Goal: Contribute content: Contribute content

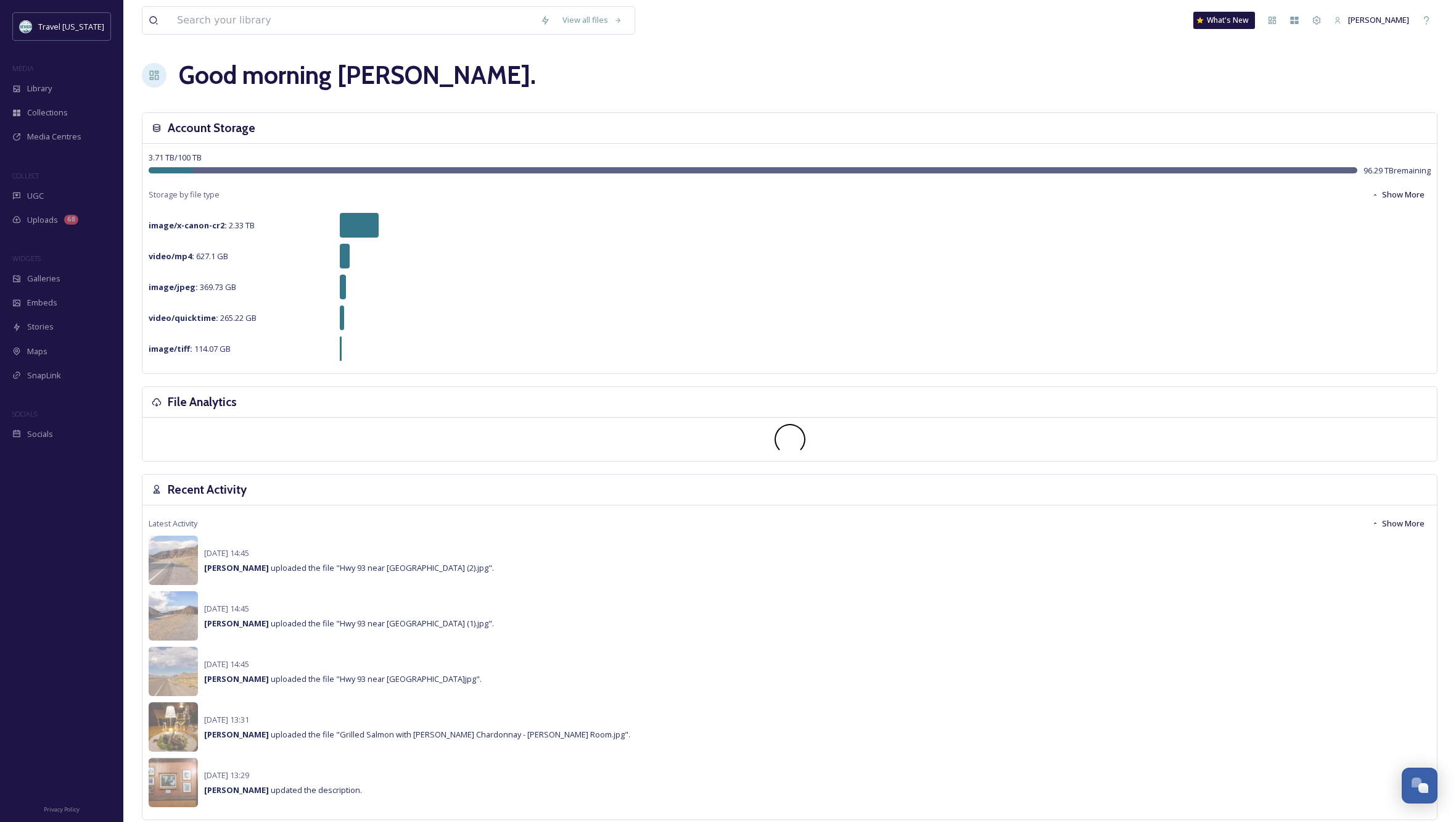
scroll to position [2, 0]
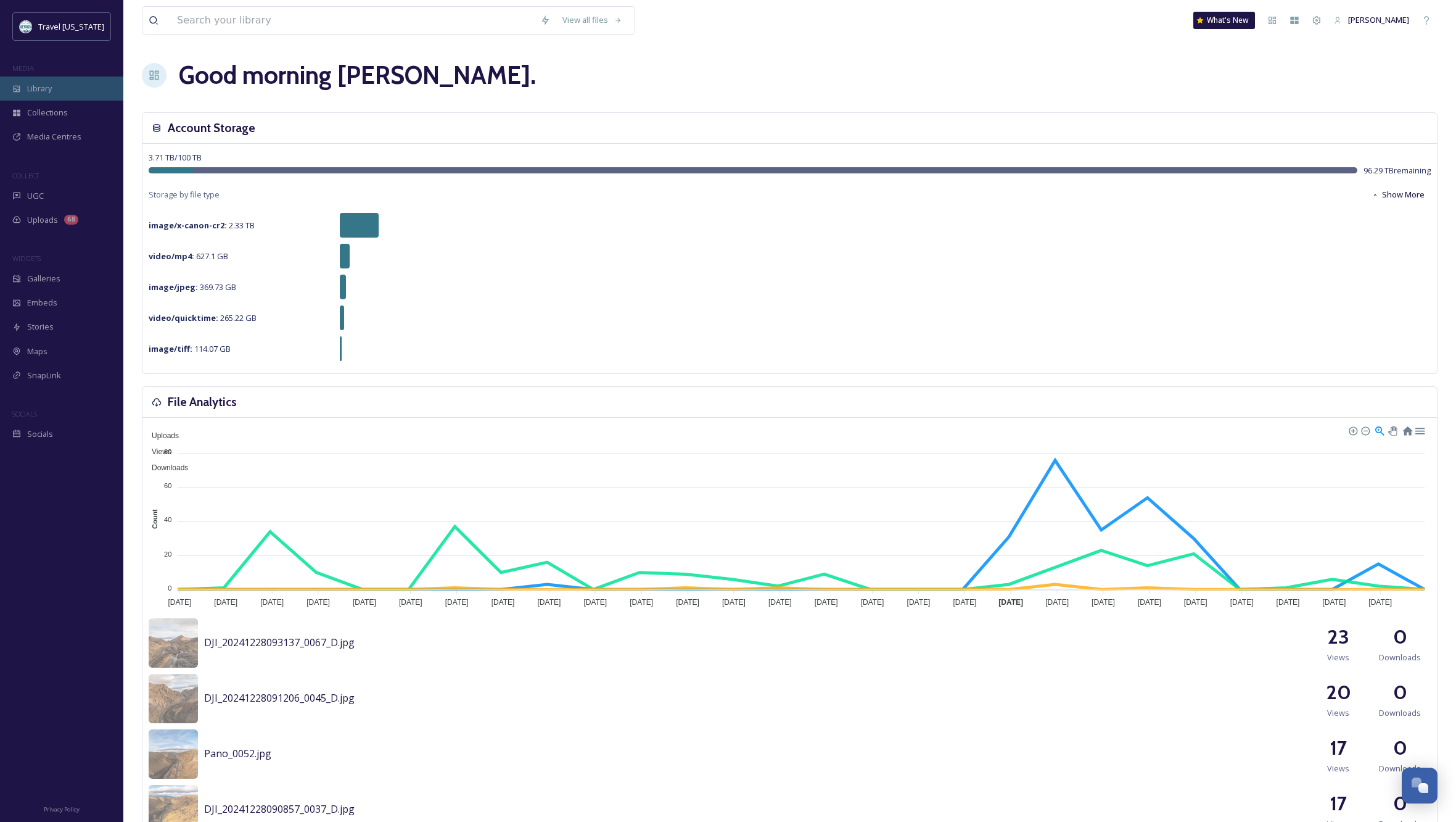
click at [51, 89] on span "Library" at bounding box center [39, 88] width 25 height 12
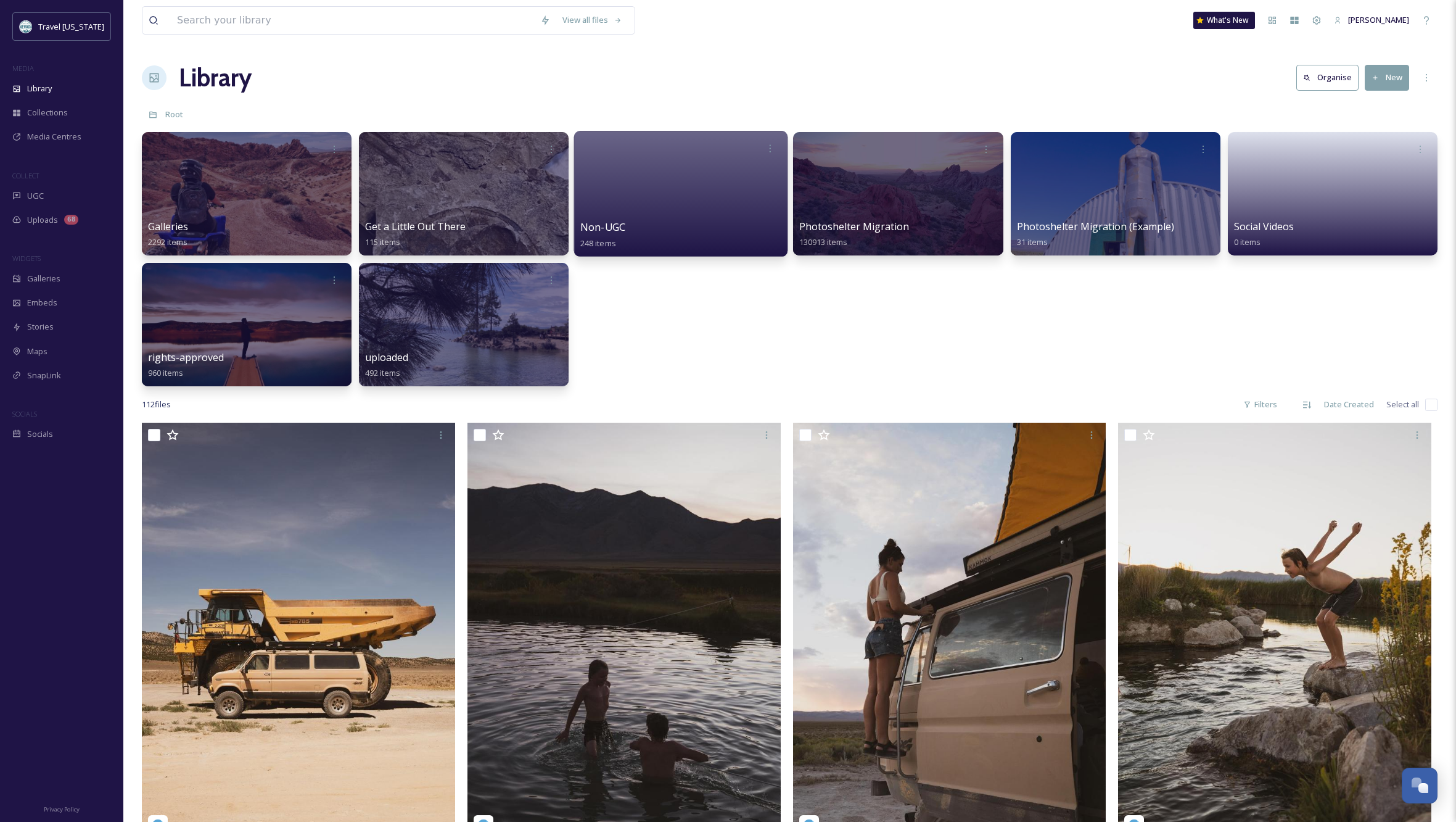
click at [708, 202] on div at bounding box center [681, 193] width 214 height 126
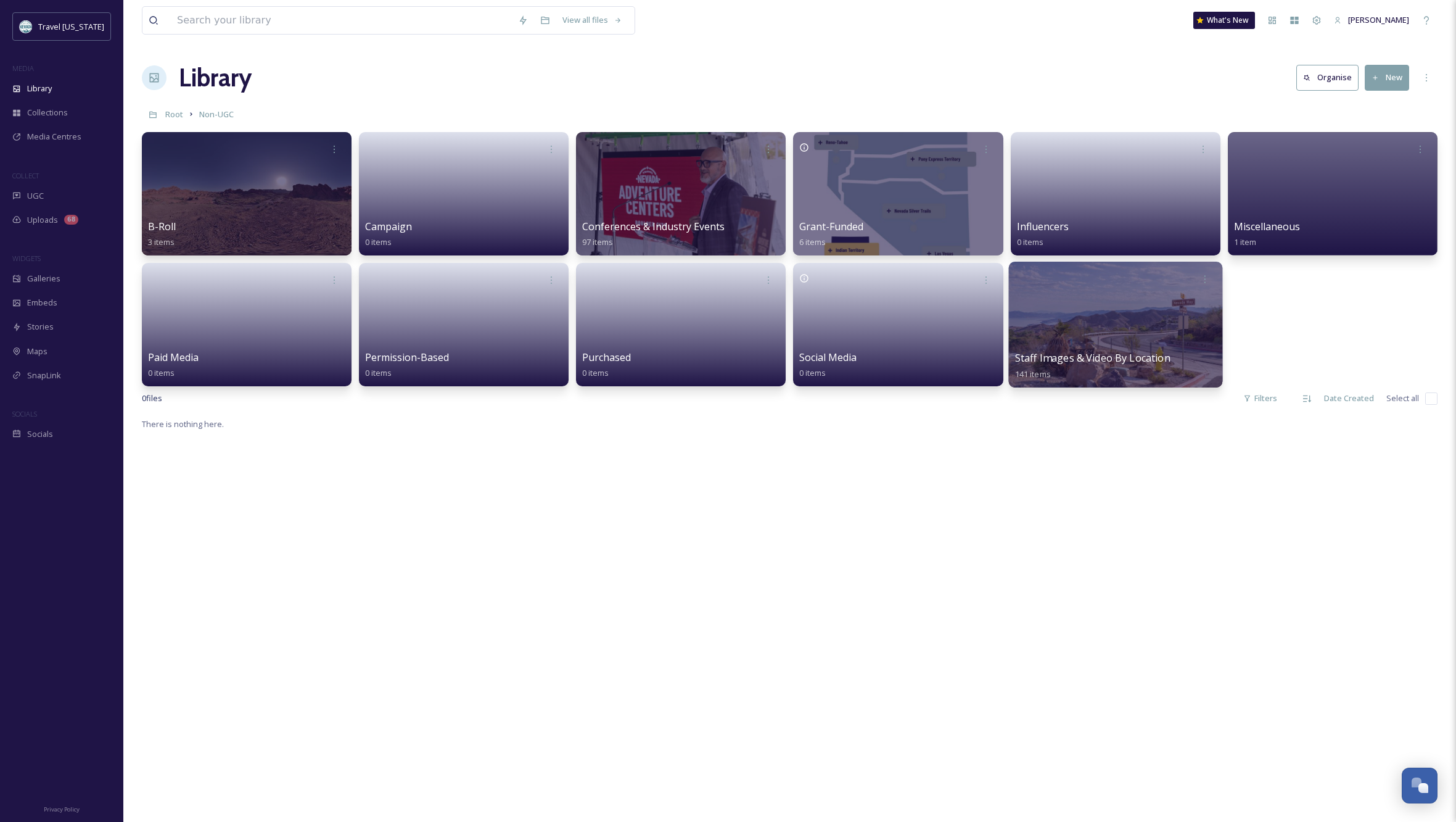
click at [1129, 330] on div at bounding box center [1116, 324] width 214 height 126
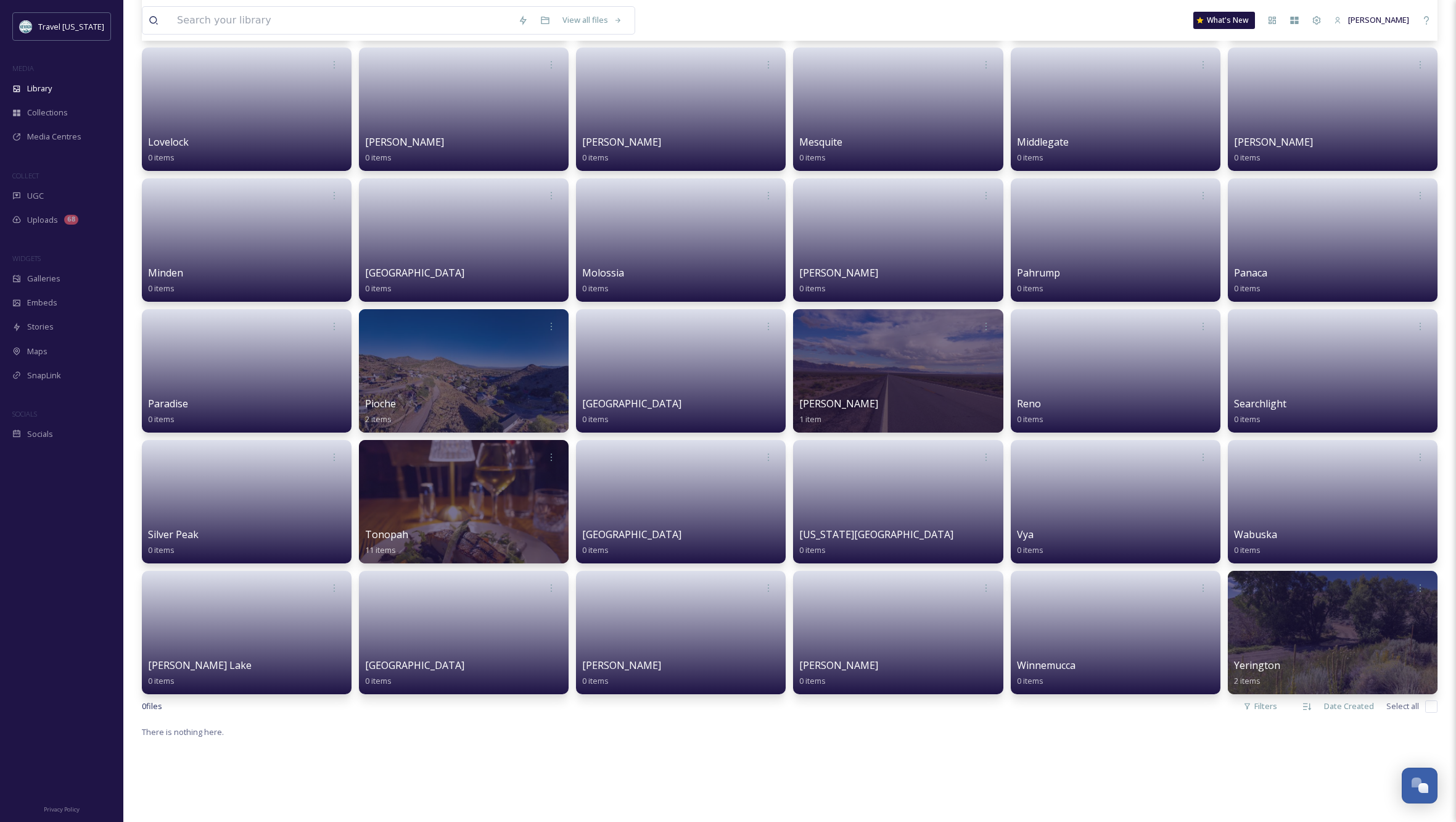
scroll to position [1000, 0]
click at [873, 390] on div at bounding box center [898, 369] width 210 height 124
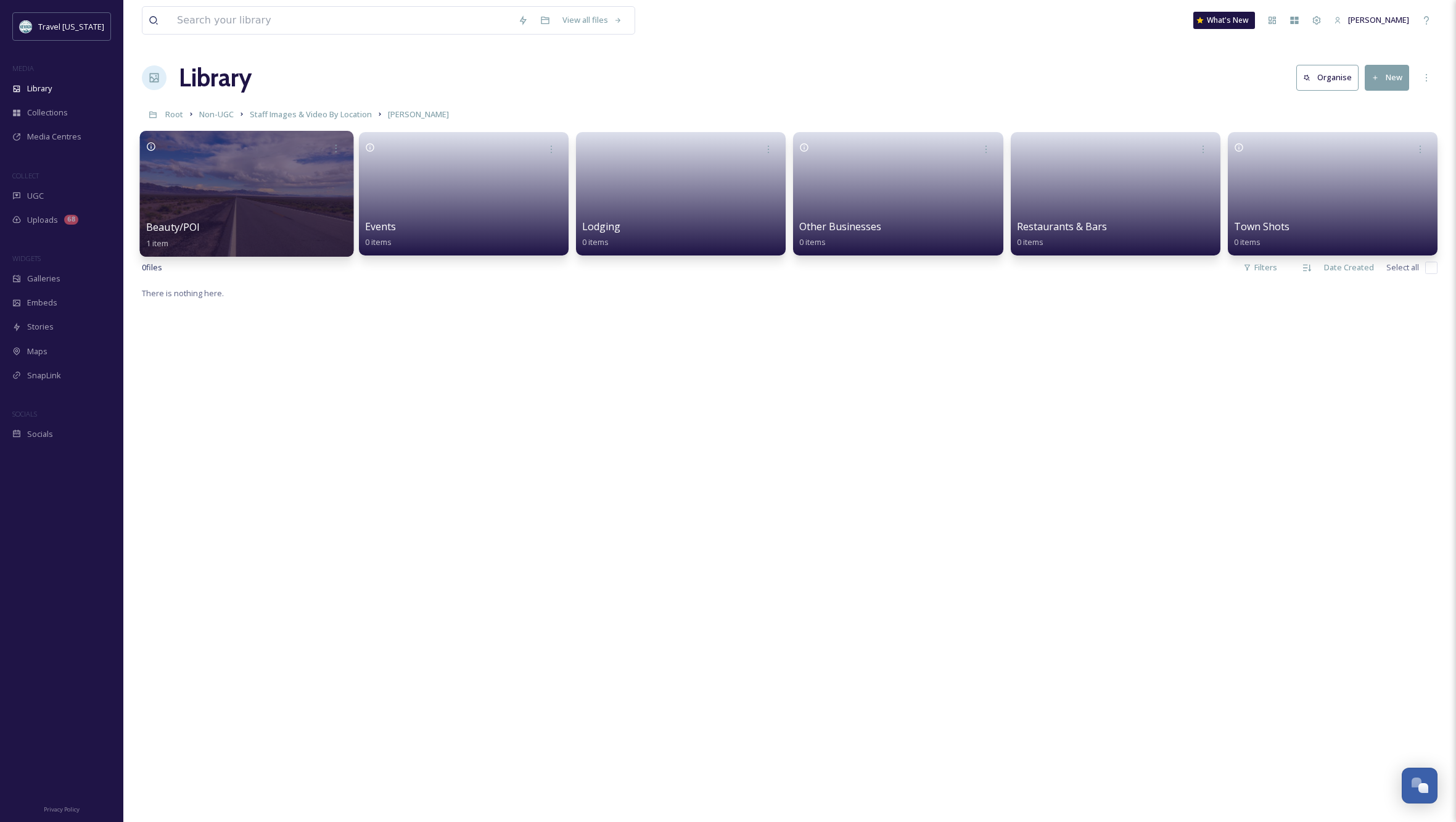
click at [284, 217] on div at bounding box center [246, 193] width 214 height 126
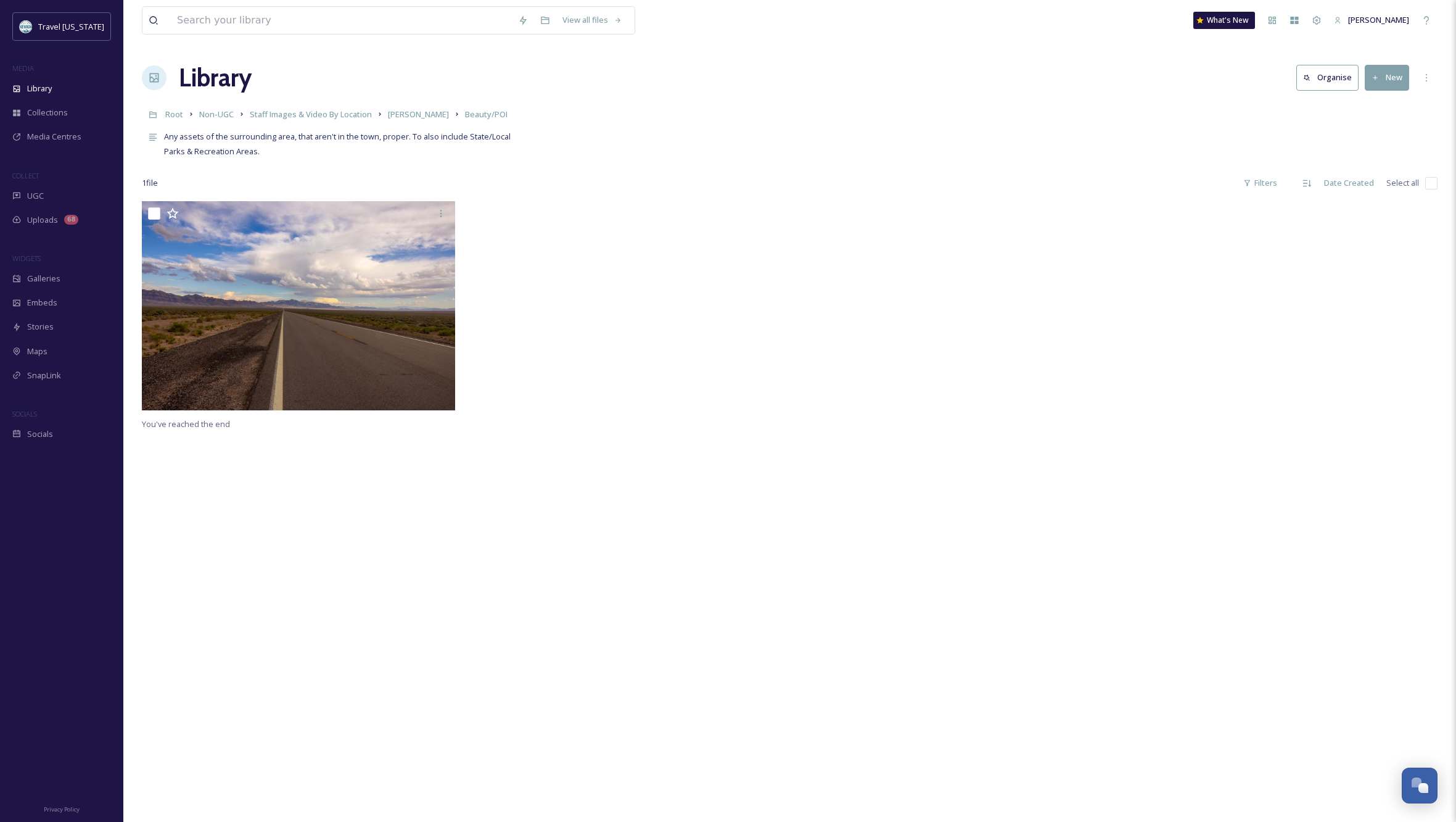
click at [1385, 77] on button "New" at bounding box center [1387, 77] width 45 height 26
click at [1366, 107] on span "File Upload" at bounding box center [1381, 107] width 41 height 12
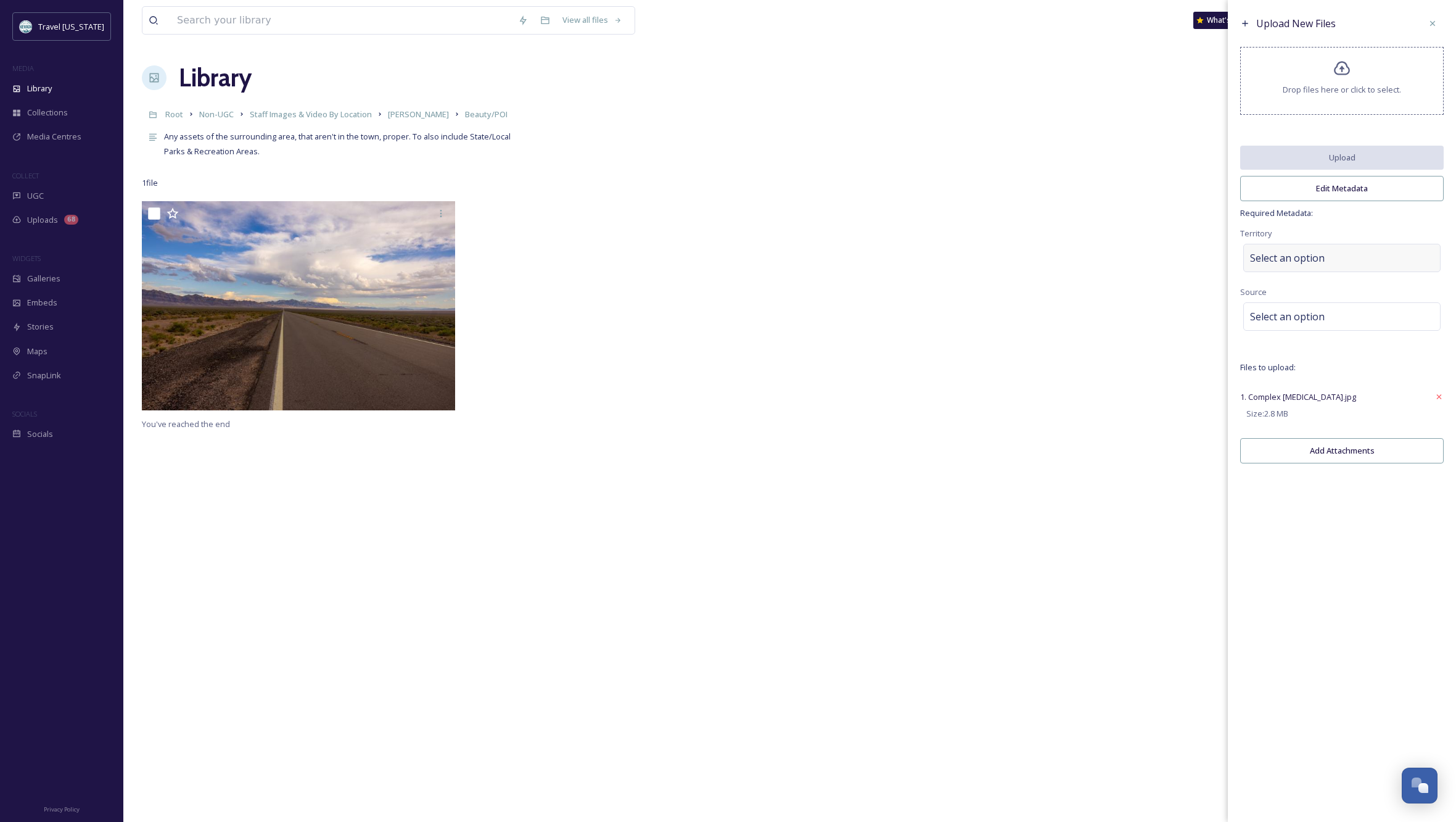
click at [1336, 262] on div "Select an option" at bounding box center [1341, 257] width 197 height 29
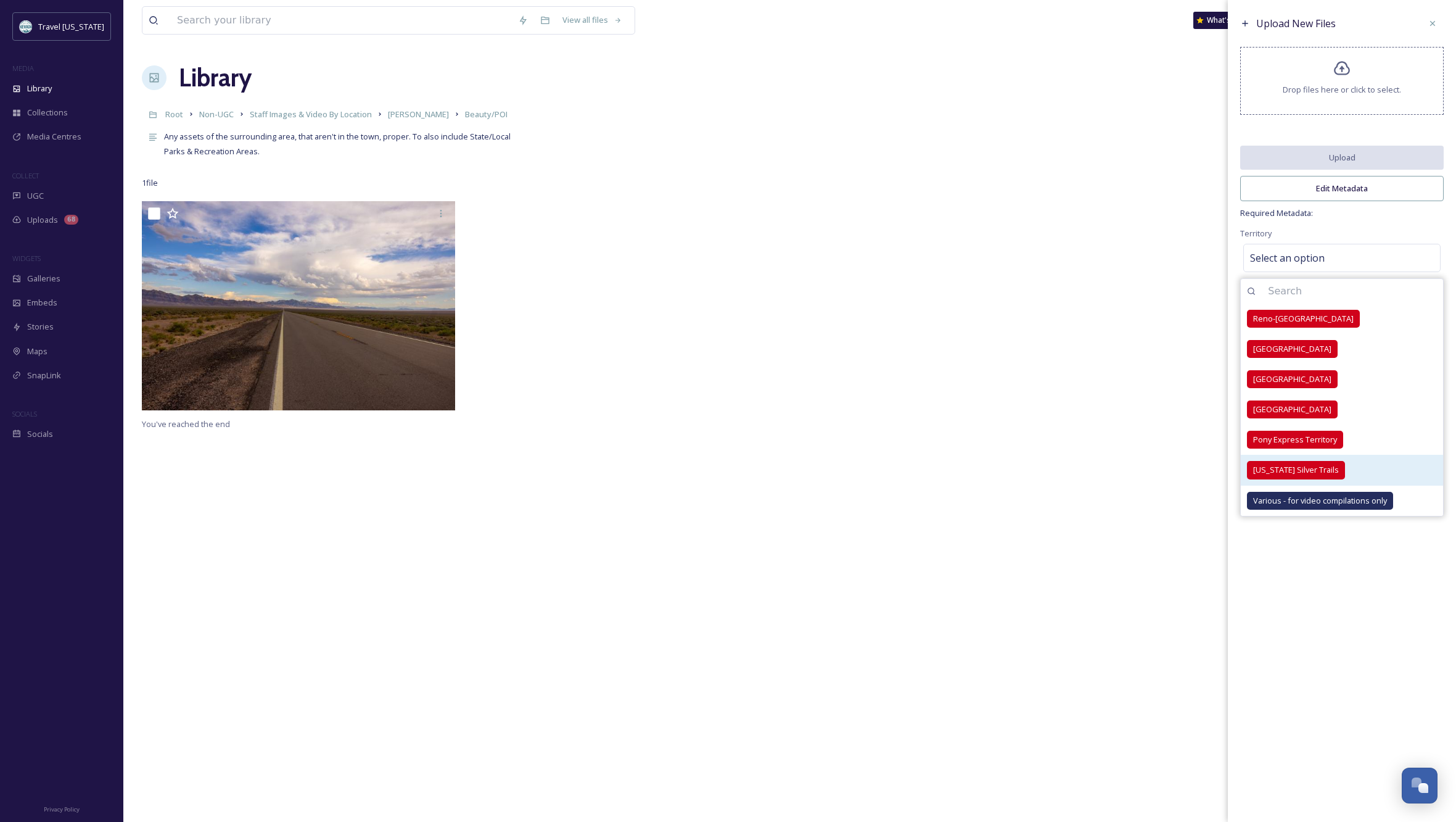
click at [1295, 475] on span "[US_STATE] Silver Trails" at bounding box center [1296, 469] width 86 height 12
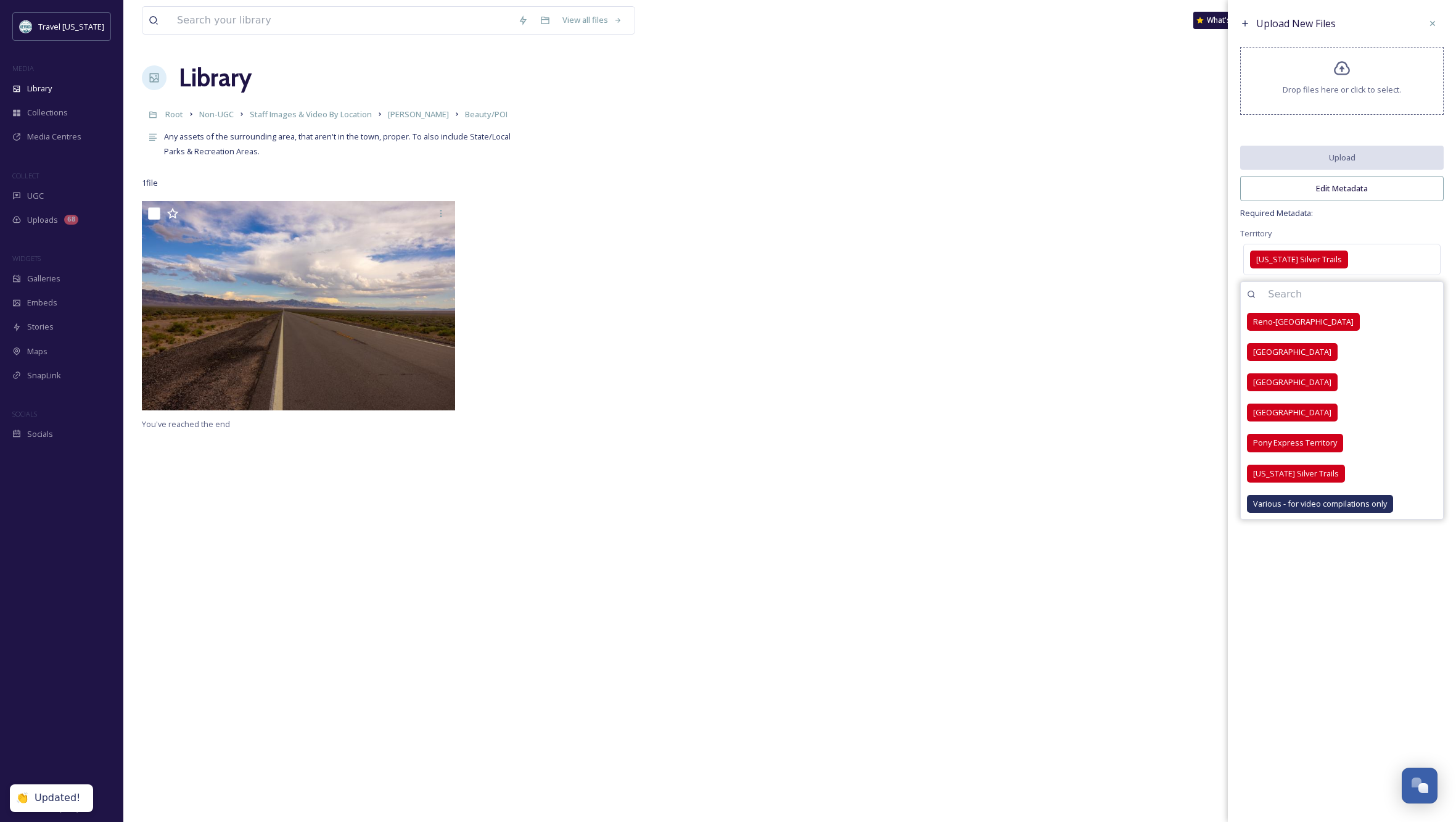
click at [1376, 555] on div "Upload New Files Drop files here or click to select. Upload Edit Metadata Requi…" at bounding box center [1341, 411] width 228 height 822
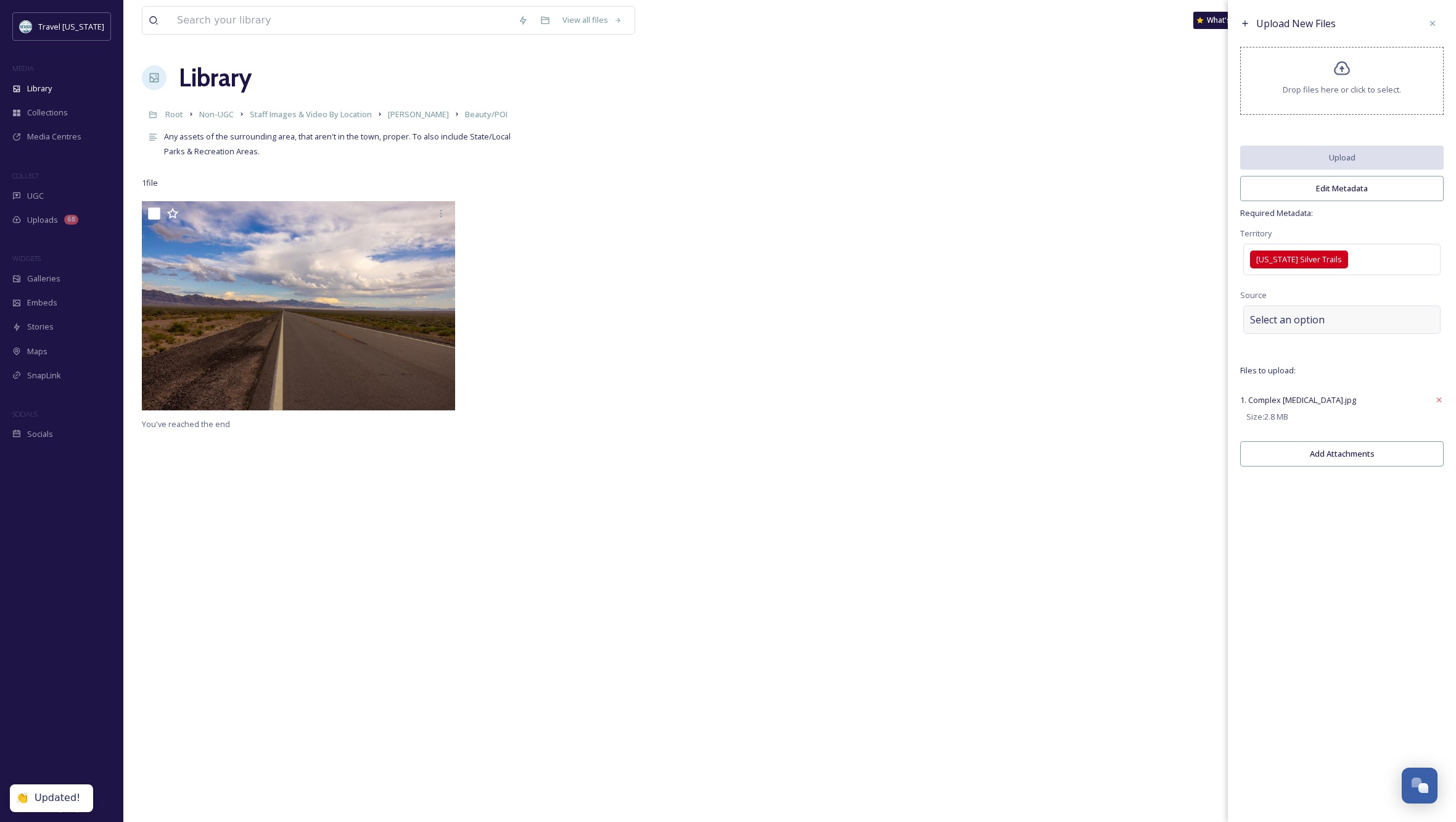
click at [1337, 325] on div "Select an option" at bounding box center [1341, 319] width 197 height 29
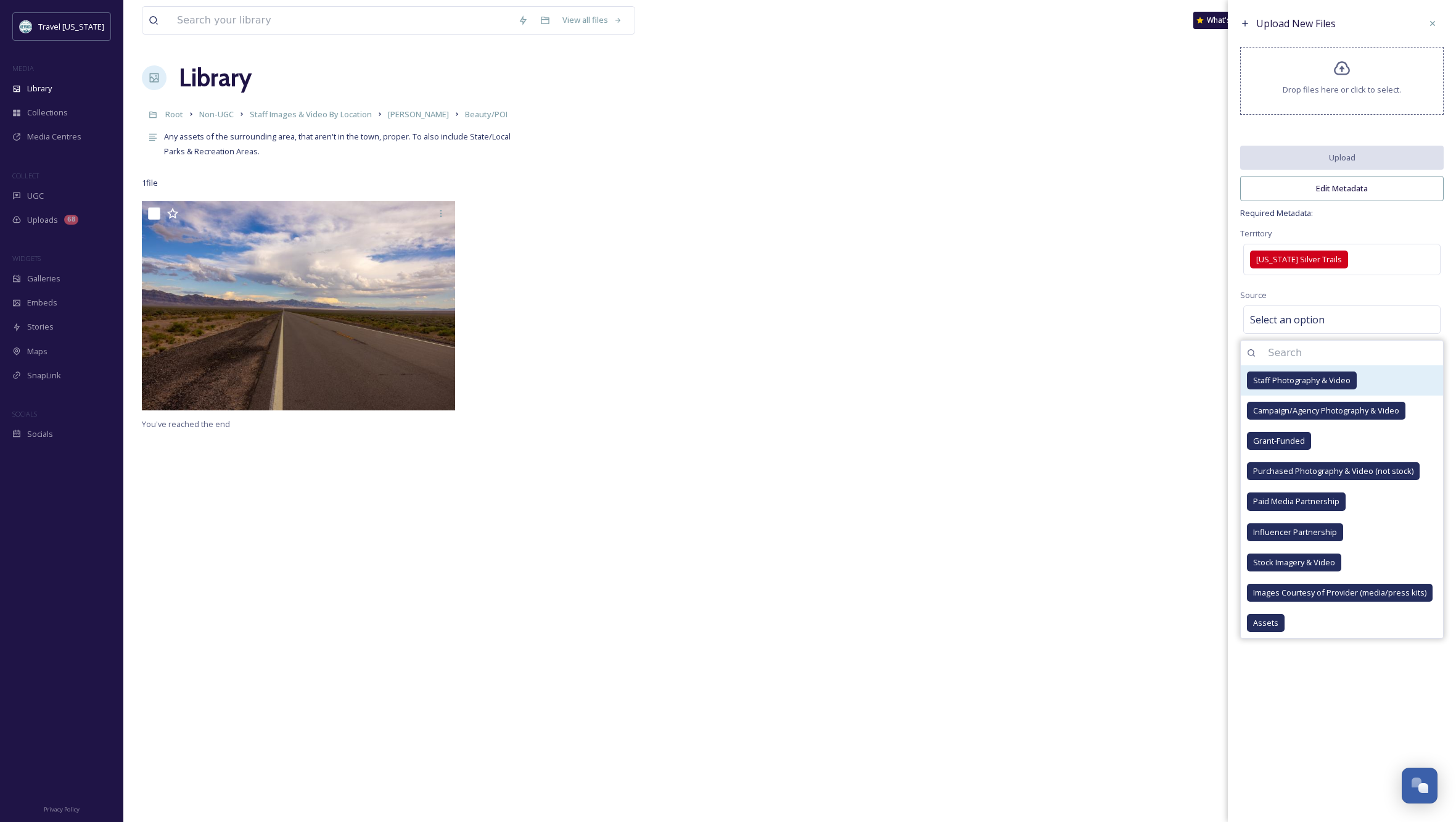
click at [1322, 386] on span "Staff Photography & Video" at bounding box center [1302, 380] width 97 height 12
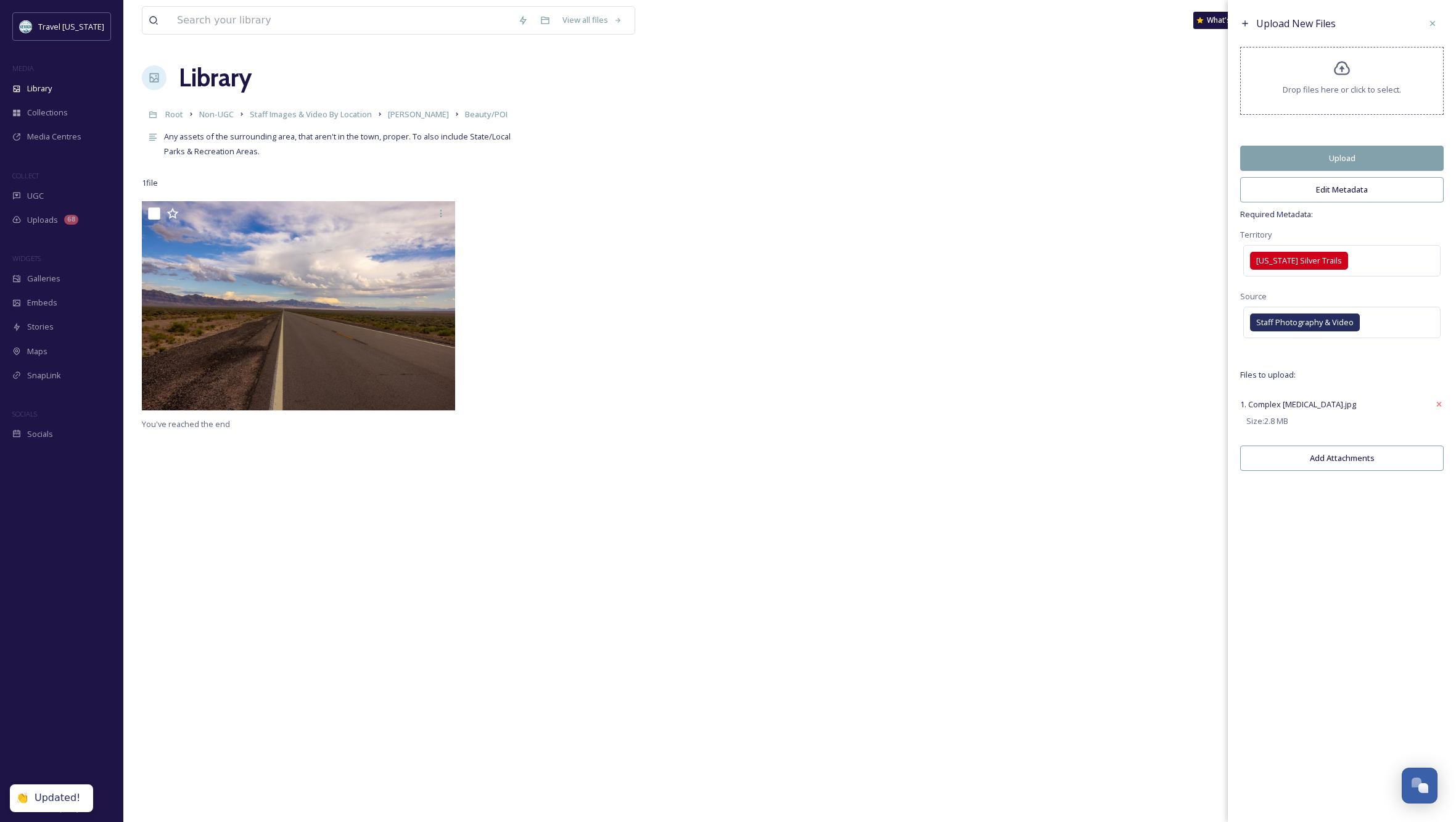
click at [1378, 691] on div "Upload New Files Drop files here or click to select. Upload Edit Metadata Requi…" at bounding box center [1341, 411] width 228 height 822
click at [1315, 195] on button "Edit Metadata" at bounding box center [1342, 190] width 204 height 26
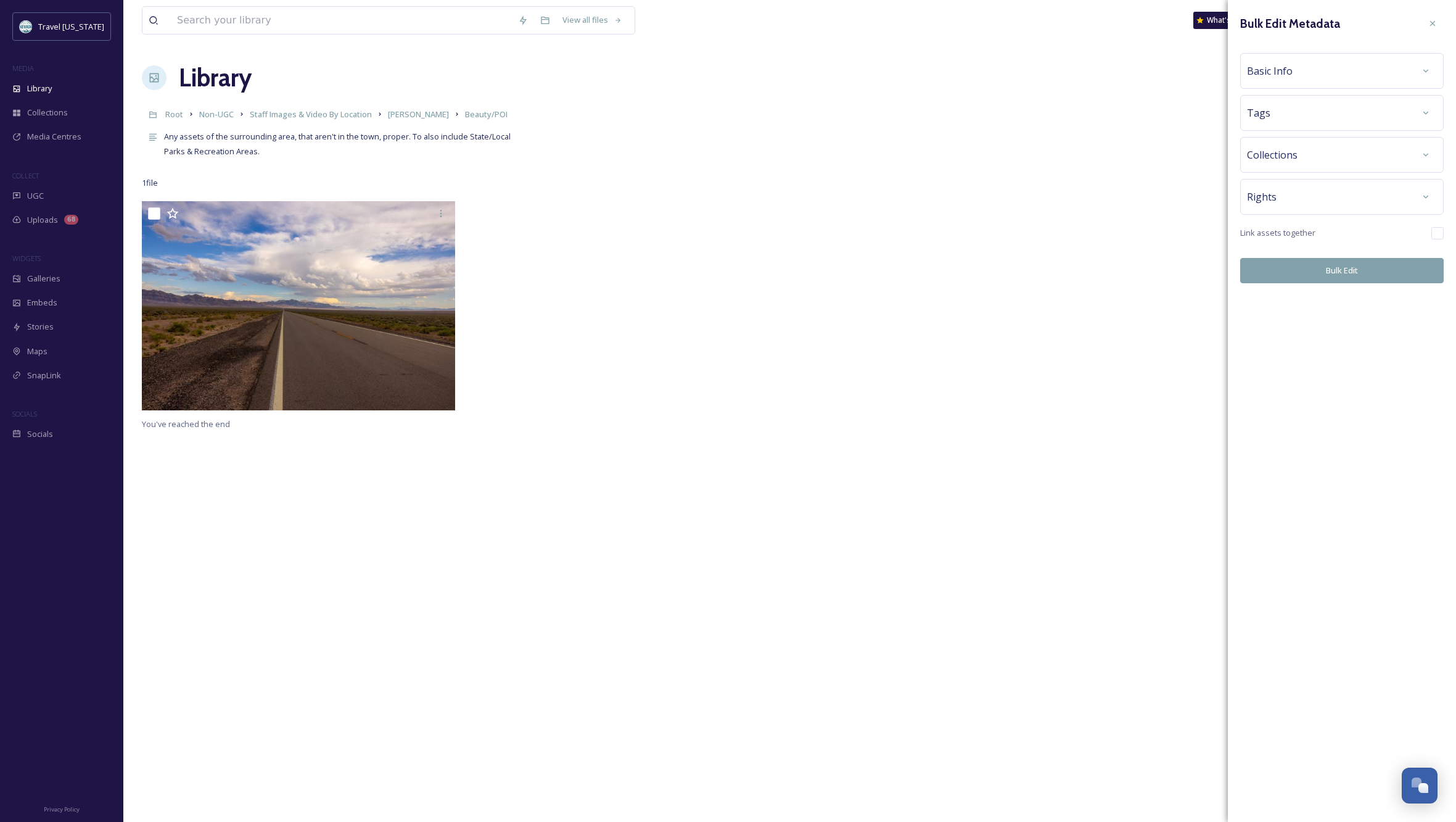
click at [1327, 64] on div "Basic Info" at bounding box center [1342, 70] width 190 height 22
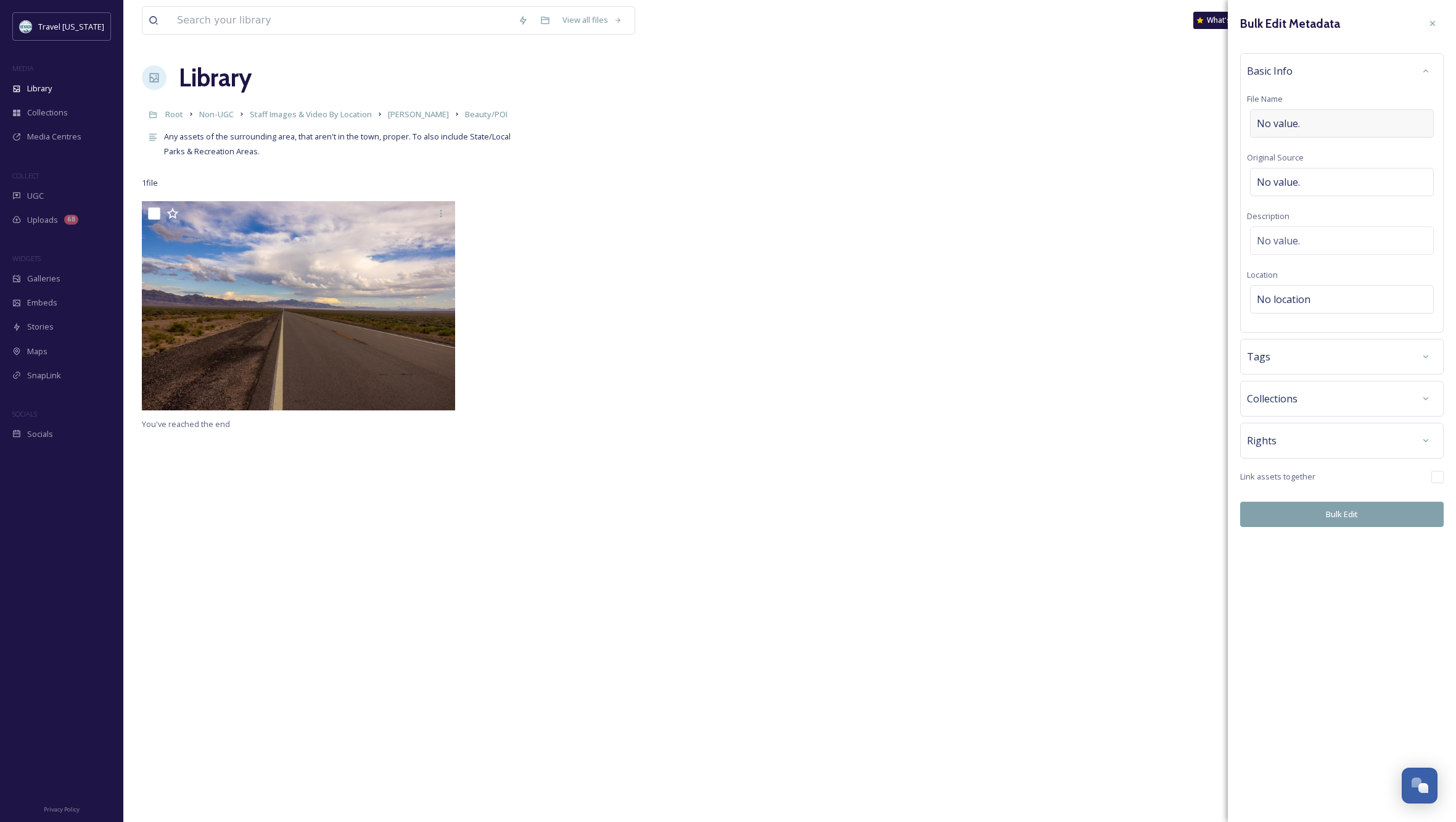
click at [1300, 119] on div "No value." at bounding box center [1342, 123] width 184 height 29
type input "Lightning strikes Hwy 375 near [GEOGRAPHIC_DATA]"
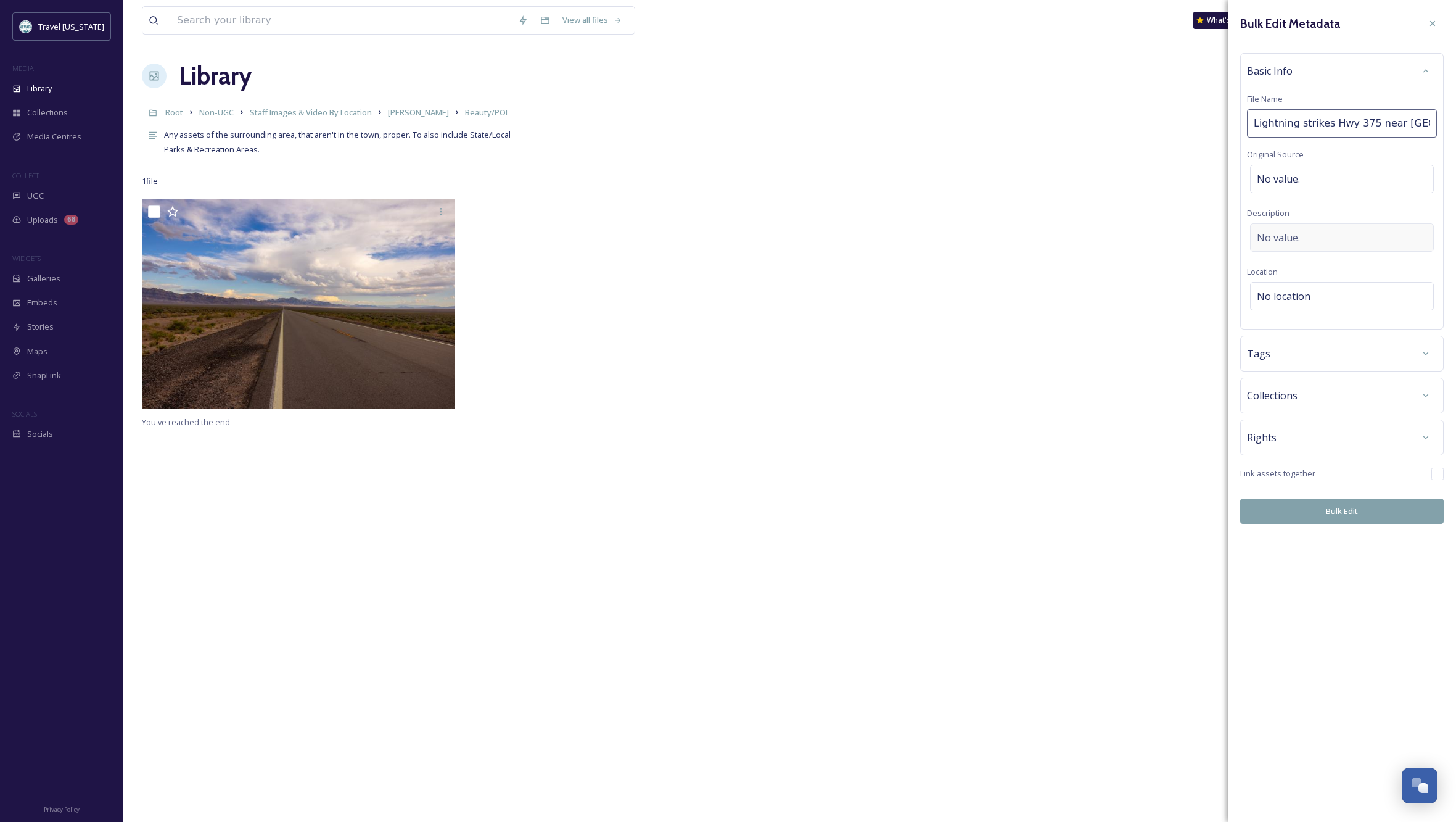
click at [1337, 244] on div "No value." at bounding box center [1342, 238] width 184 height 29
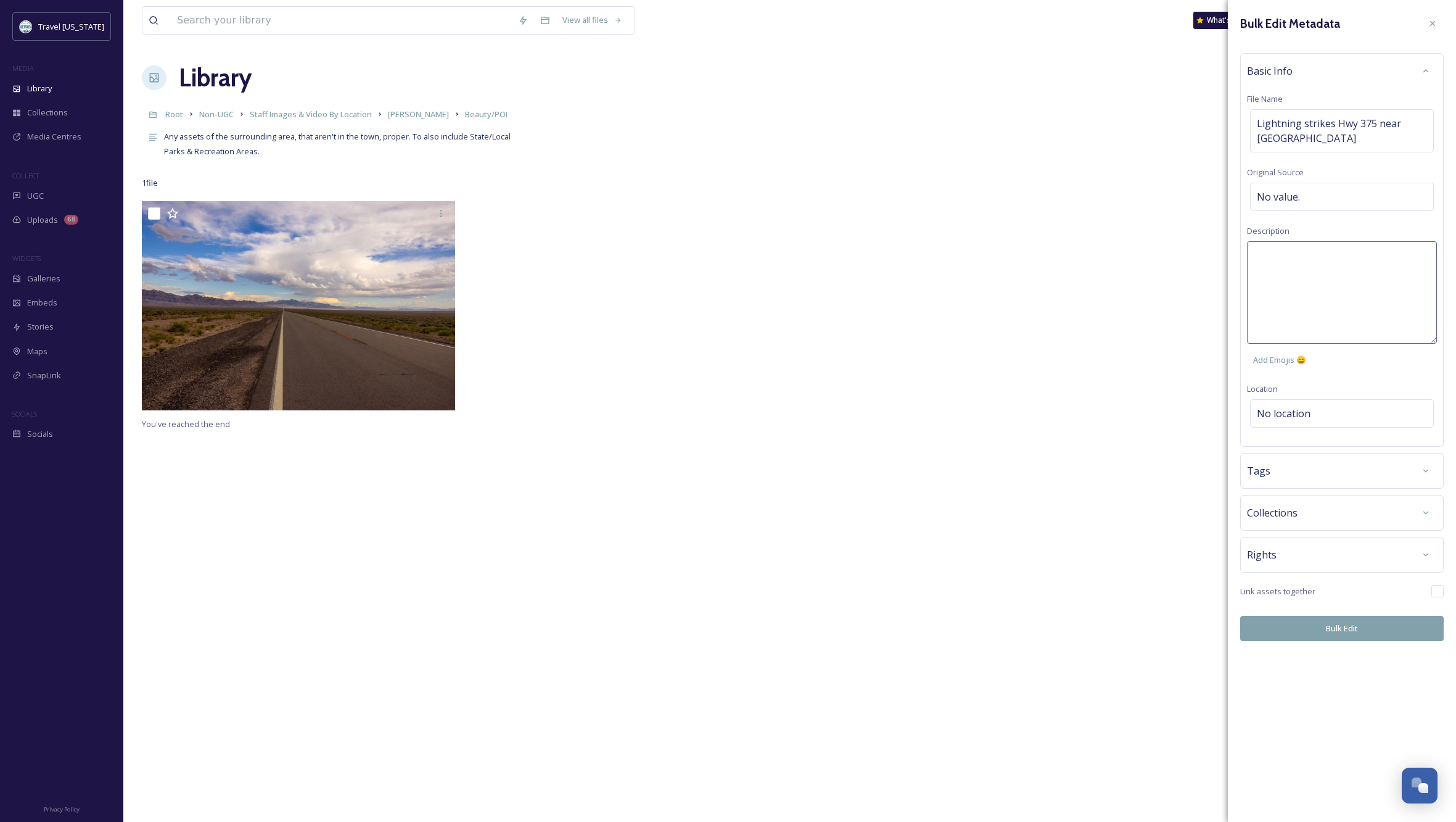
scroll to position [0, 1]
click at [1322, 262] on textarea at bounding box center [1342, 292] width 190 height 102
type textarea "This is a composite of the lightning strikes within a 3-second period."
click at [1321, 513] on div "Bulk Edit Metadata Basic Info File Name Lightning strikes Hwy 375 near [PERSON_…" at bounding box center [1341, 327] width 228 height 654
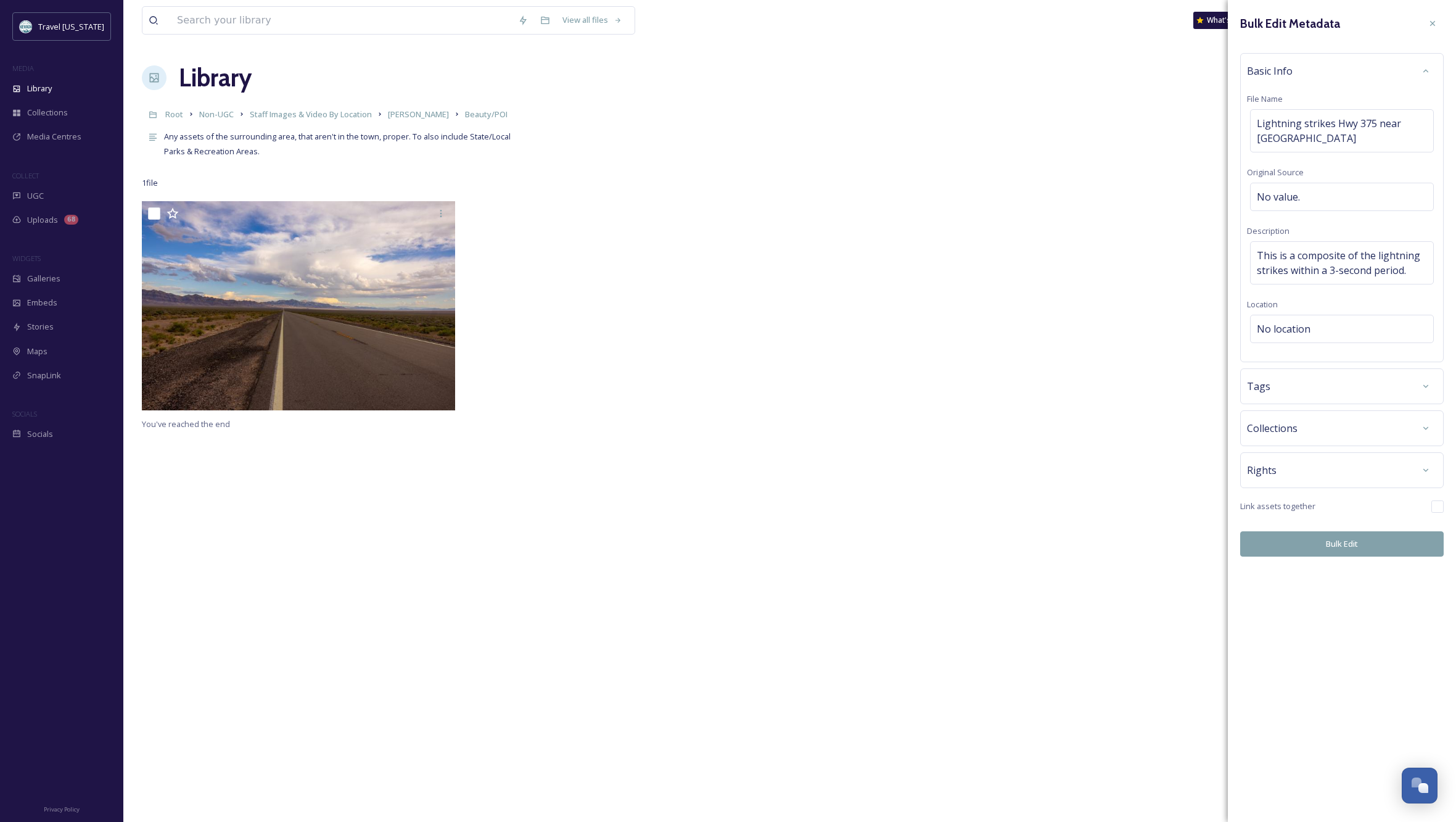
click at [1318, 465] on div "Rights" at bounding box center [1342, 469] width 190 height 22
click at [1302, 585] on div "No value." at bounding box center [1342, 587] width 184 height 29
type input "com"
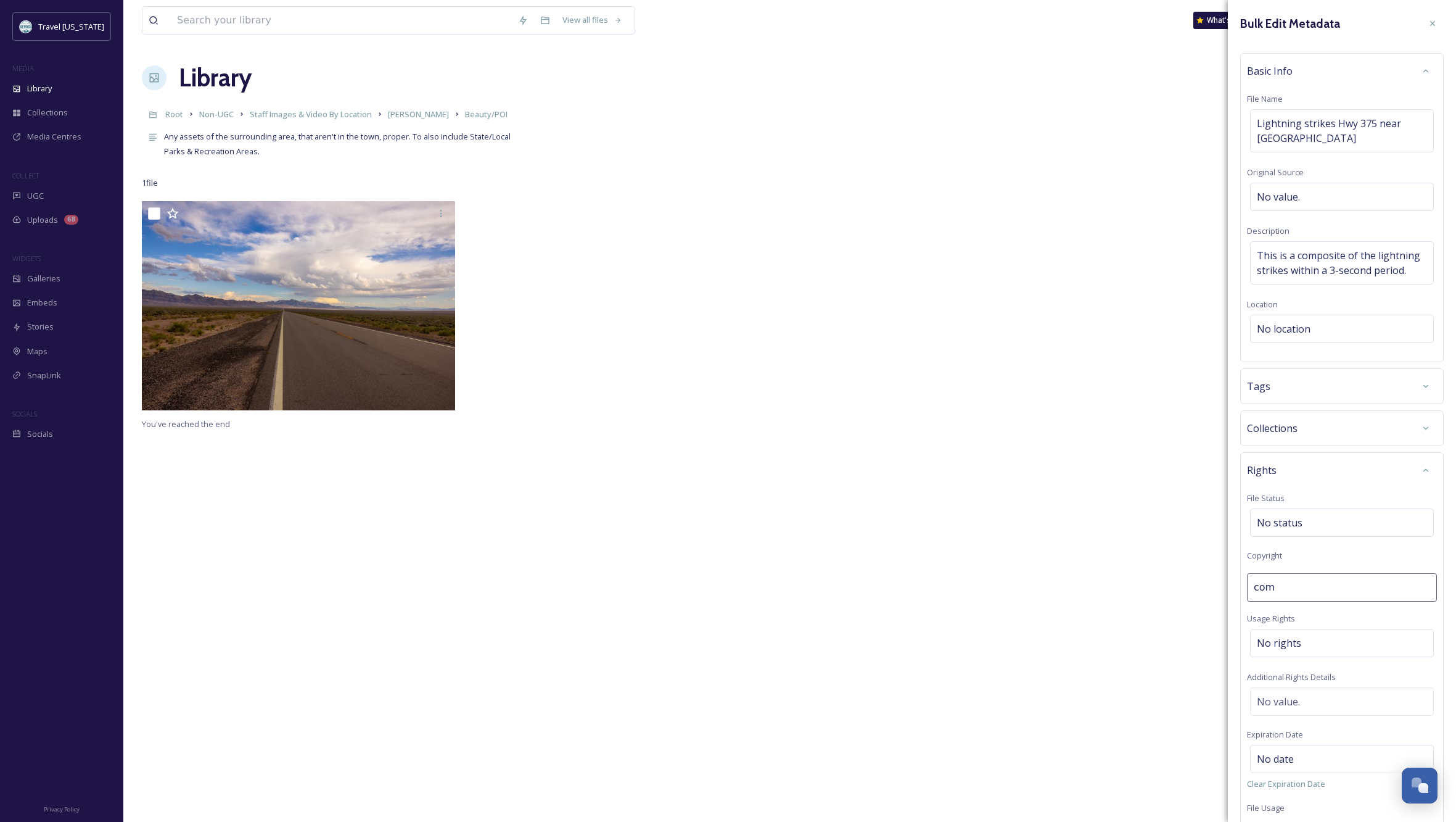
scroll to position [0, 1]
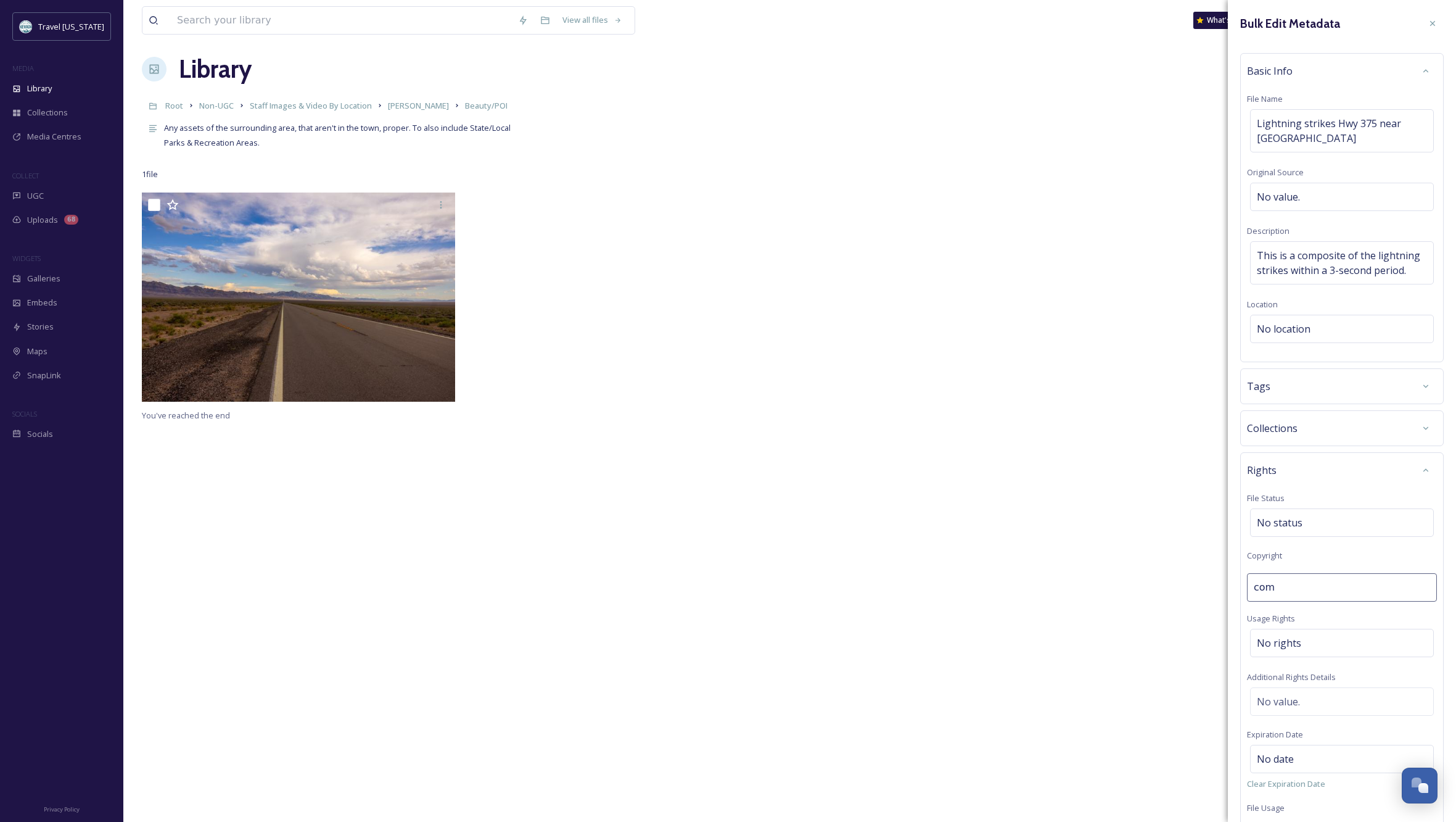
drag, startPoint x: 1298, startPoint y: 586, endPoint x: 1212, endPoint y: 583, distance: 86.1
click at [1212, 583] on div "View all files What's New [PERSON_NAME] Library Organise New Root Non-UGC Staff…" at bounding box center [790, 502] width 1332 height 1023
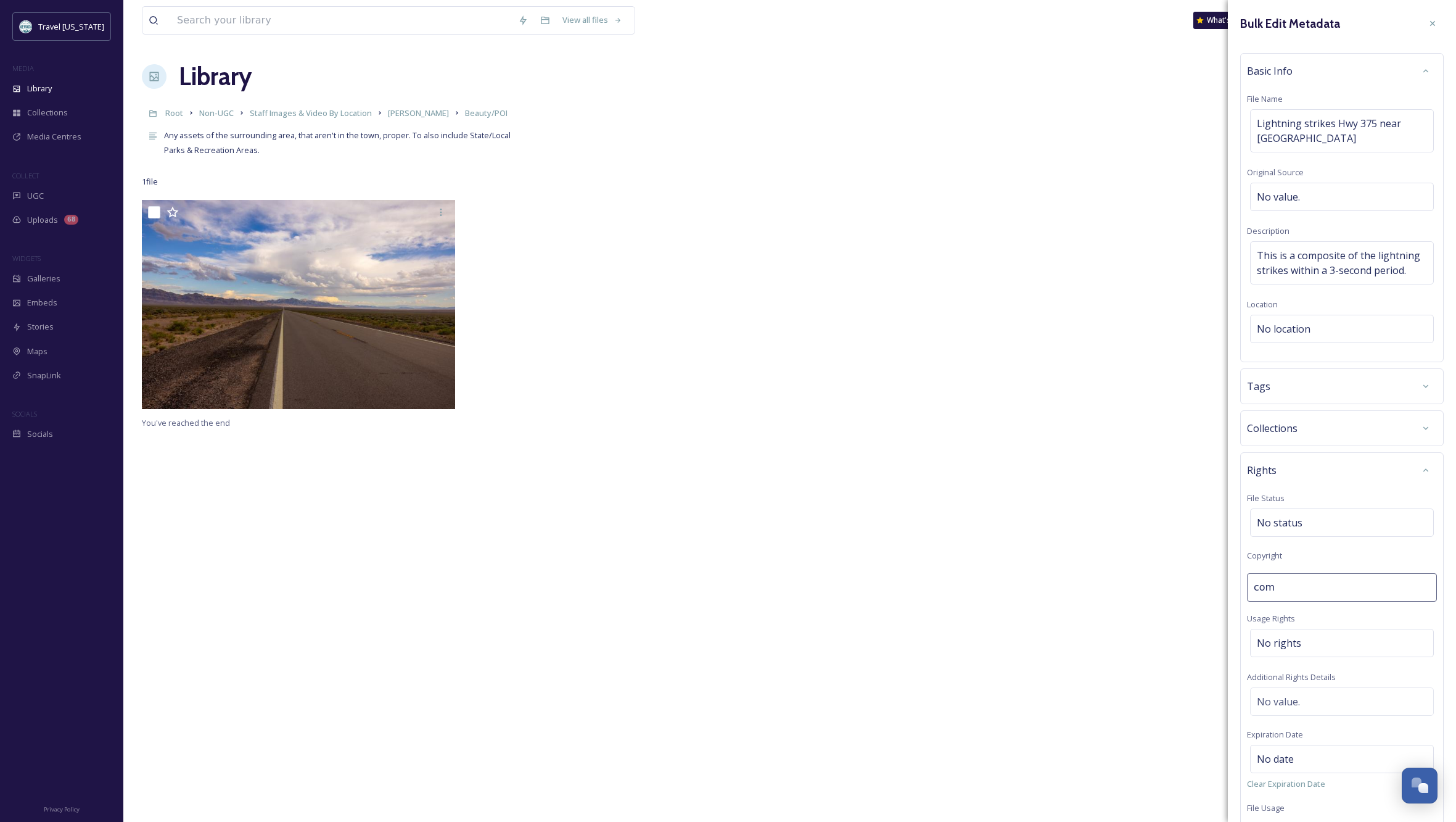
scroll to position [0, 0]
click at [1268, 640] on span "No rights" at bounding box center [1279, 646] width 45 height 15
click at [1268, 640] on input at bounding box center [1320, 649] width 136 height 27
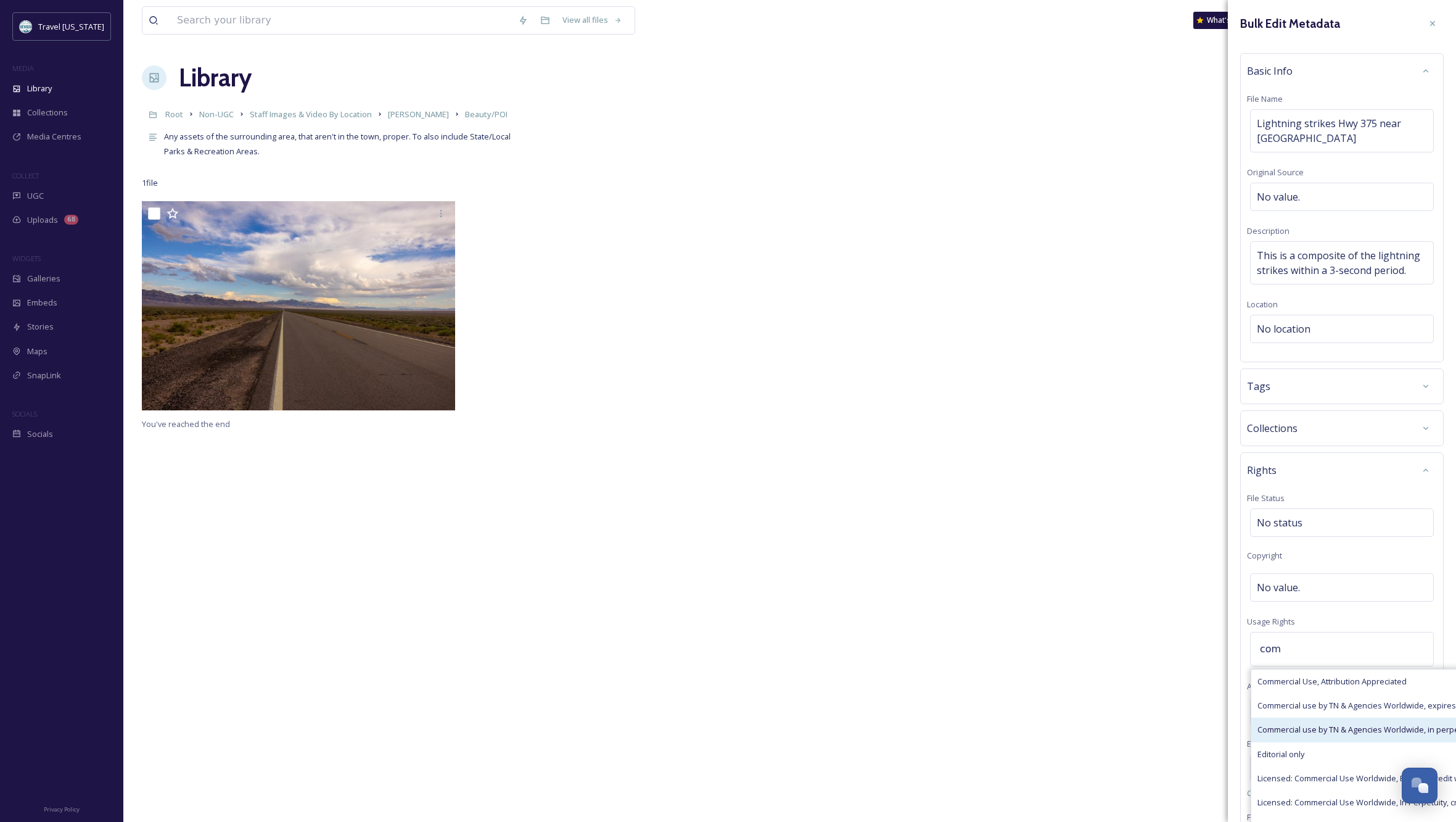
type input "com"
click at [1310, 732] on span "Commercial use by TN & Agencies Worldwide, in perpetuity" at bounding box center [1365, 730] width 217 height 12
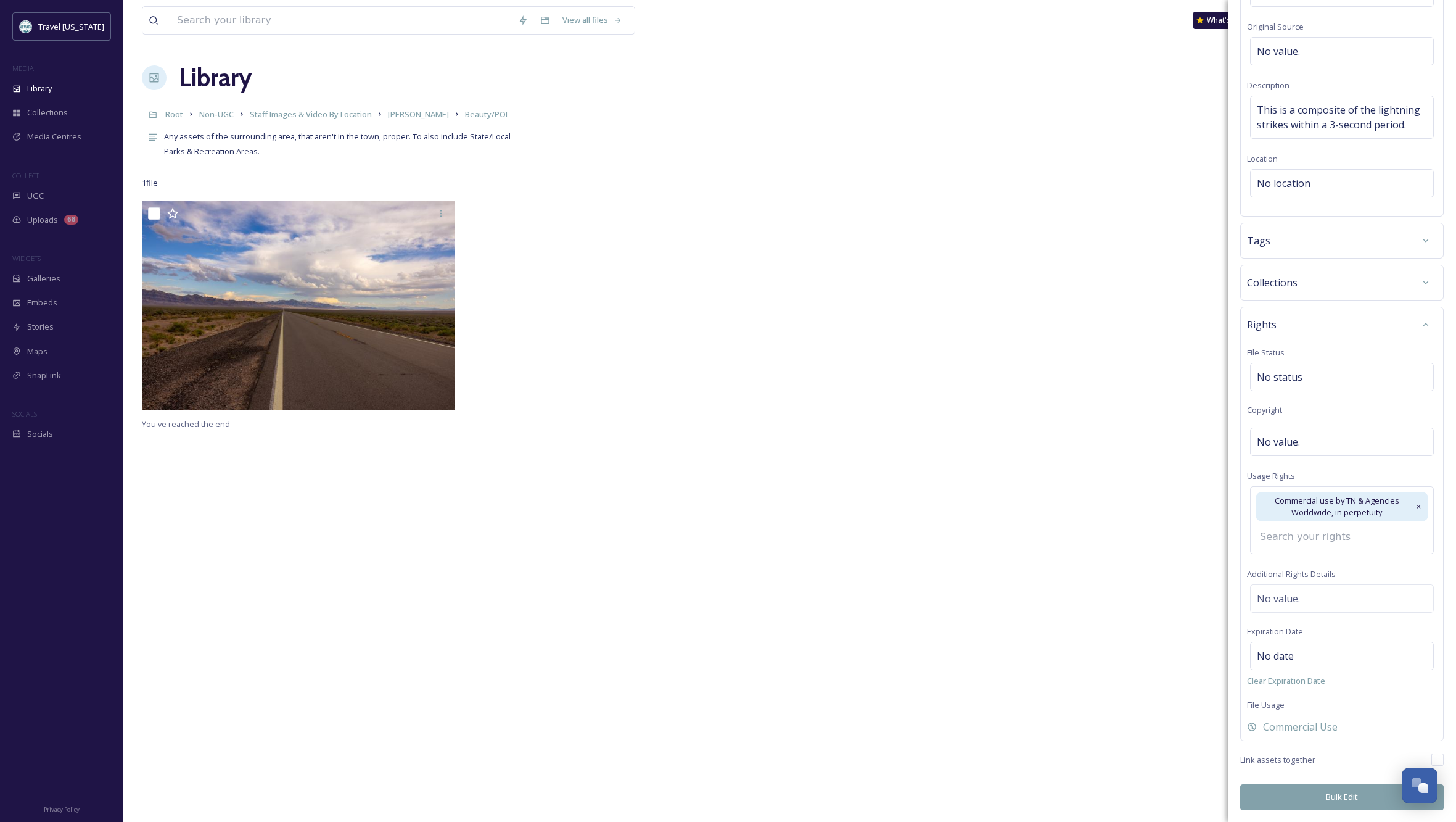
scroll to position [126, 0]
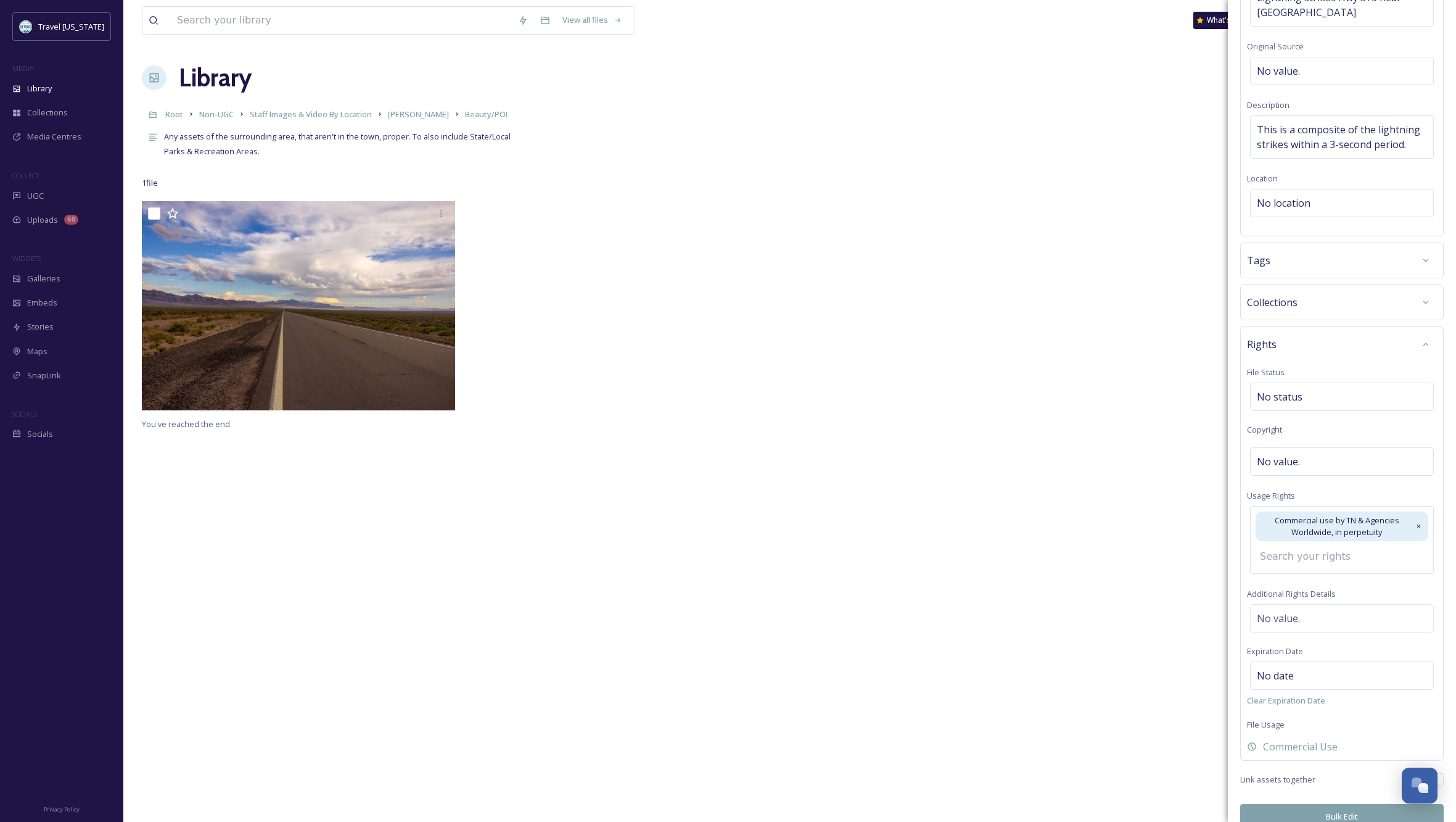
drag, startPoint x: 1338, startPoint y: 796, endPoint x: 1370, endPoint y: 771, distance: 40.6
click at [1338, 804] on button "Bulk Edit" at bounding box center [1342, 817] width 204 height 26
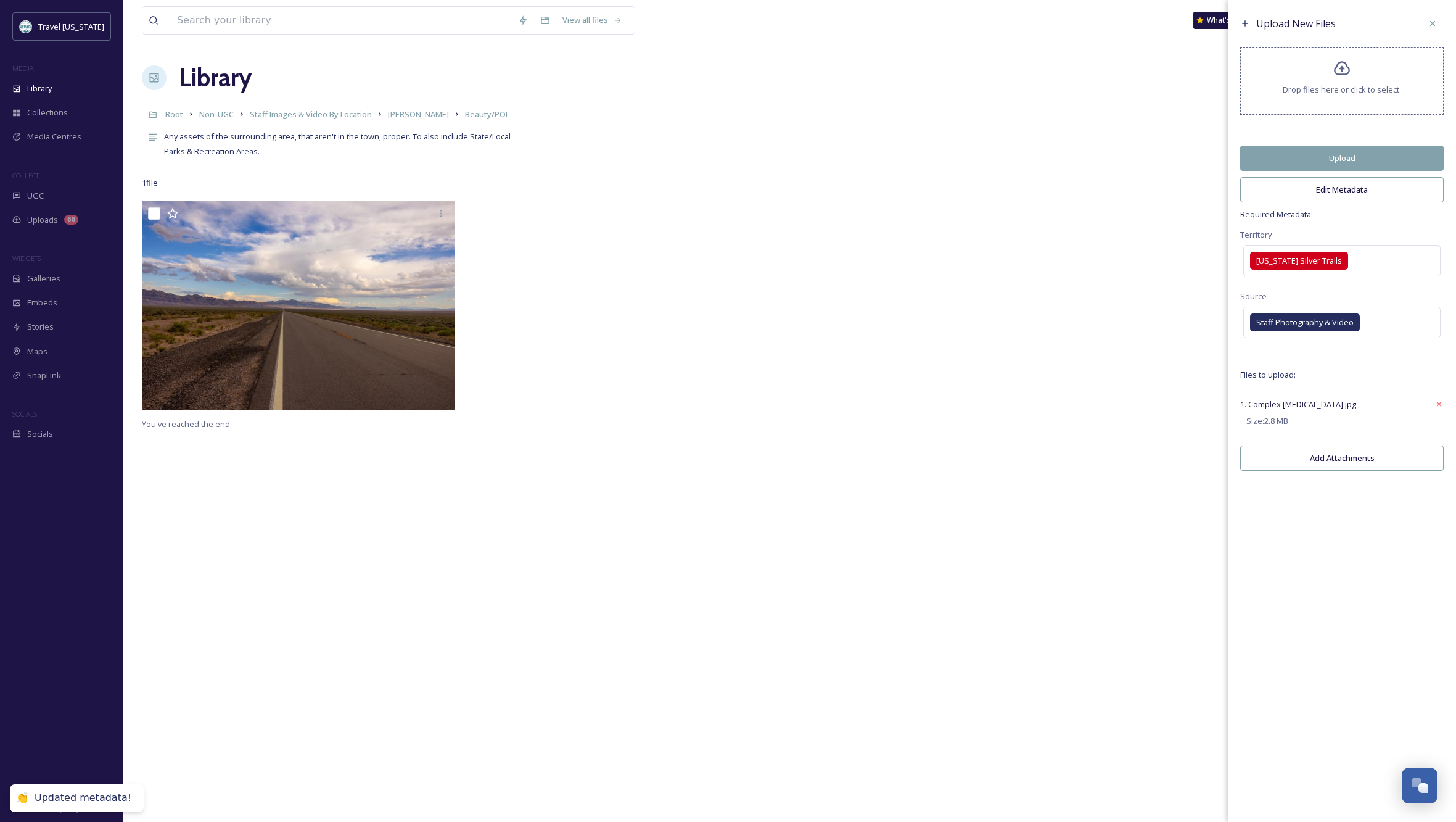
click at [1302, 168] on button "Upload" at bounding box center [1342, 158] width 204 height 26
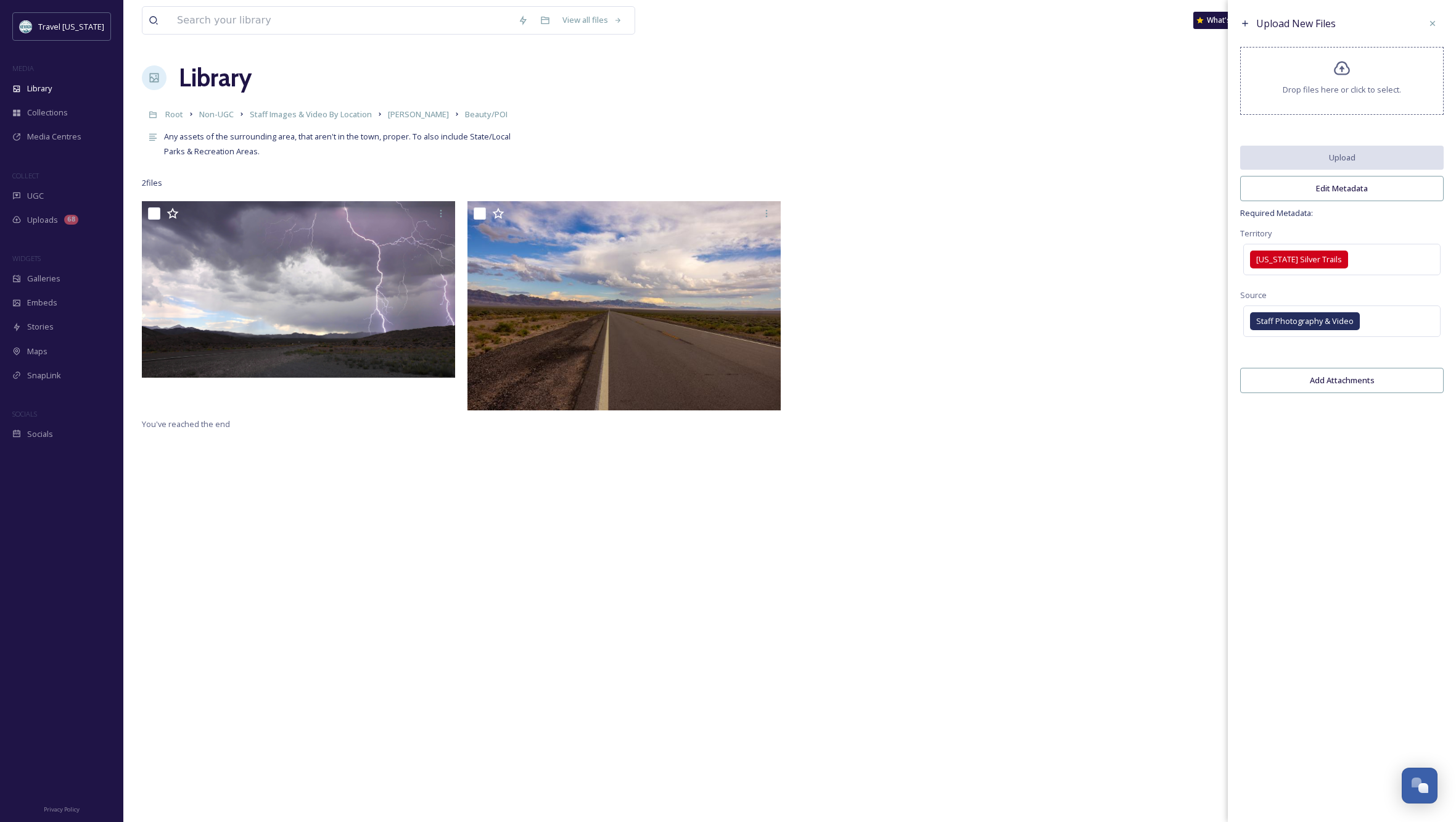
scroll to position [0, 0]
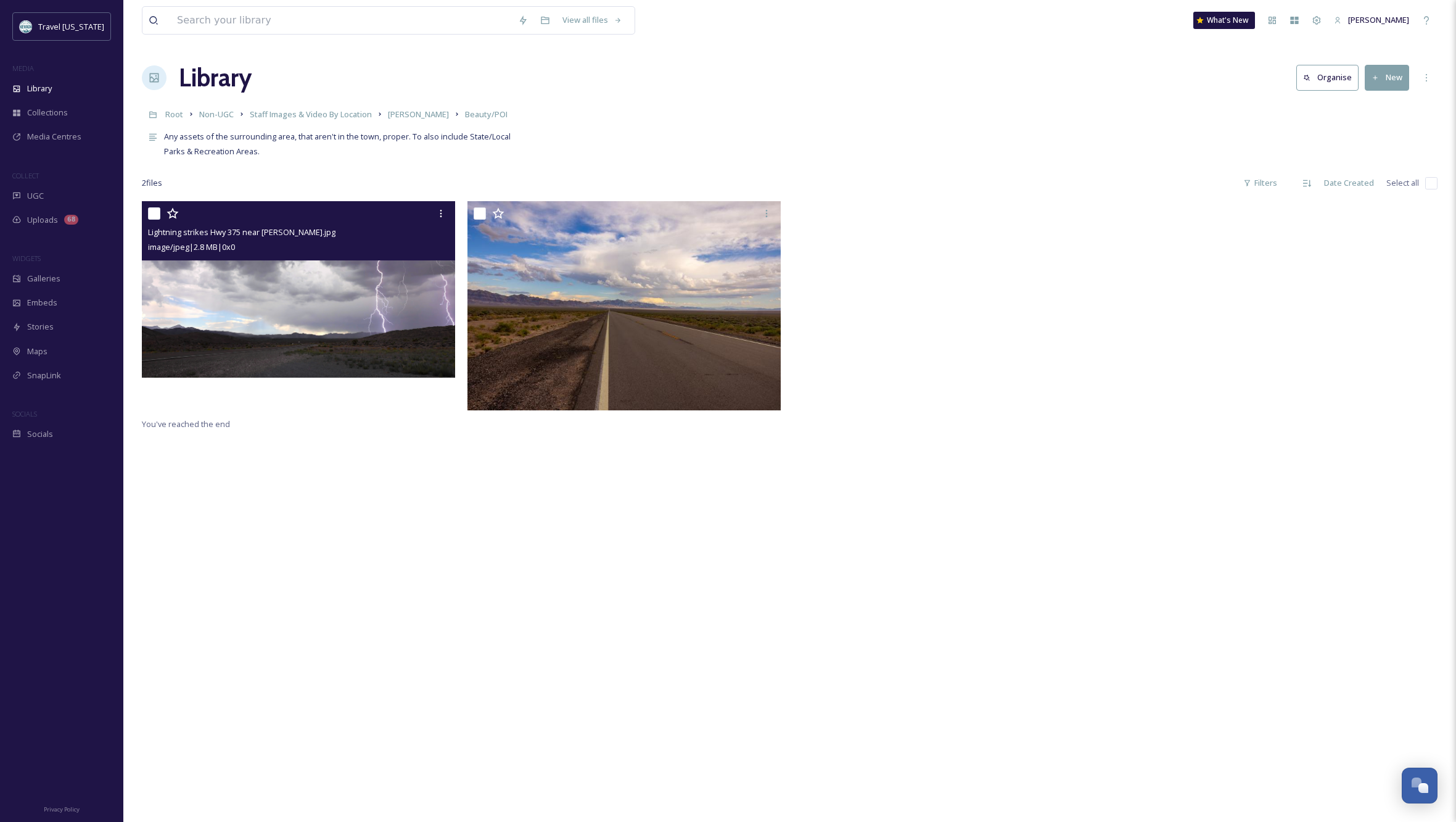
click at [349, 295] on img at bounding box center [298, 289] width 313 height 176
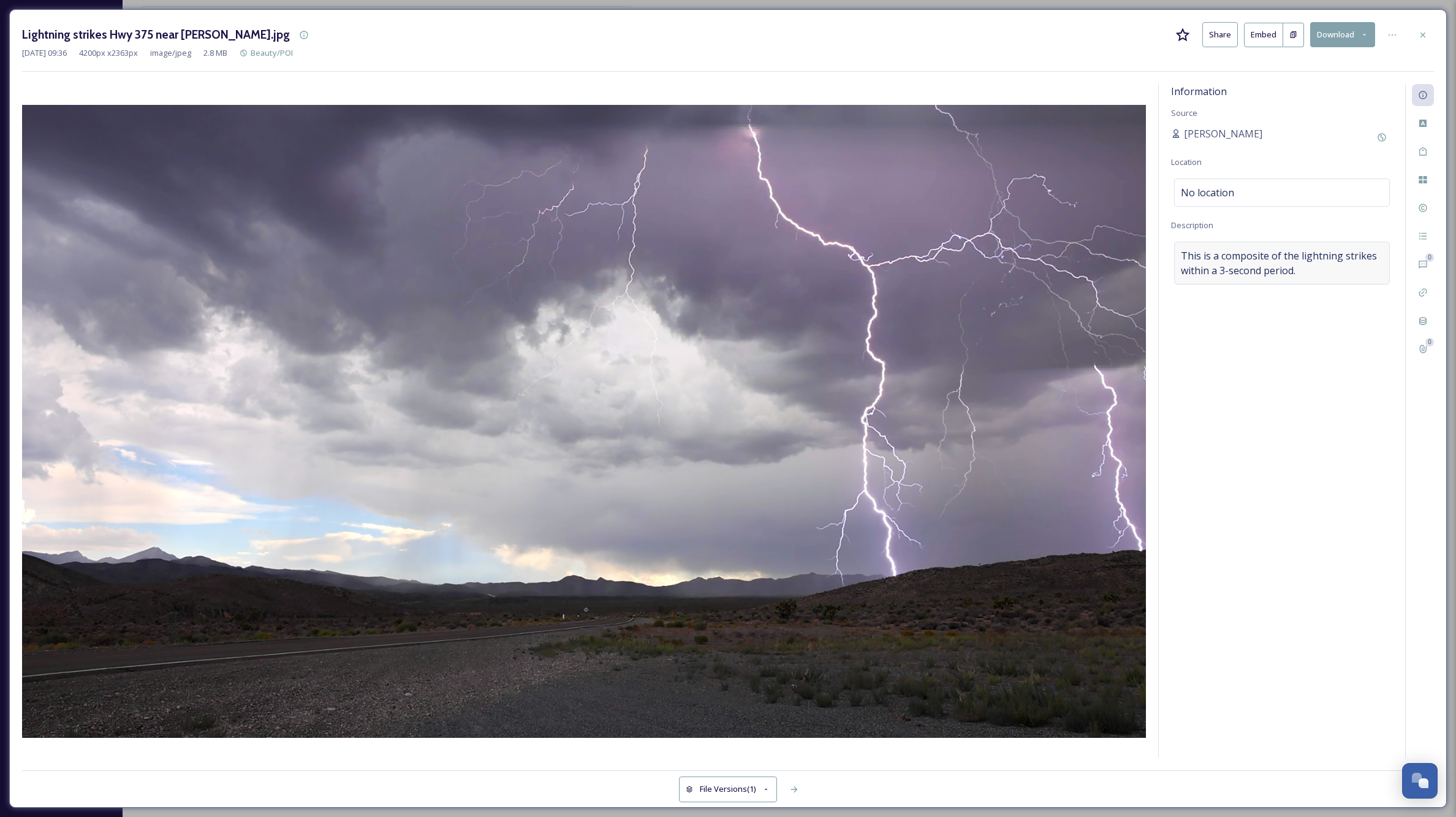
click at [1330, 272] on span "This is a composite of the lightning strikes within a 3-second period." at bounding box center [1282, 263] width 203 height 30
click at [1309, 271] on textarea "This is a composite of the lightning strikes within a 3-second period." at bounding box center [1282, 291] width 222 height 101
type textarea "This is a composite of the lightning strikes within a 3-second period, taken fr…"
click at [1420, 125] on icon at bounding box center [1423, 122] width 7 height 7
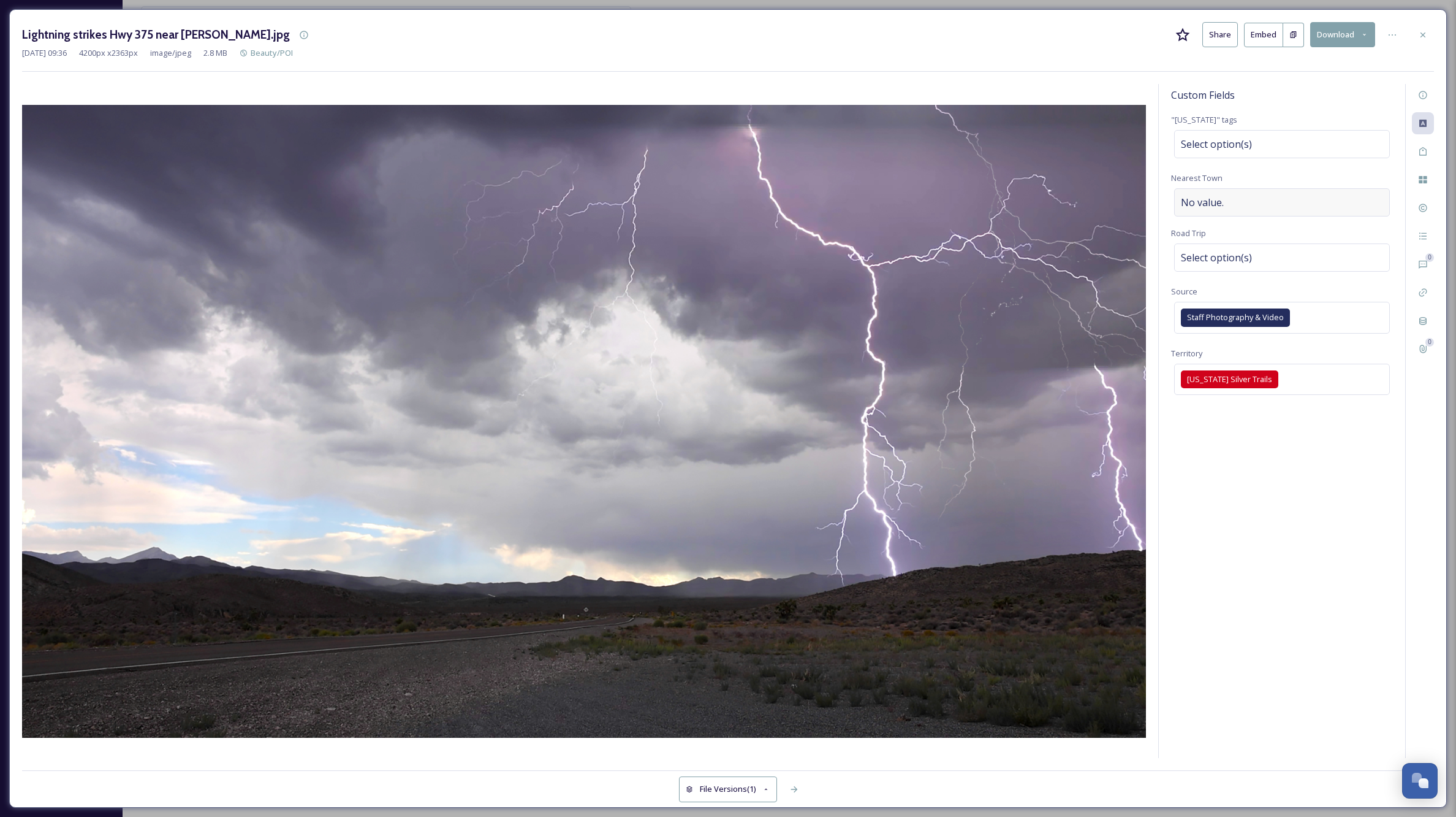
click at [1284, 201] on div "No value." at bounding box center [1282, 202] width 215 height 29
type input "[PERSON_NAME]"
click at [1273, 253] on div "Select option(s)" at bounding box center [1282, 257] width 215 height 29
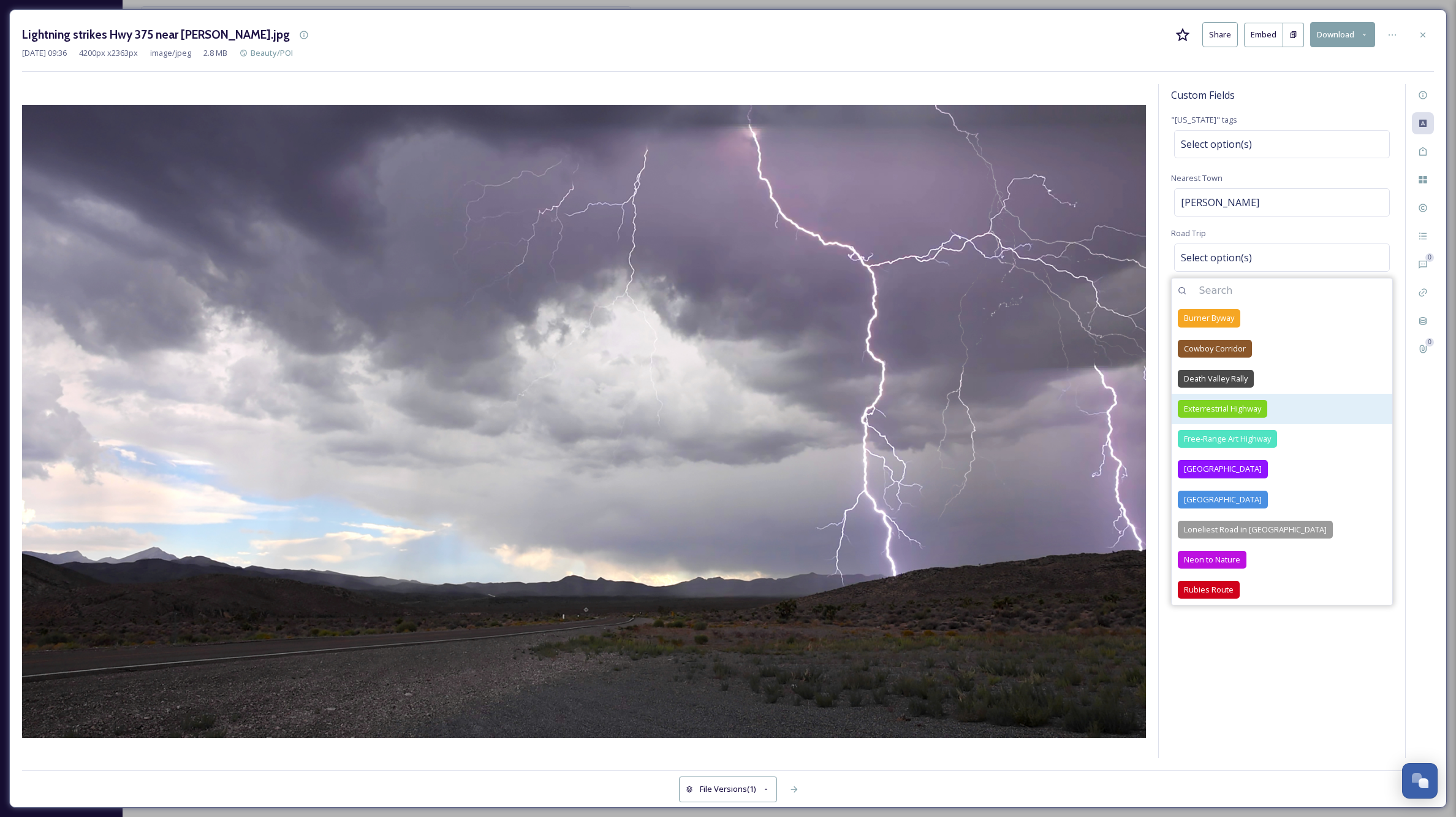
click at [1215, 405] on span "Exterrestrial Highway" at bounding box center [1223, 408] width 77 height 12
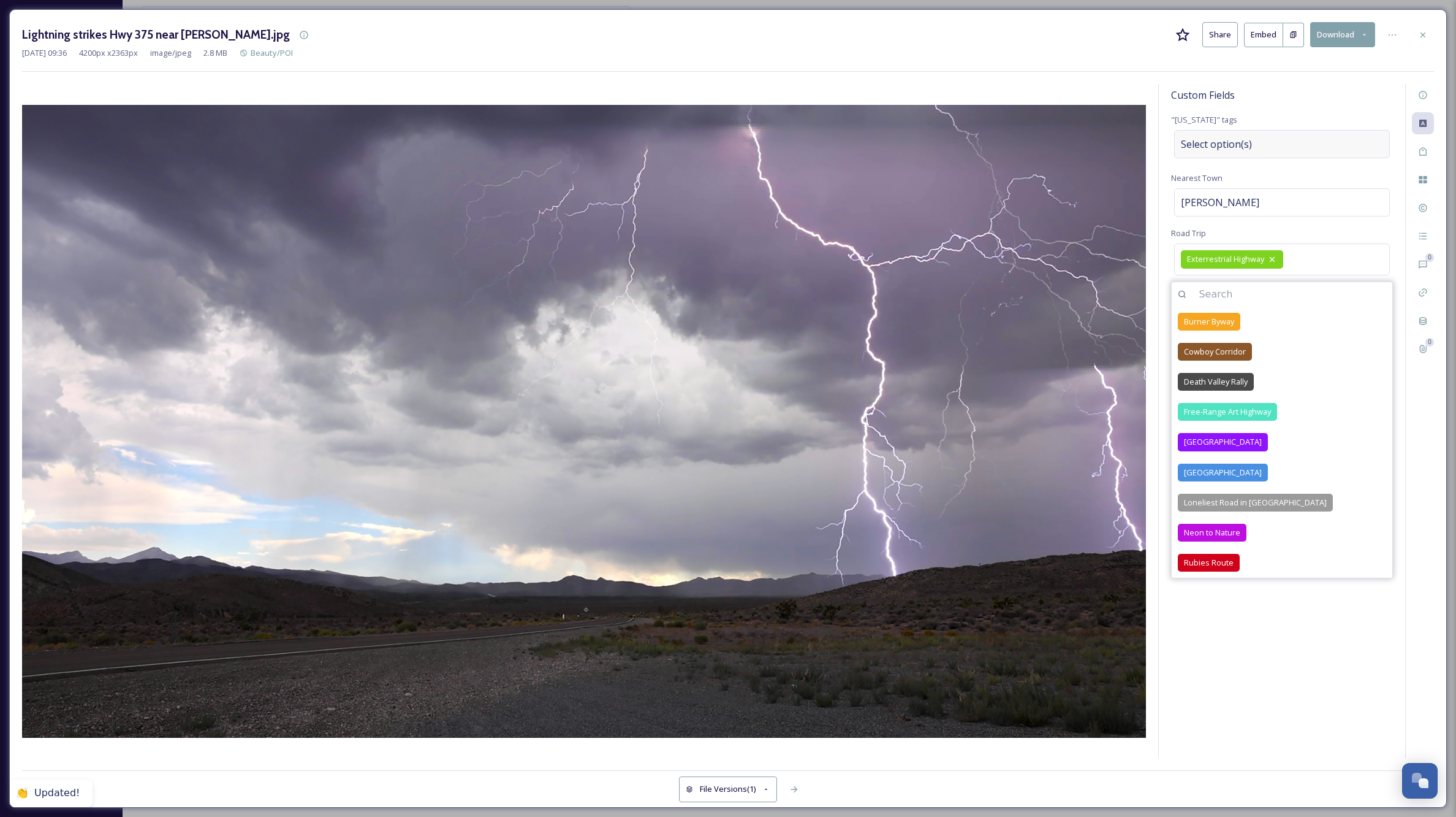
click at [1259, 142] on div "Select option(s)" at bounding box center [1282, 144] width 215 height 29
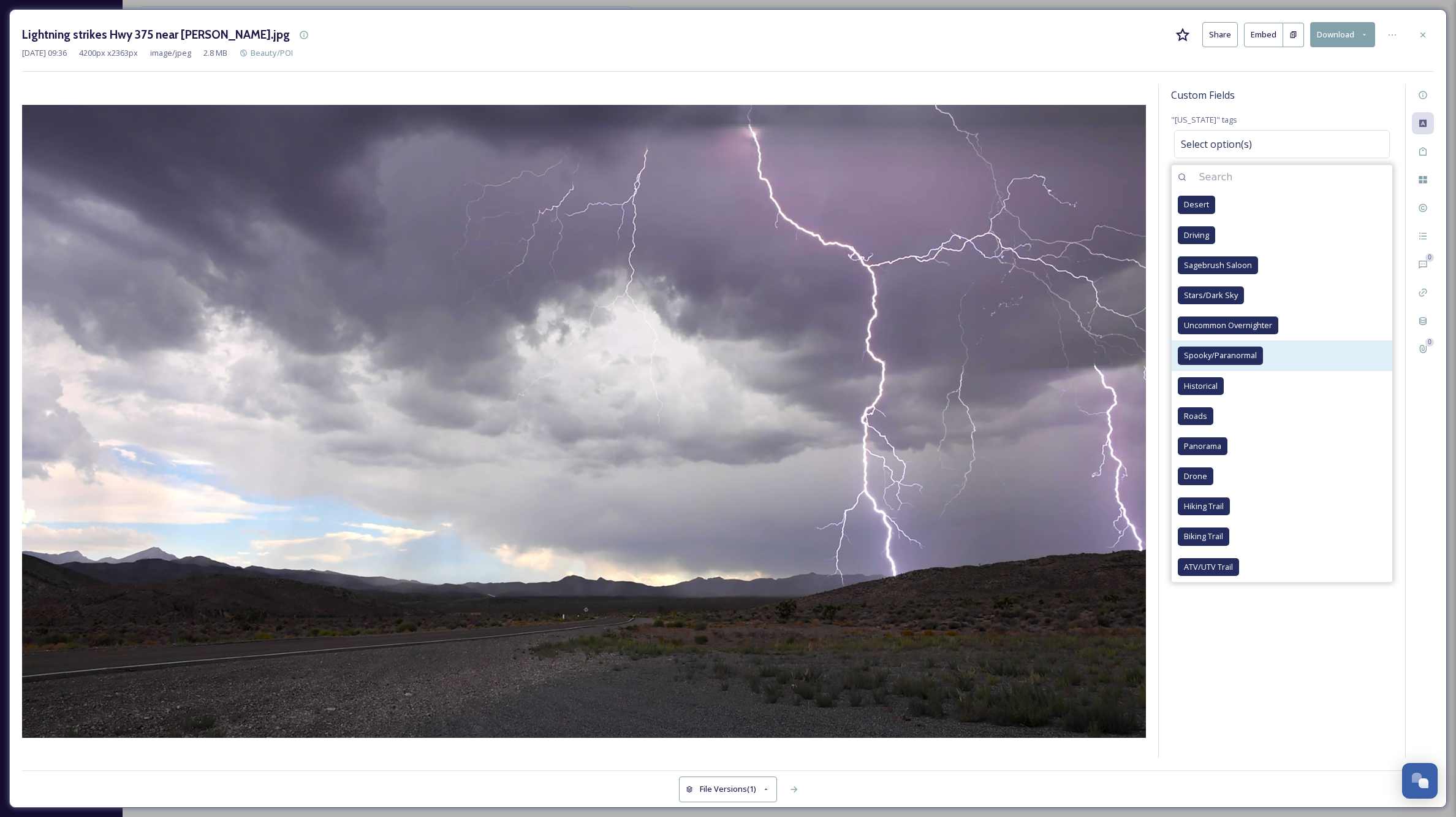
click at [1215, 350] on span "Spooky/Paranormal" at bounding box center [1221, 355] width 73 height 12
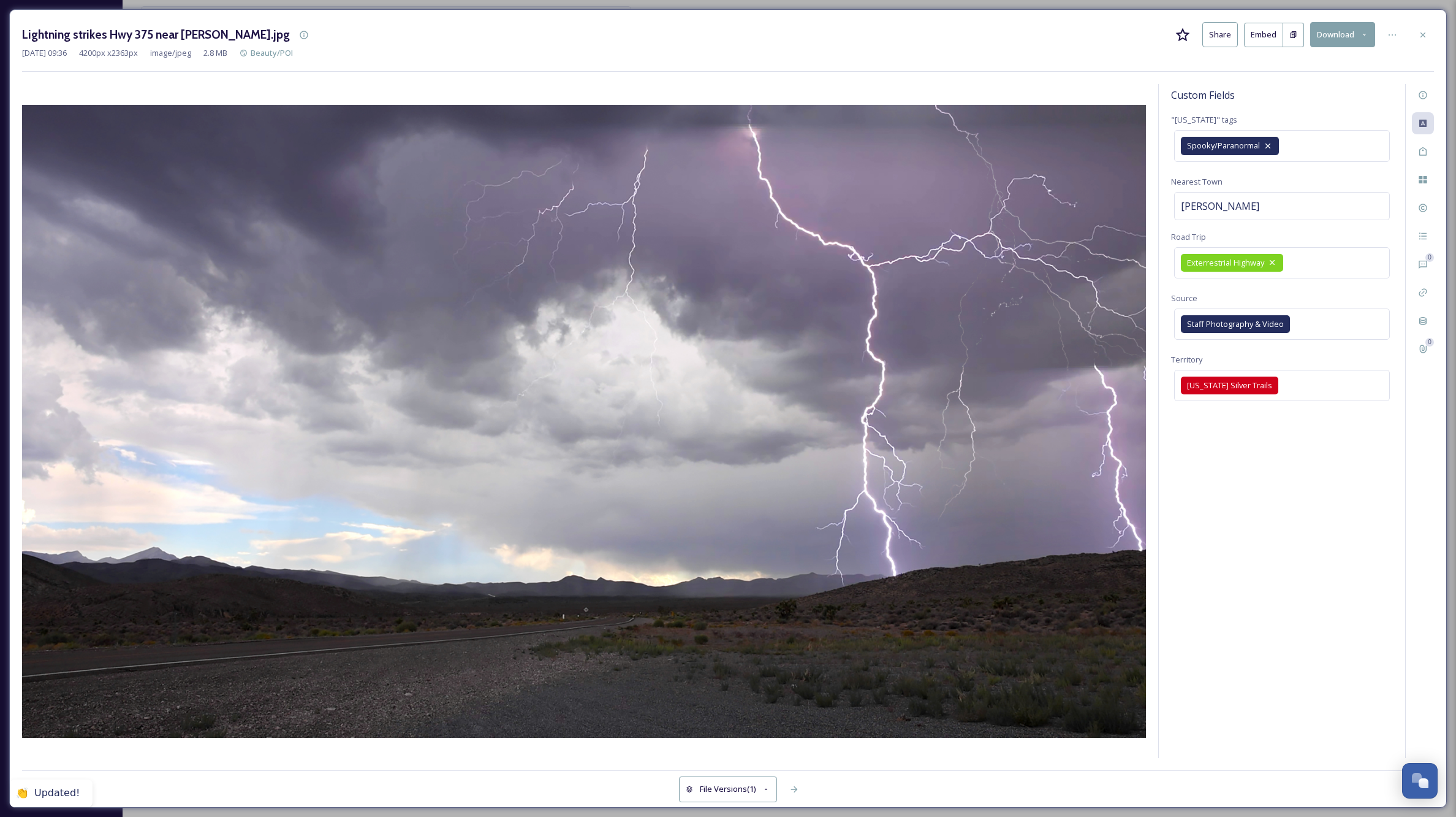
click at [1290, 704] on div "Custom Fields "[US_STATE]" tags Spooky/Paranormal Nearest Town [PERSON_NAME] Ro…" at bounding box center [1282, 420] width 246 height 674
click at [1422, 37] on icon at bounding box center [1424, 35] width 10 height 10
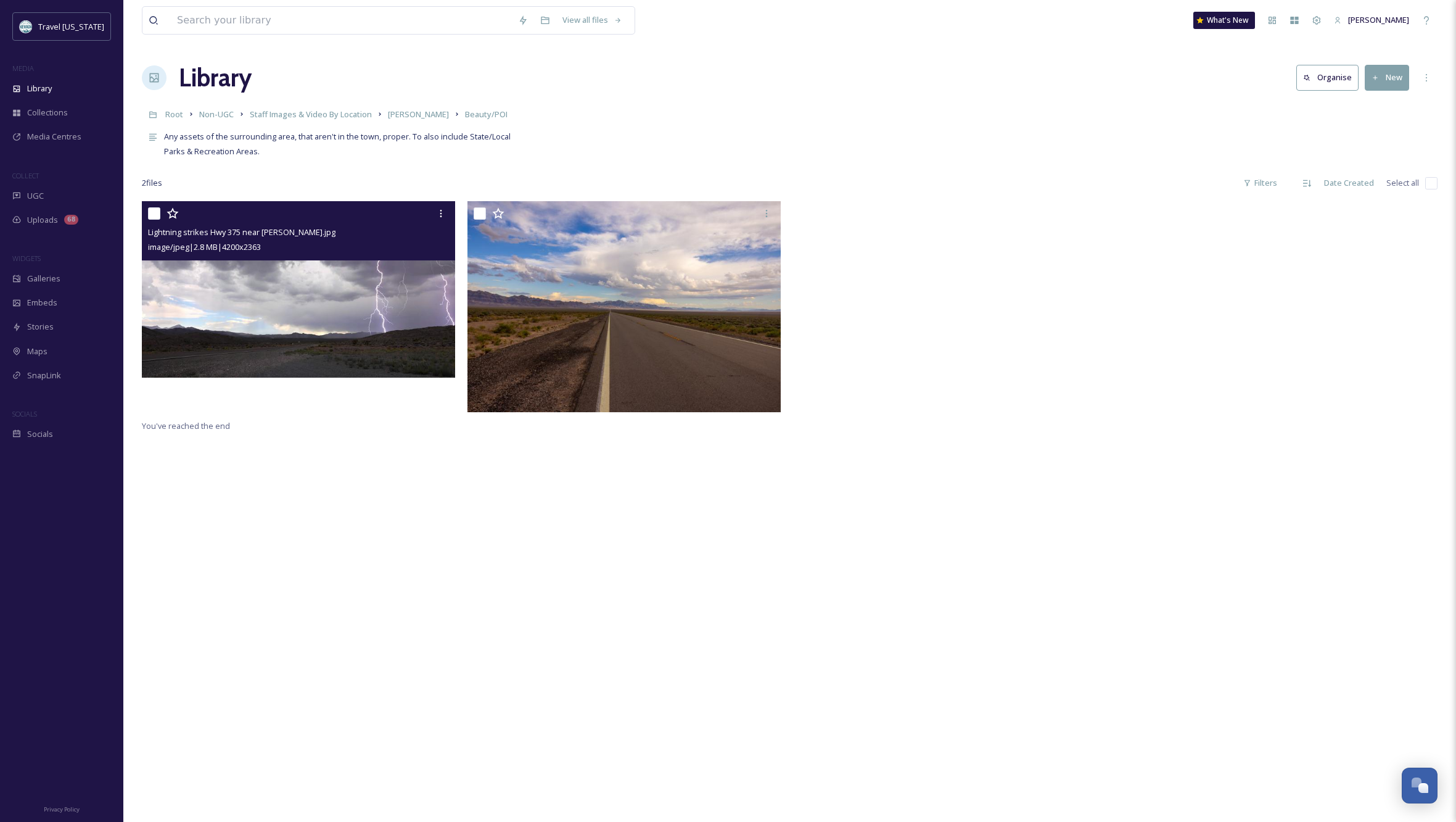
click at [607, 622] on div "Lightning strikes Hwy 375 near [PERSON_NAME].jpg image/jpeg | 2.8 MB | 4200 x 2…" at bounding box center [789, 612] width 1296 height 822
click at [343, 476] on div "Lightning strikes Hwy 375 near [PERSON_NAME].jpg image/jpeg | 2.8 MB | 4200 x 2…" at bounding box center [789, 612] width 1296 height 822
click at [310, 312] on img at bounding box center [298, 289] width 313 height 176
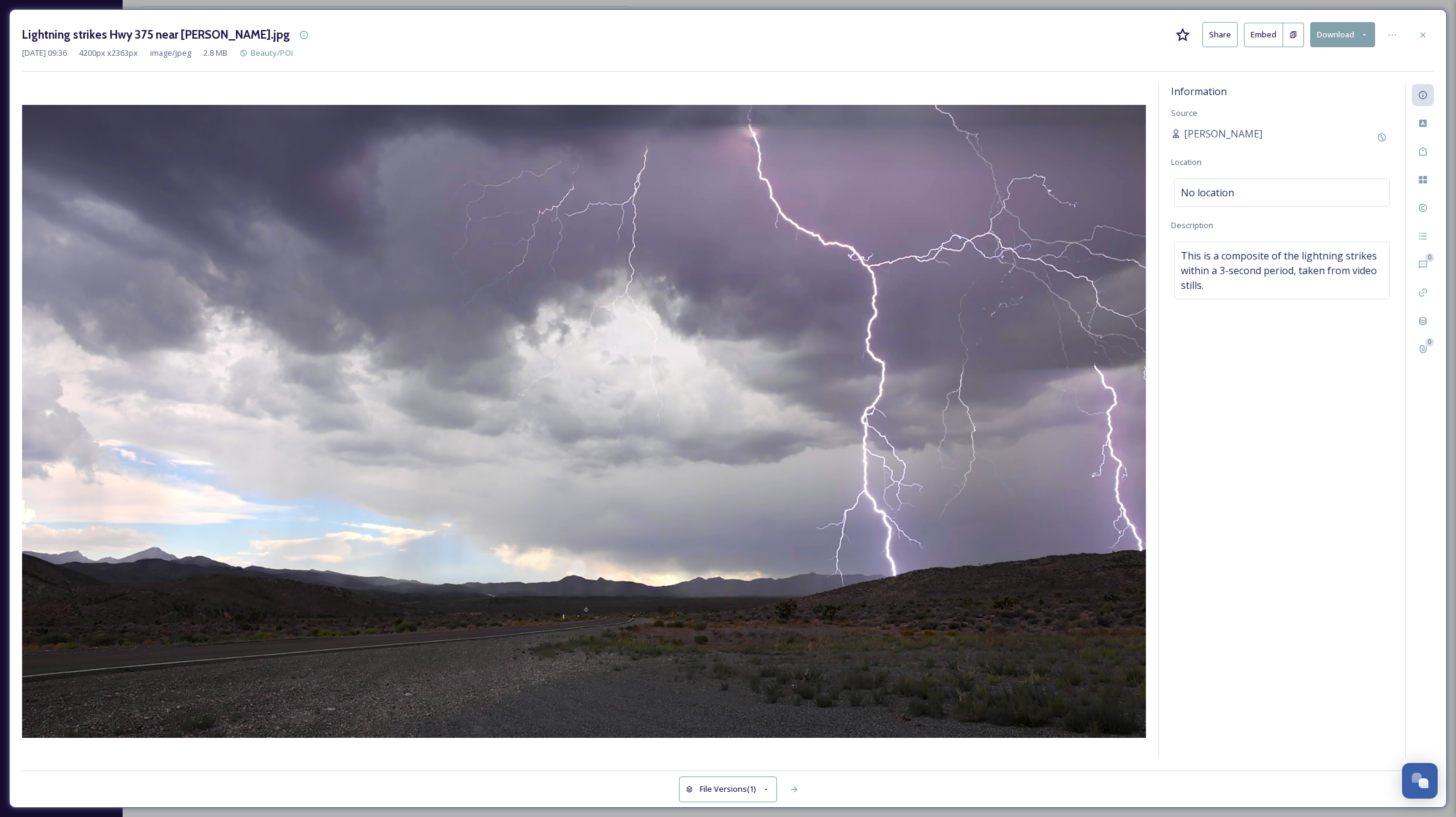
click at [1424, 35] on icon at bounding box center [1423, 33] width 5 height 5
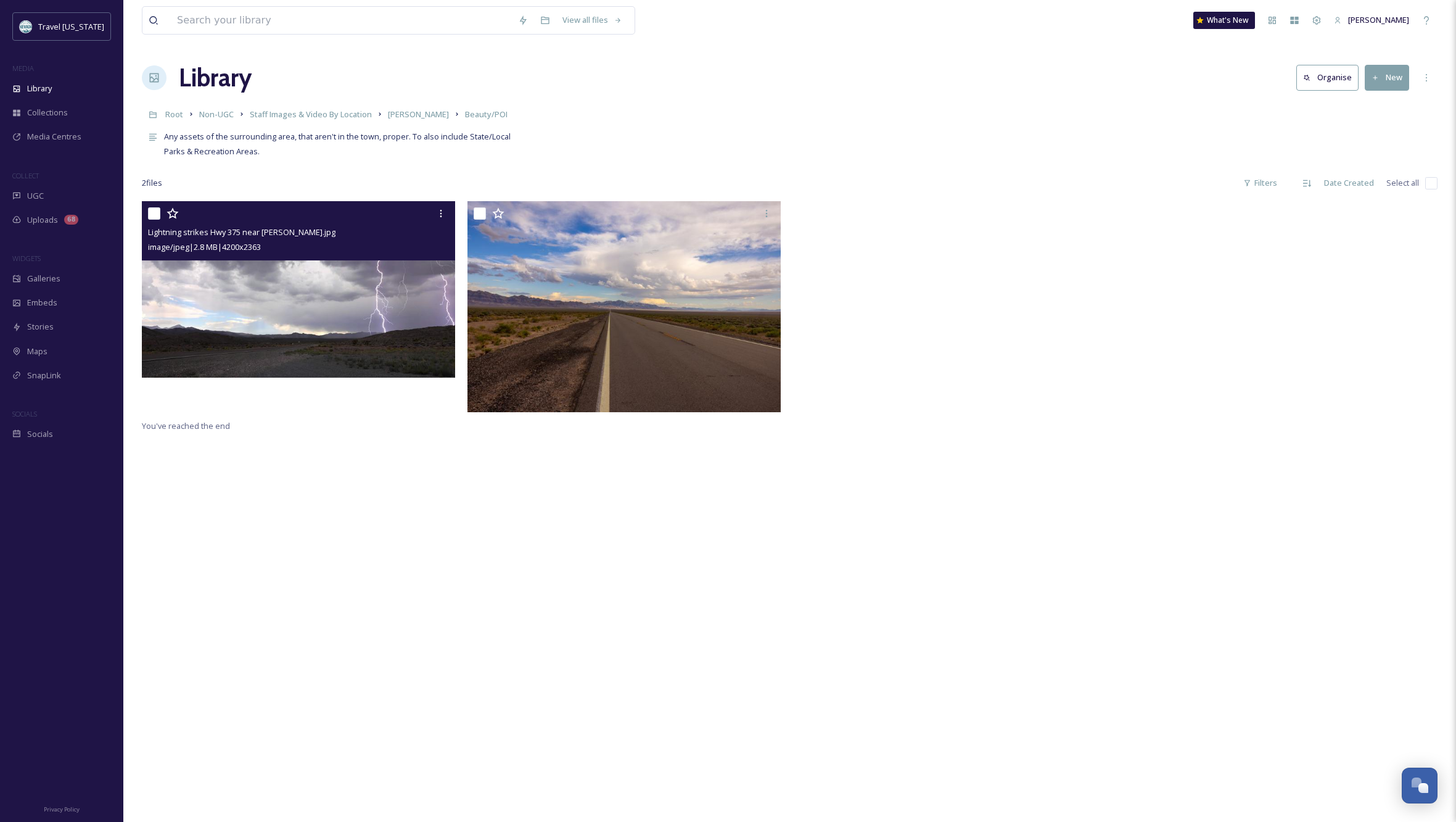
drag, startPoint x: 567, startPoint y: 521, endPoint x: 547, endPoint y: 511, distance: 22.4
click at [567, 521] on div "Lightning strikes Hwy 375 near [PERSON_NAME].jpg image/jpeg | 2.8 MB | 4200 x 2…" at bounding box center [789, 612] width 1296 height 822
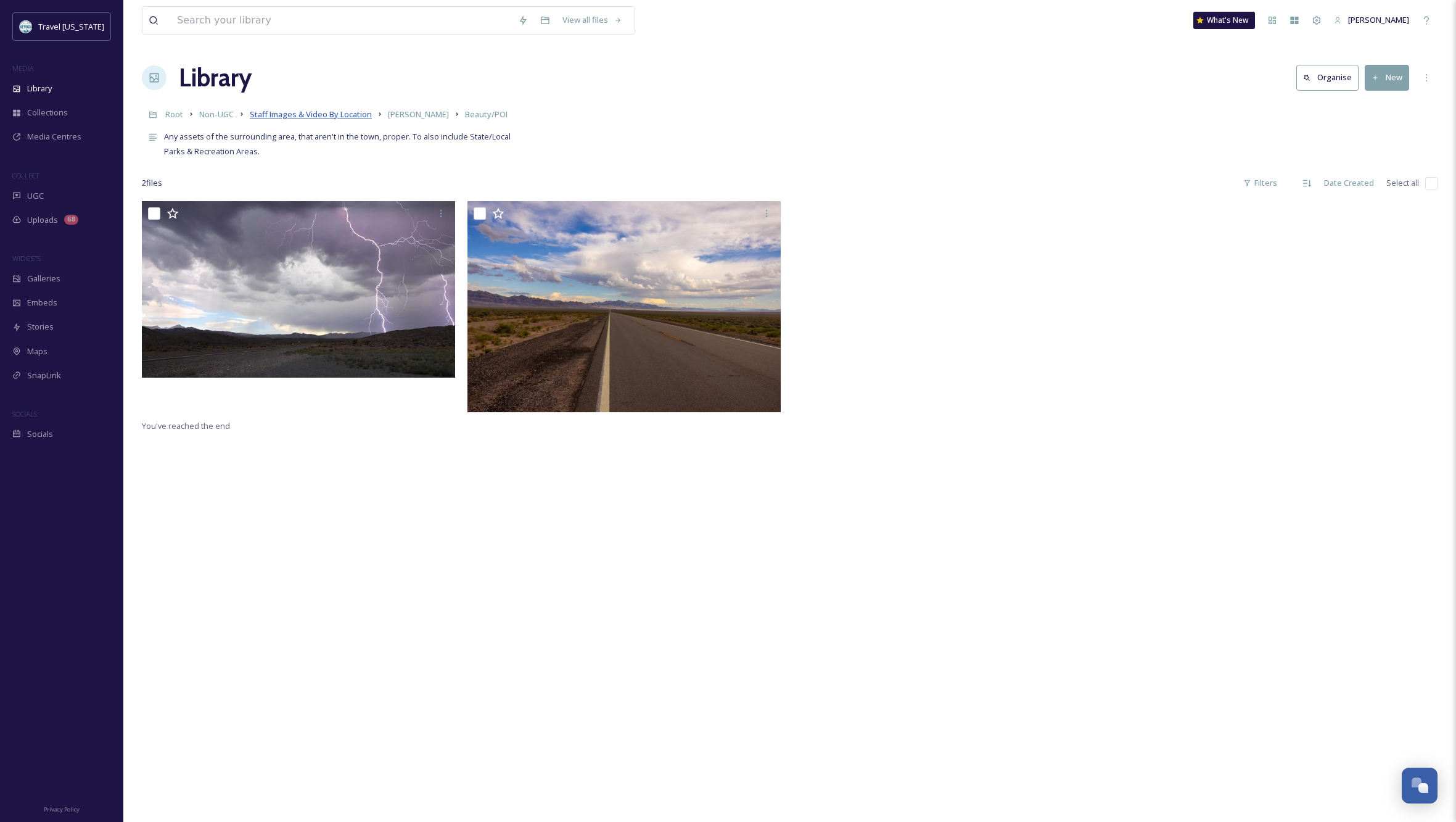
click at [334, 113] on span "Staff Images & Video By Location" at bounding box center [310, 114] width 122 height 11
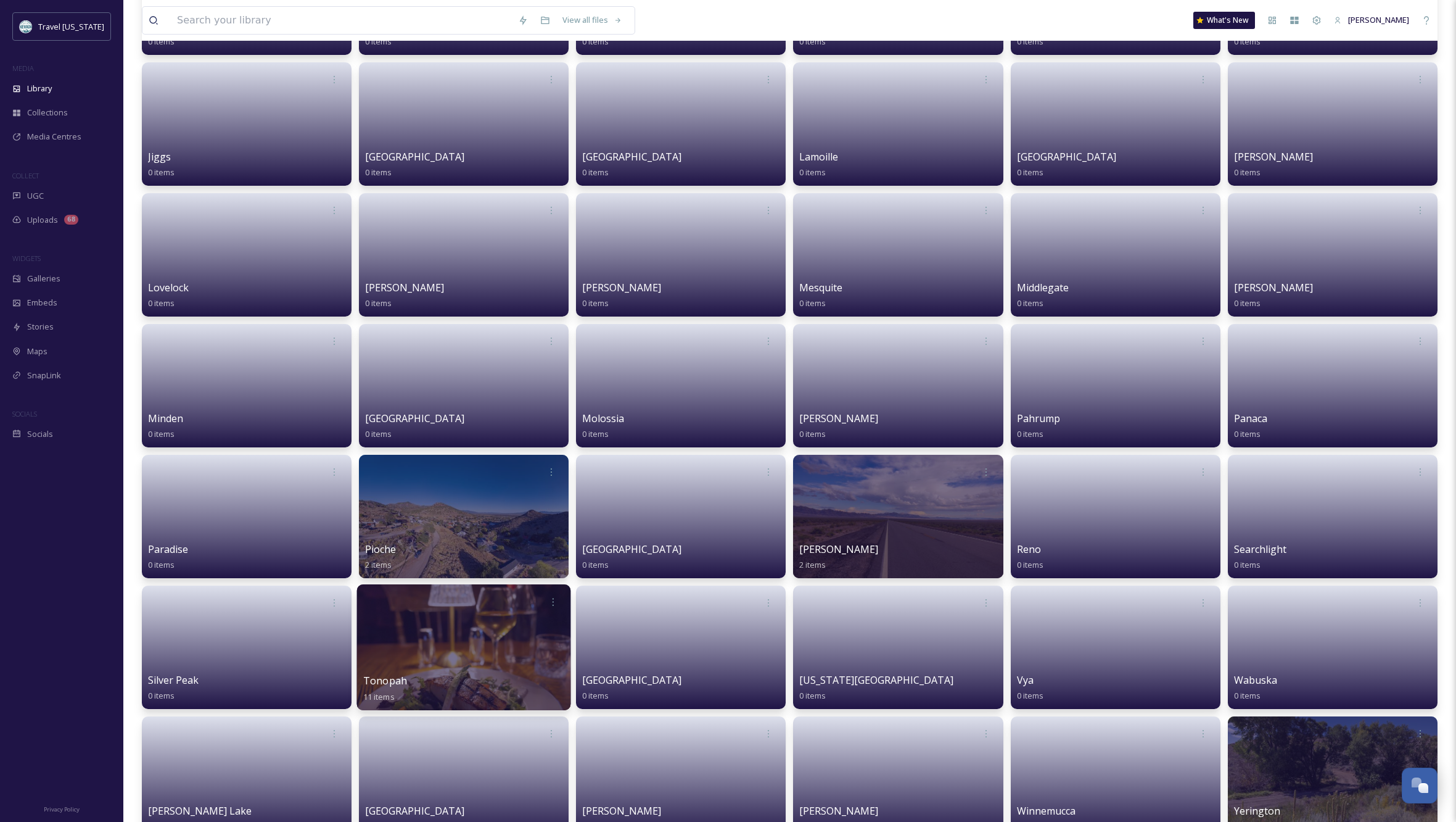
scroll to position [859, 0]
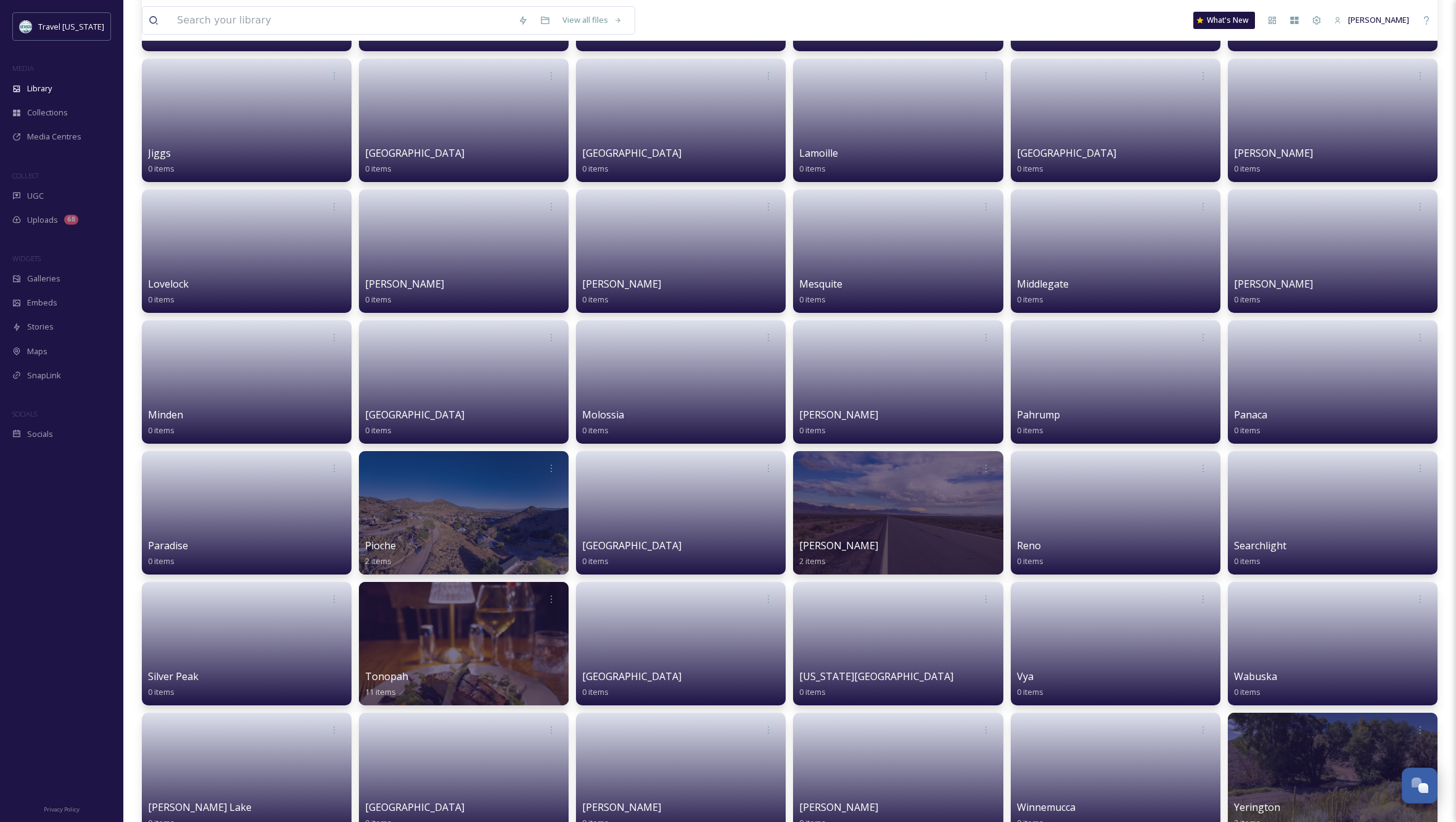
click at [433, 636] on div at bounding box center [464, 643] width 210 height 124
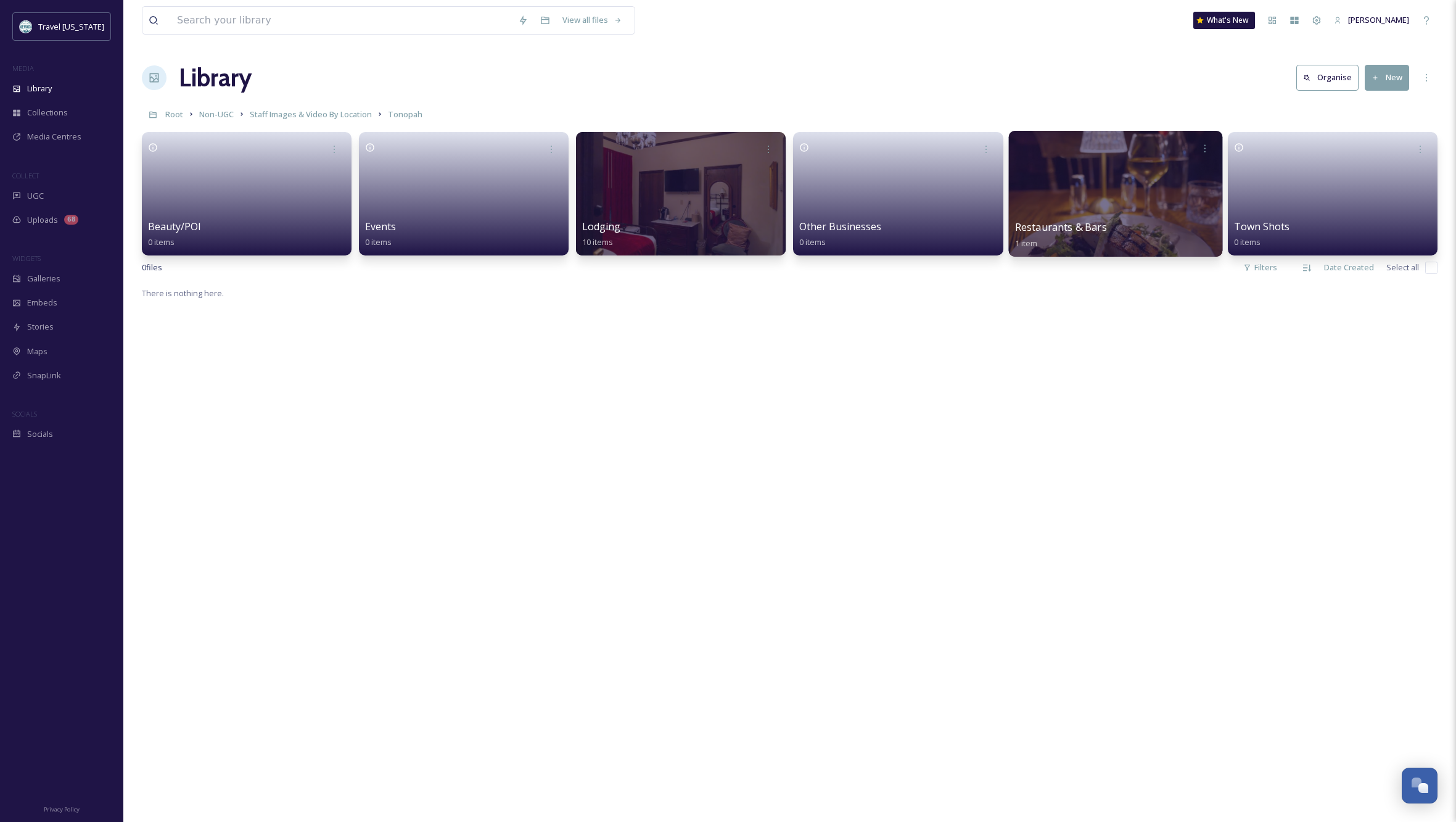
click at [1107, 207] on div at bounding box center [1116, 193] width 214 height 126
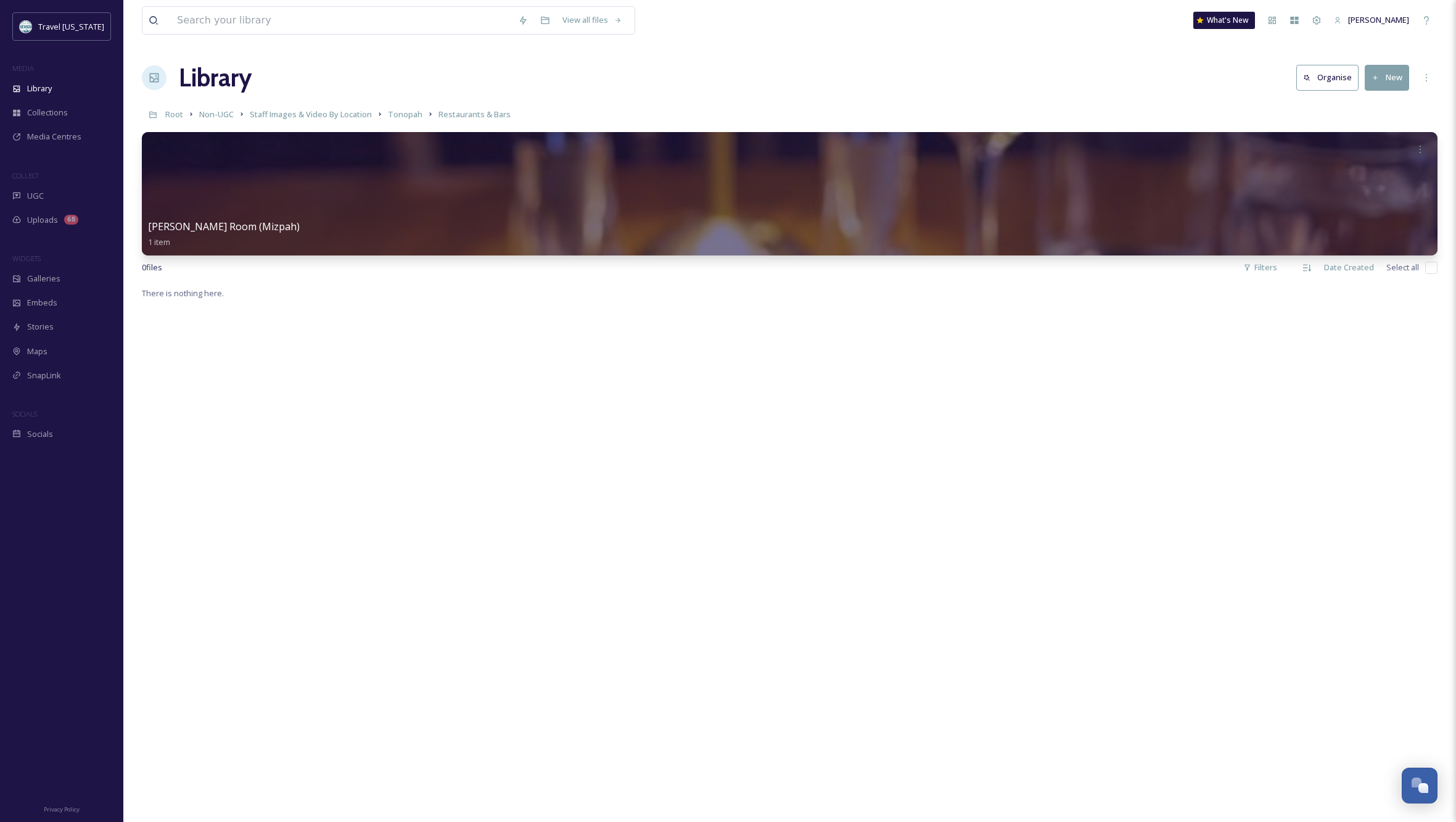
click at [1385, 71] on button "New" at bounding box center [1387, 77] width 45 height 26
click at [1383, 153] on span "Folder" at bounding box center [1373, 154] width 24 height 12
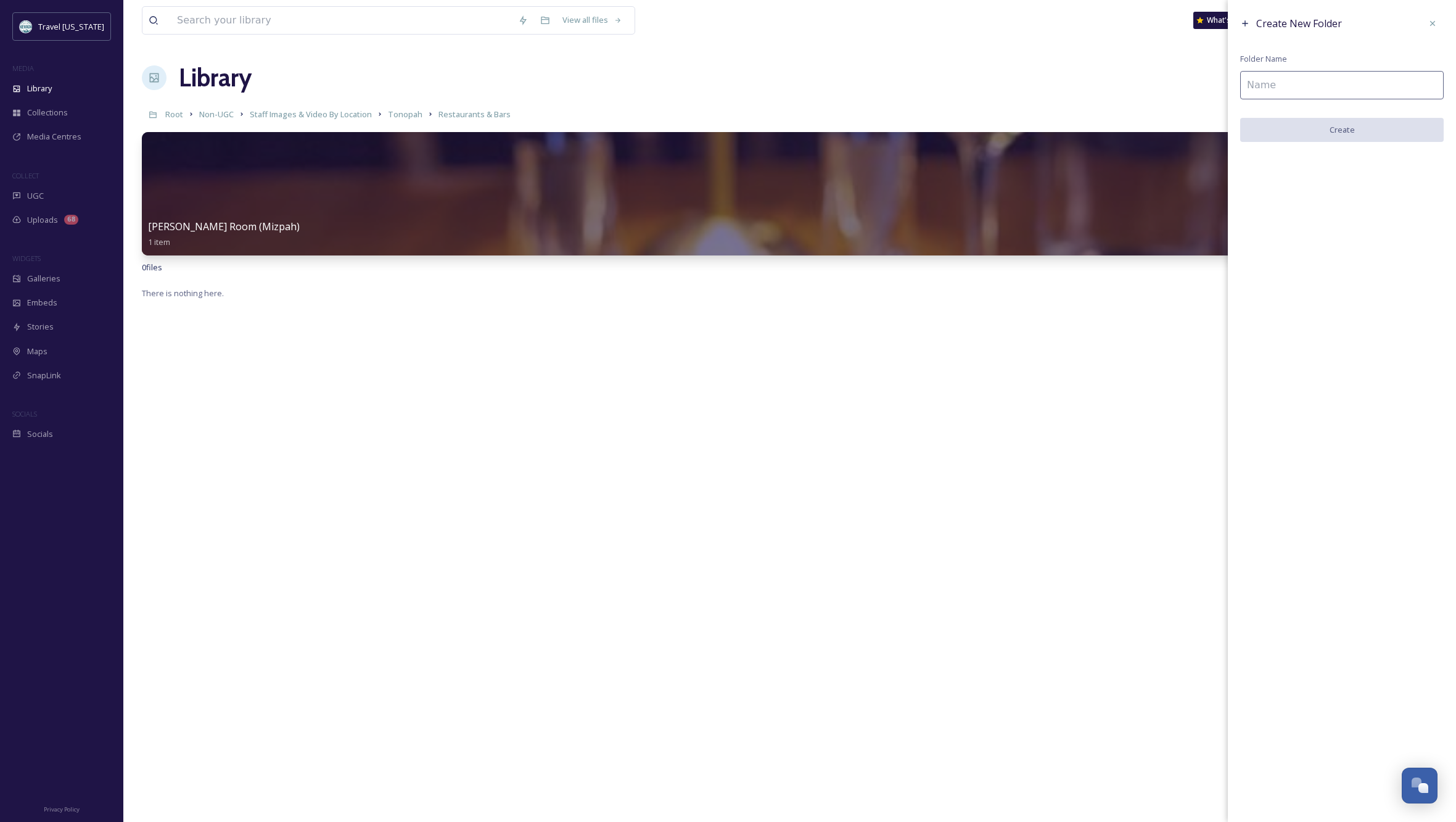
click at [1312, 73] on input at bounding box center [1342, 85] width 204 height 29
type input "[PERSON_NAME] Cafe (Mizpah)"
click at [1375, 127] on button "Create" at bounding box center [1342, 131] width 204 height 26
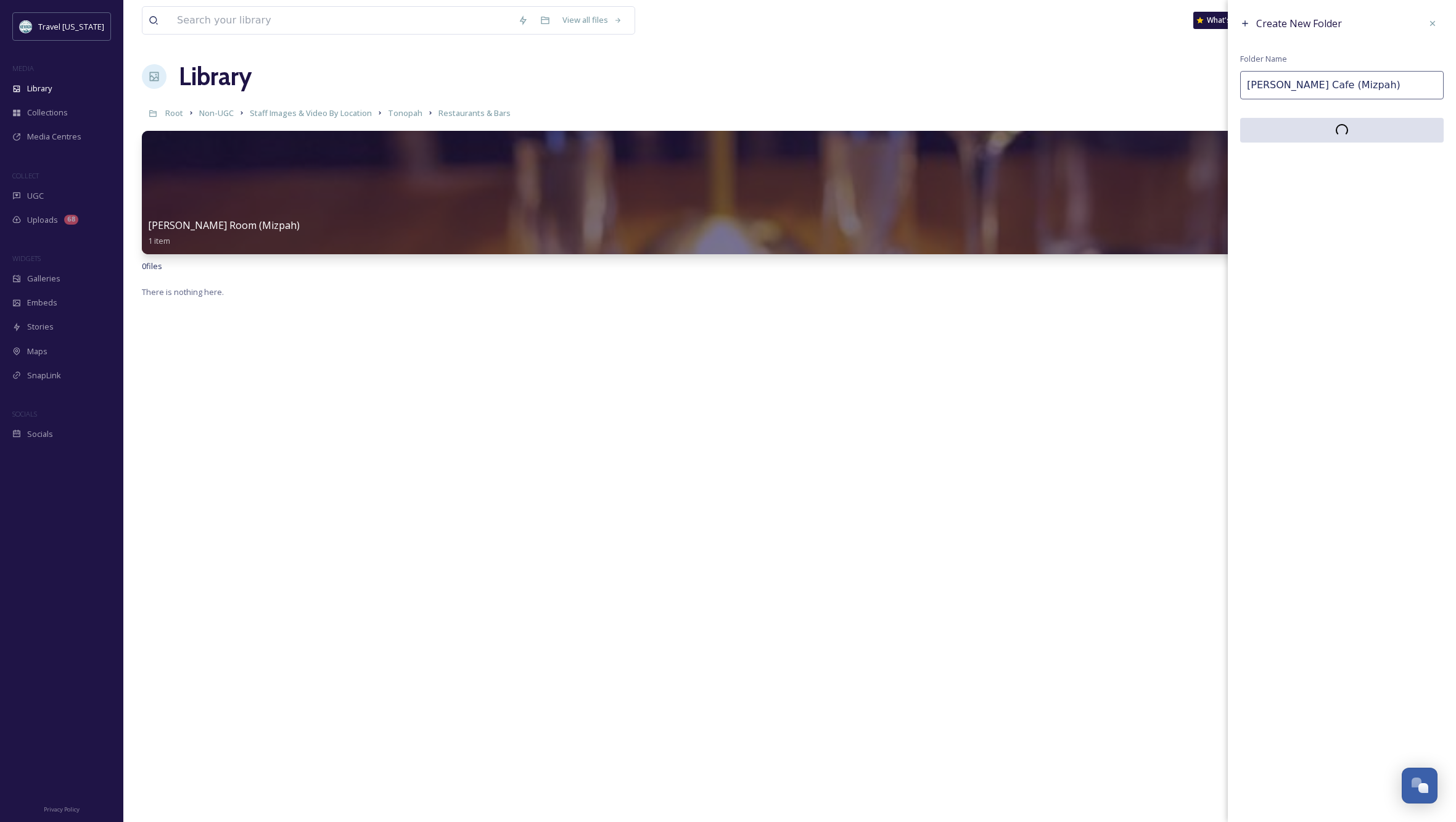
scroll to position [1, 0]
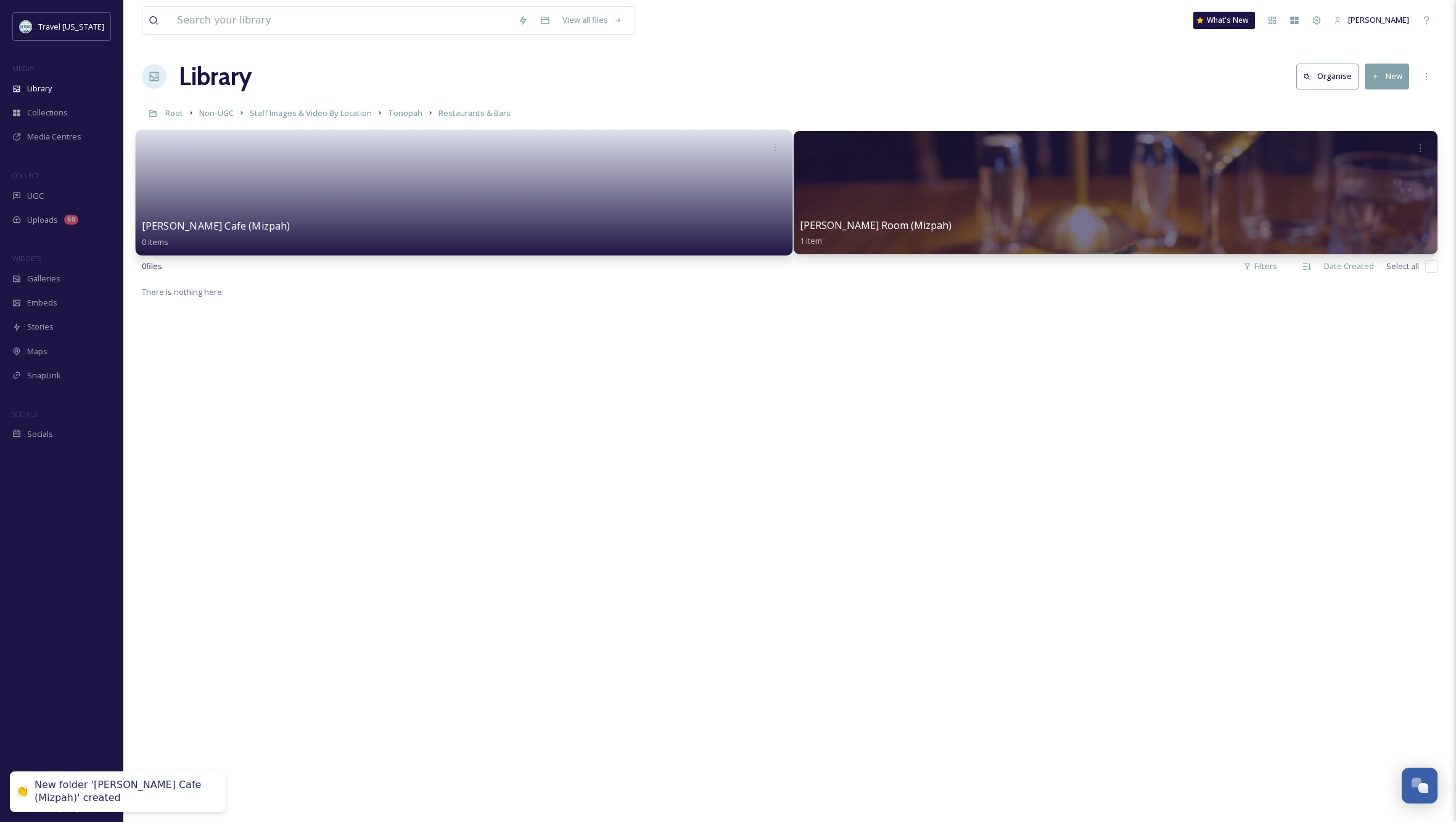
click at [527, 220] on div "[PERSON_NAME] Cafe (Mizpah) 0 items" at bounding box center [463, 234] width 644 height 31
click at [518, 226] on div "[PERSON_NAME] Cafe (Mizpah) 0 items" at bounding box center [463, 234] width 644 height 31
click at [612, 160] on link at bounding box center [463, 188] width 644 height 59
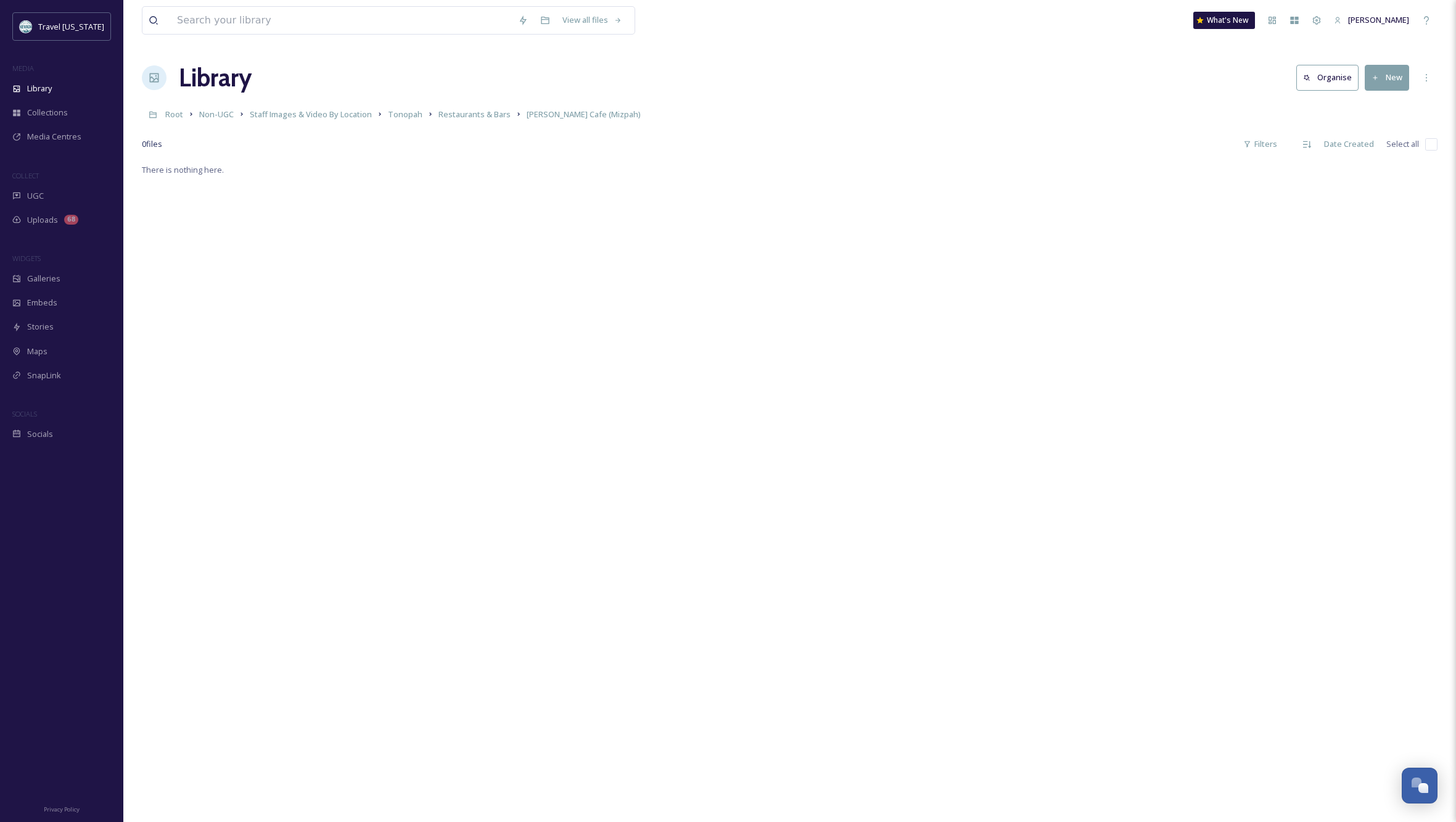
click at [1392, 76] on button "New" at bounding box center [1387, 77] width 45 height 26
click at [1388, 102] on span "File Upload" at bounding box center [1381, 107] width 41 height 12
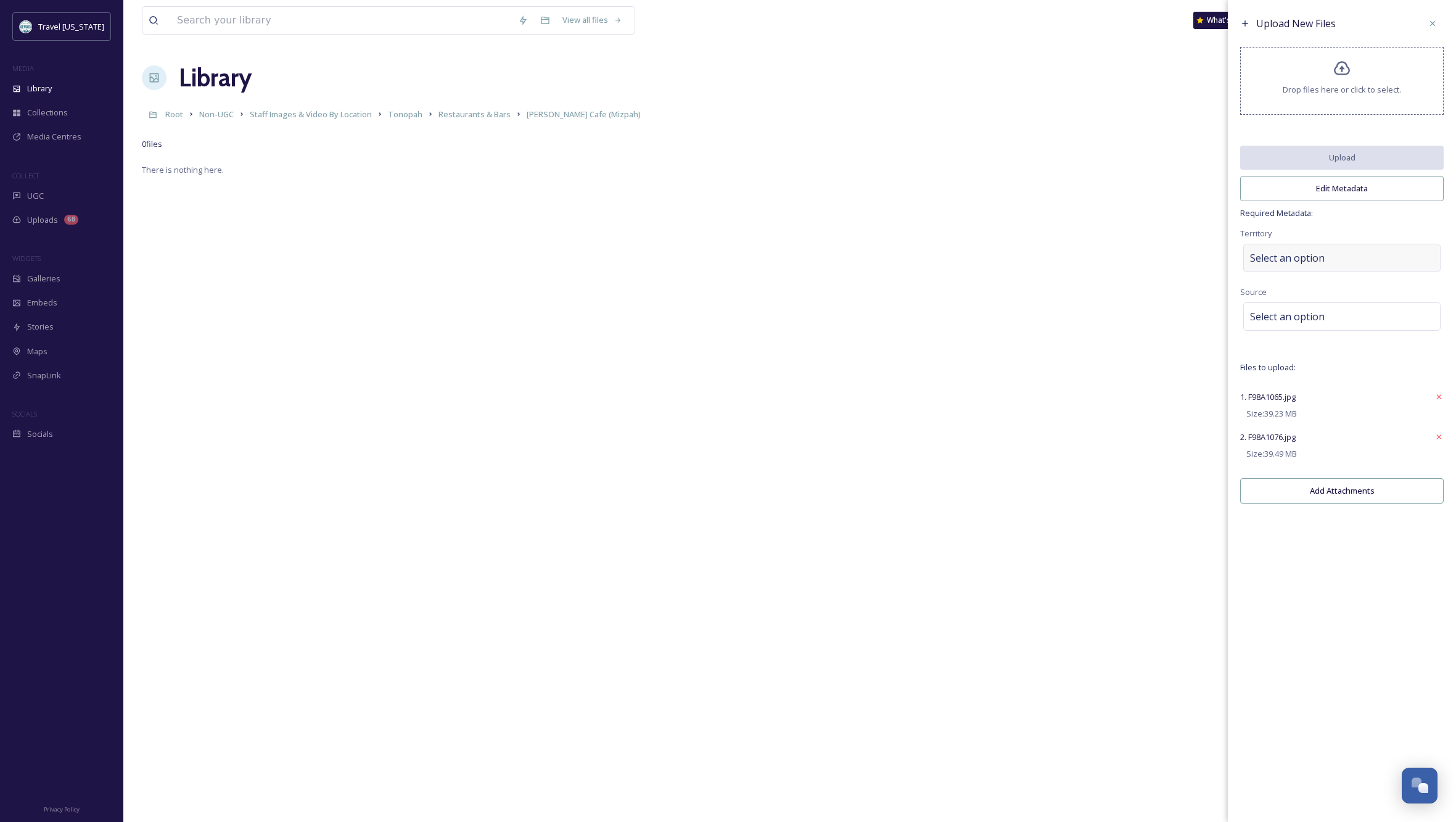
click at [1325, 261] on div "Select an option" at bounding box center [1341, 257] width 197 height 29
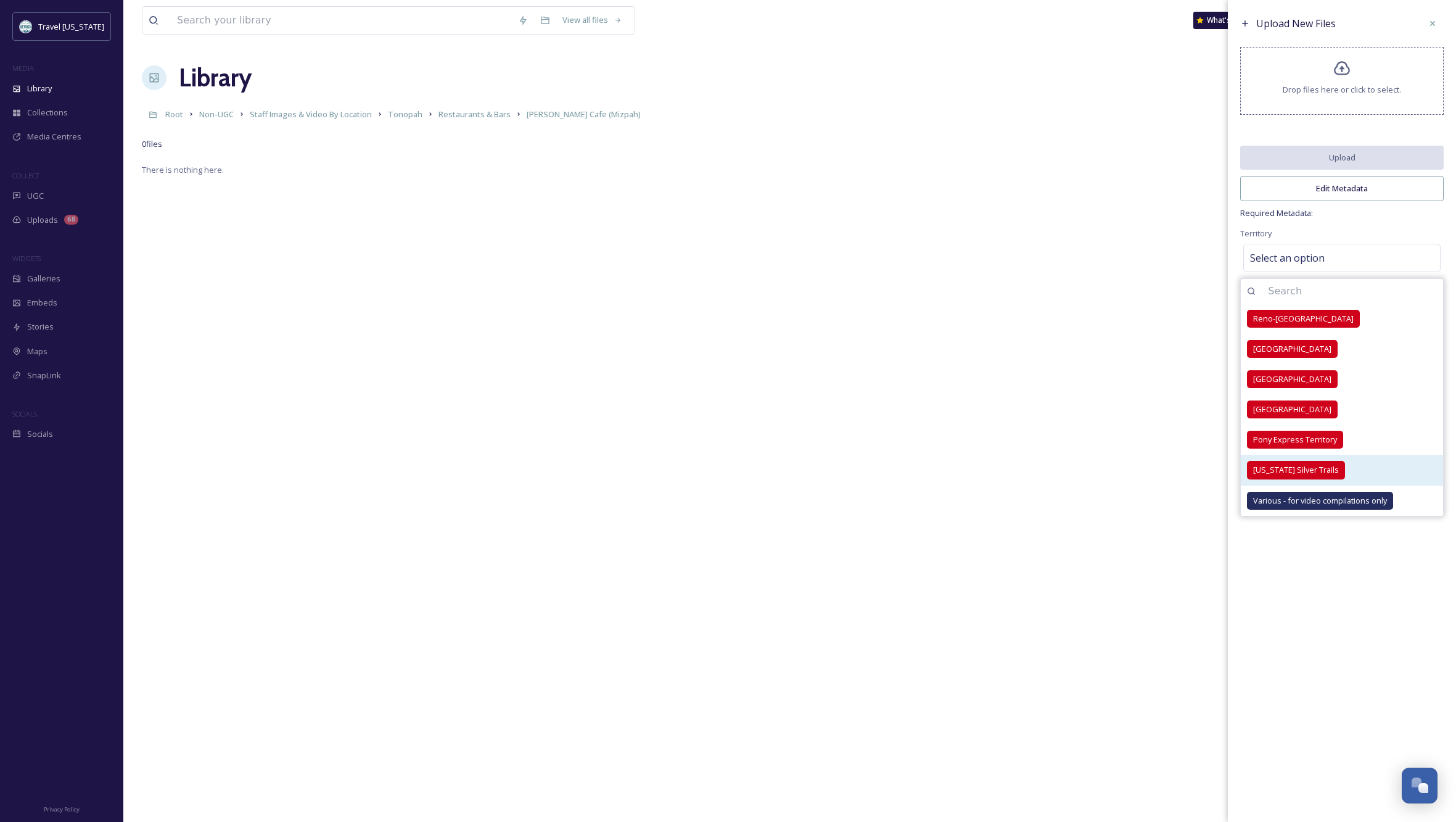
click at [1310, 470] on div "[US_STATE] Silver Trails" at bounding box center [1296, 469] width 98 height 18
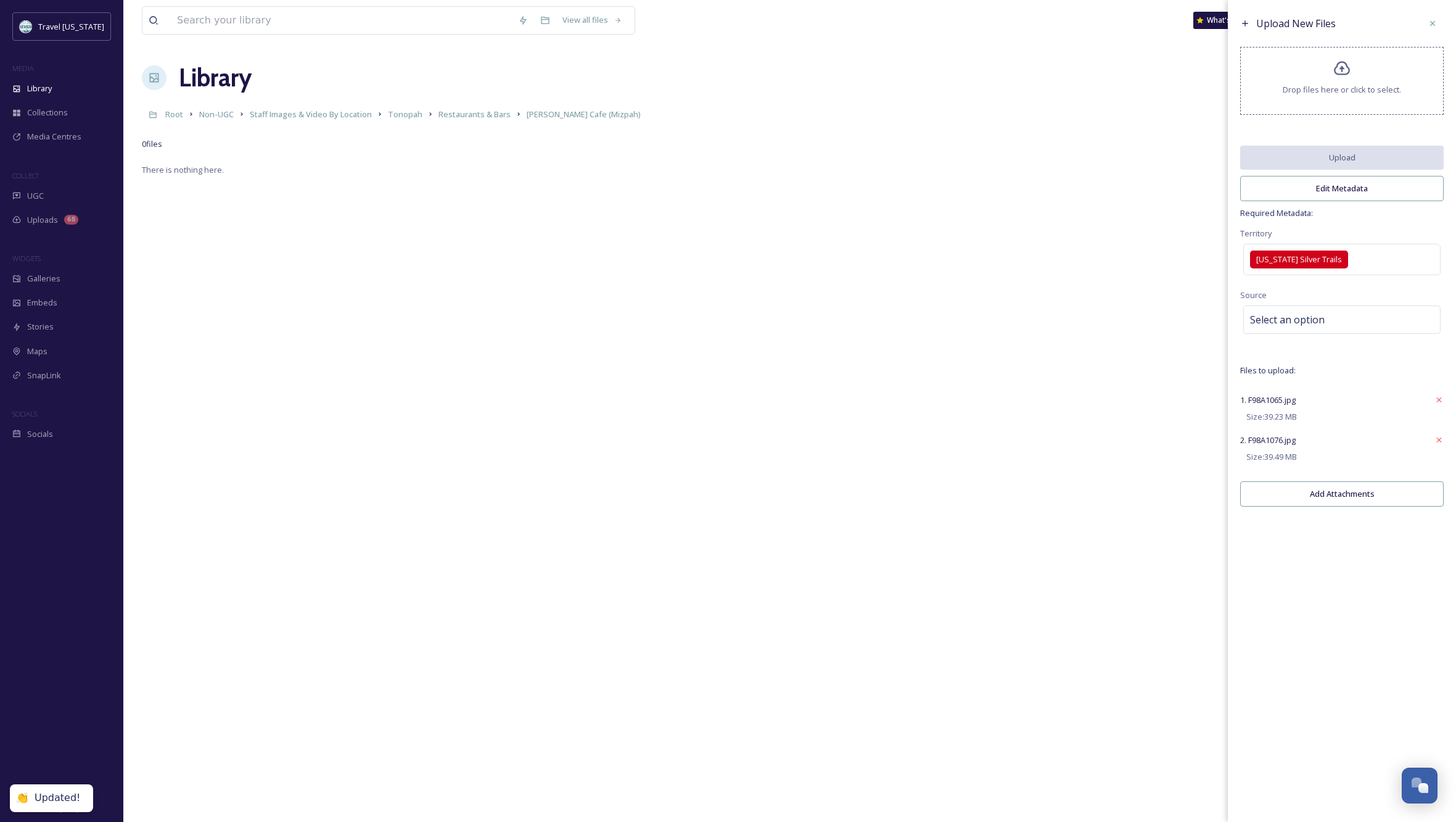
click at [1378, 233] on div "Upload New Files Drop files here or click to select. Upload Edit Metadata Requi…" at bounding box center [1341, 262] width 228 height 525
click at [1335, 331] on div "Select an option" at bounding box center [1341, 319] width 197 height 29
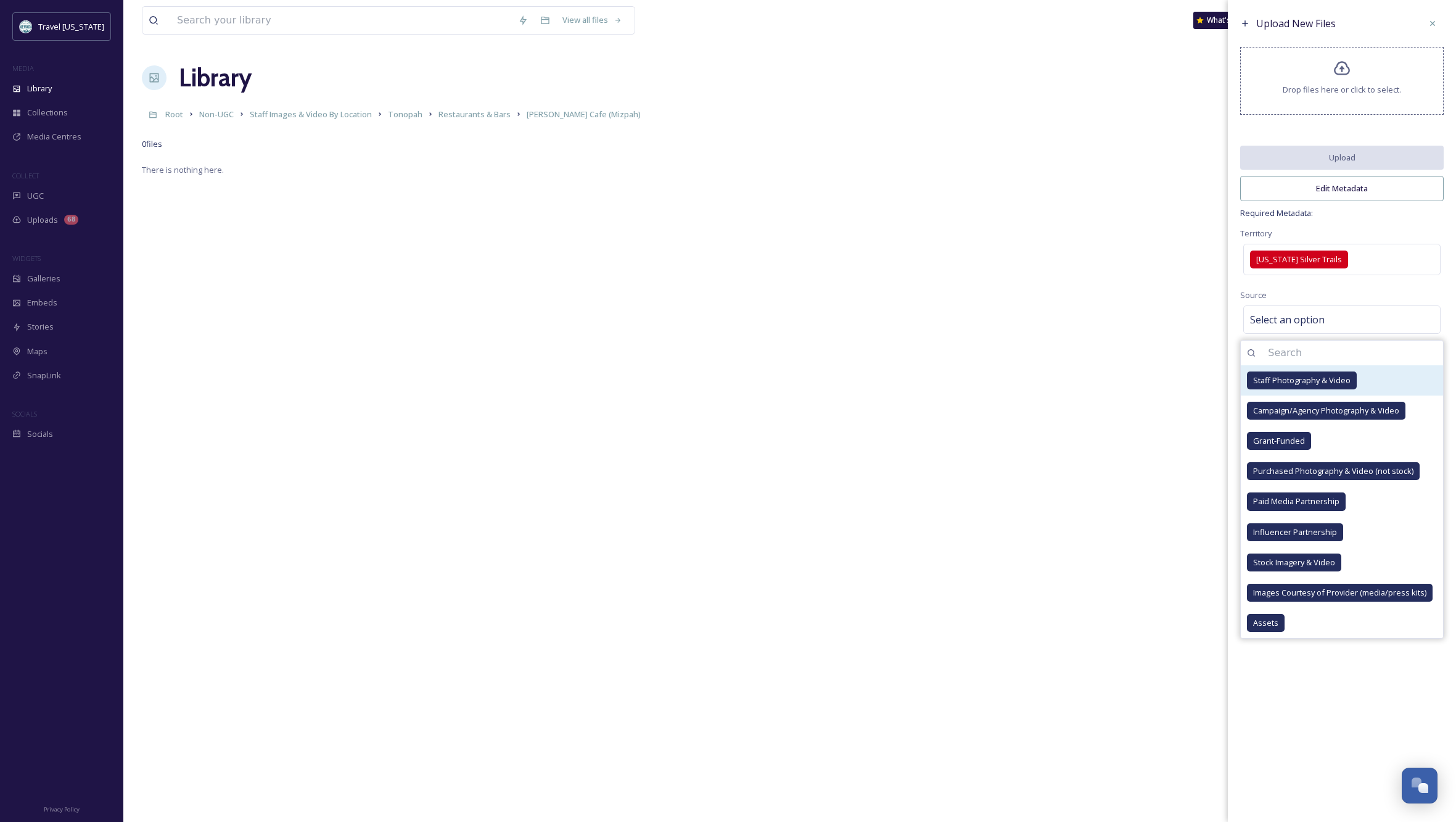
click at [1321, 380] on div "Staff Photography & Video" at bounding box center [1302, 380] width 110 height 18
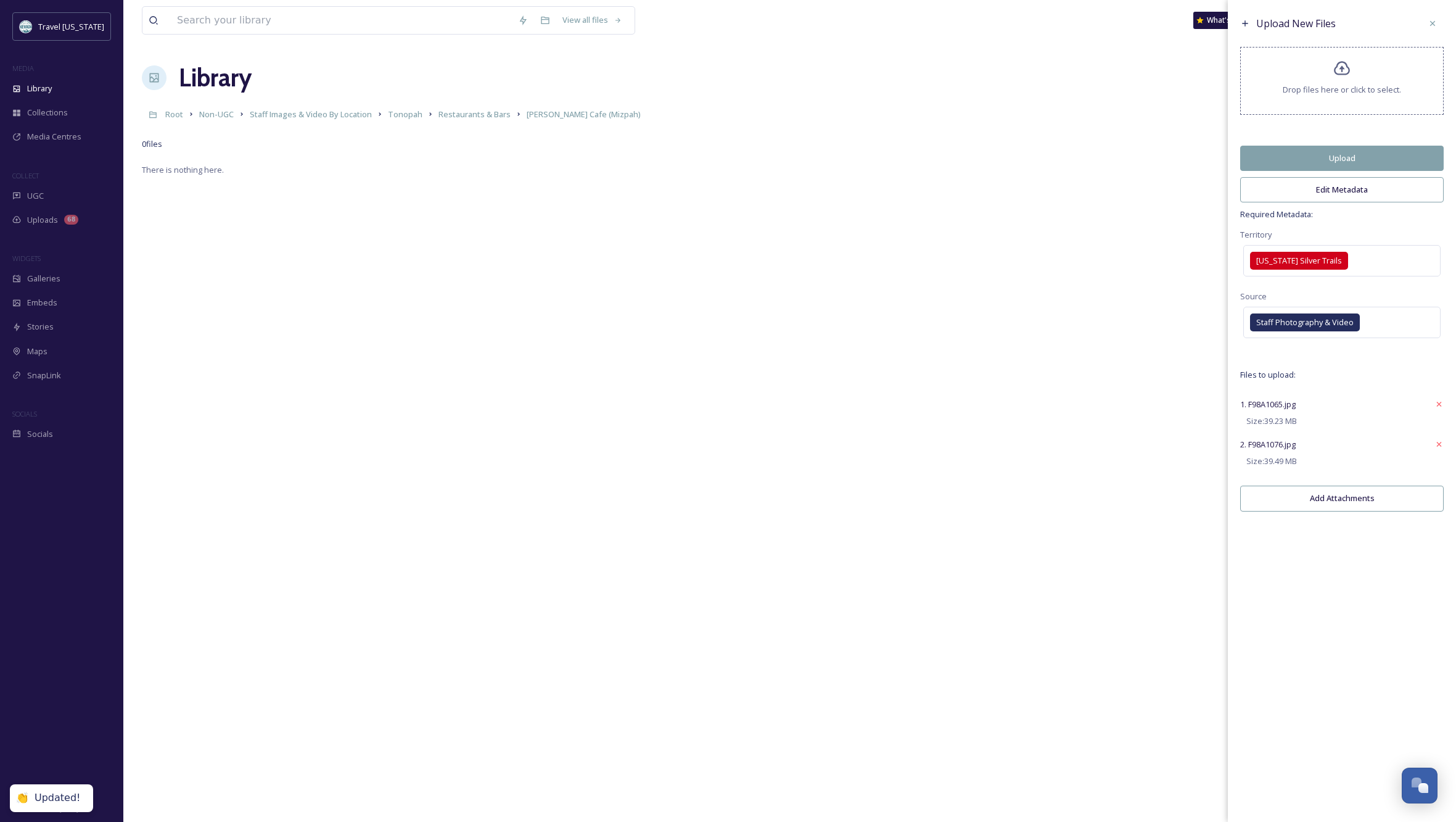
click at [1331, 727] on div "Upload New Files Drop files here or click to select. Upload Edit Metadata Requi…" at bounding box center [1341, 411] width 228 height 822
click at [1337, 197] on button "Edit Metadata" at bounding box center [1342, 190] width 204 height 26
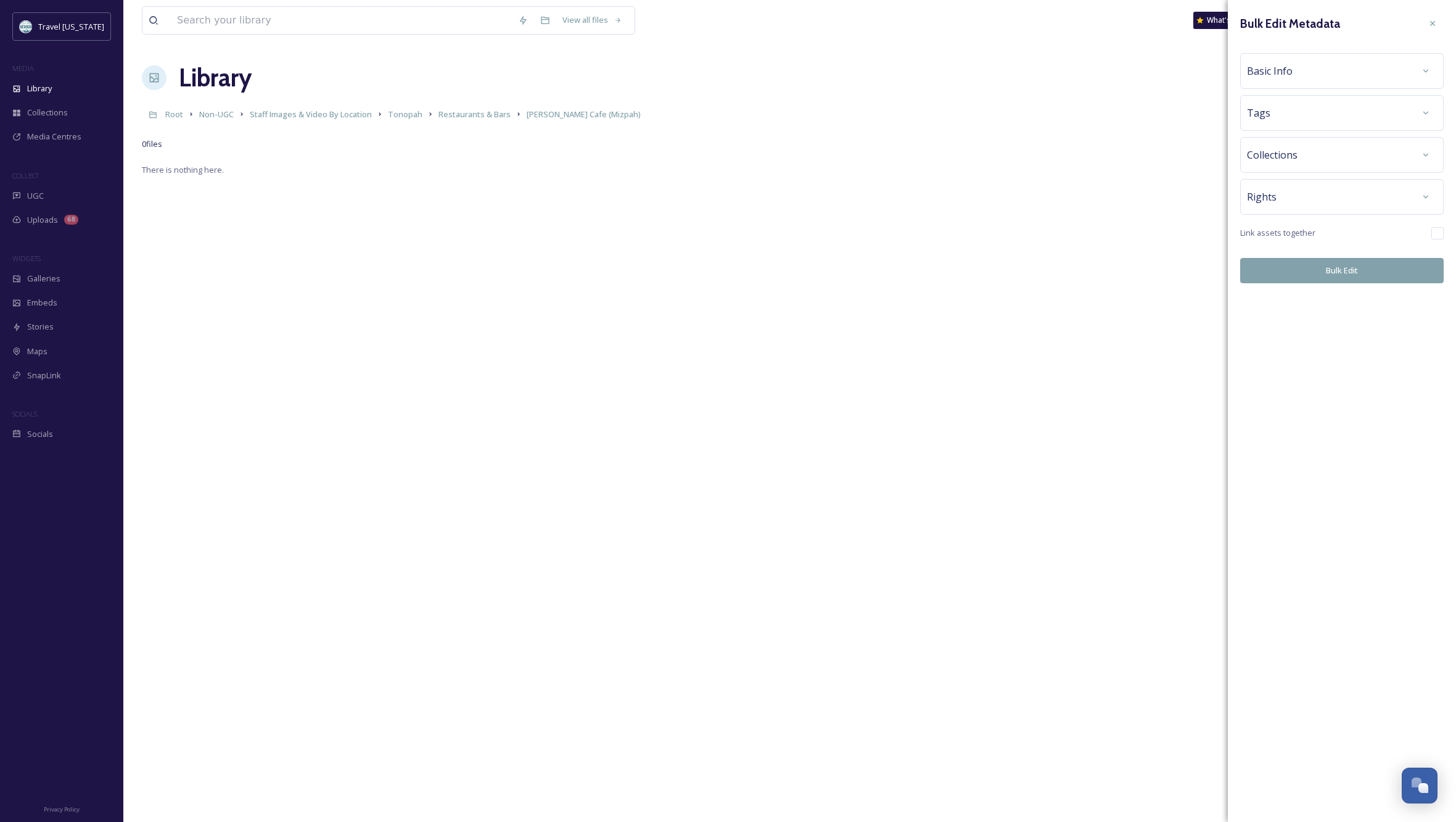
click at [1338, 71] on div "Basic Info" at bounding box center [1342, 70] width 190 height 22
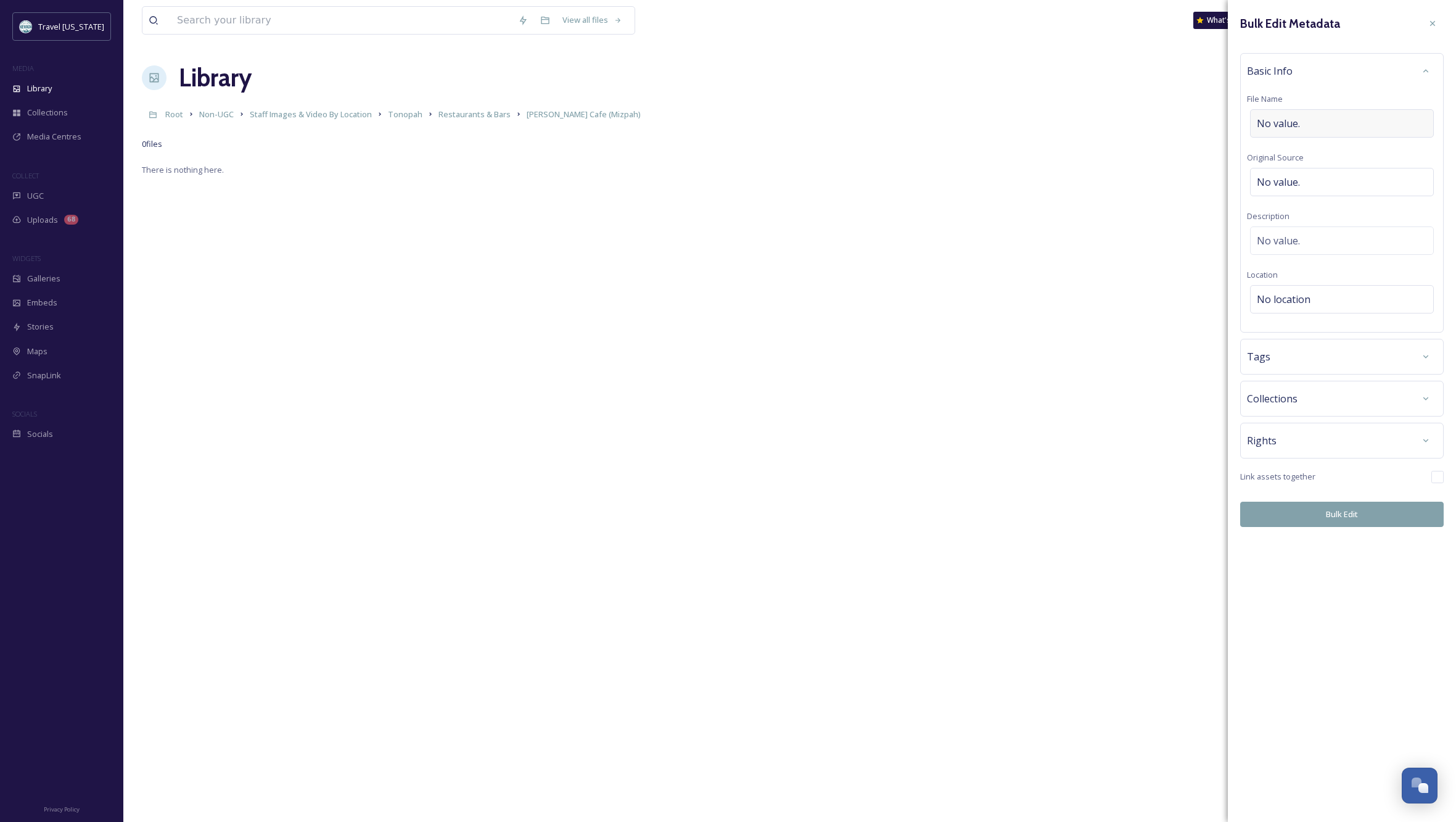
click at [1303, 120] on div "No value." at bounding box center [1342, 123] width 184 height 29
type input "[PERSON_NAME] Cafe breakfast (Mizpah)"
click at [1352, 433] on div "Rights" at bounding box center [1342, 437] width 190 height 22
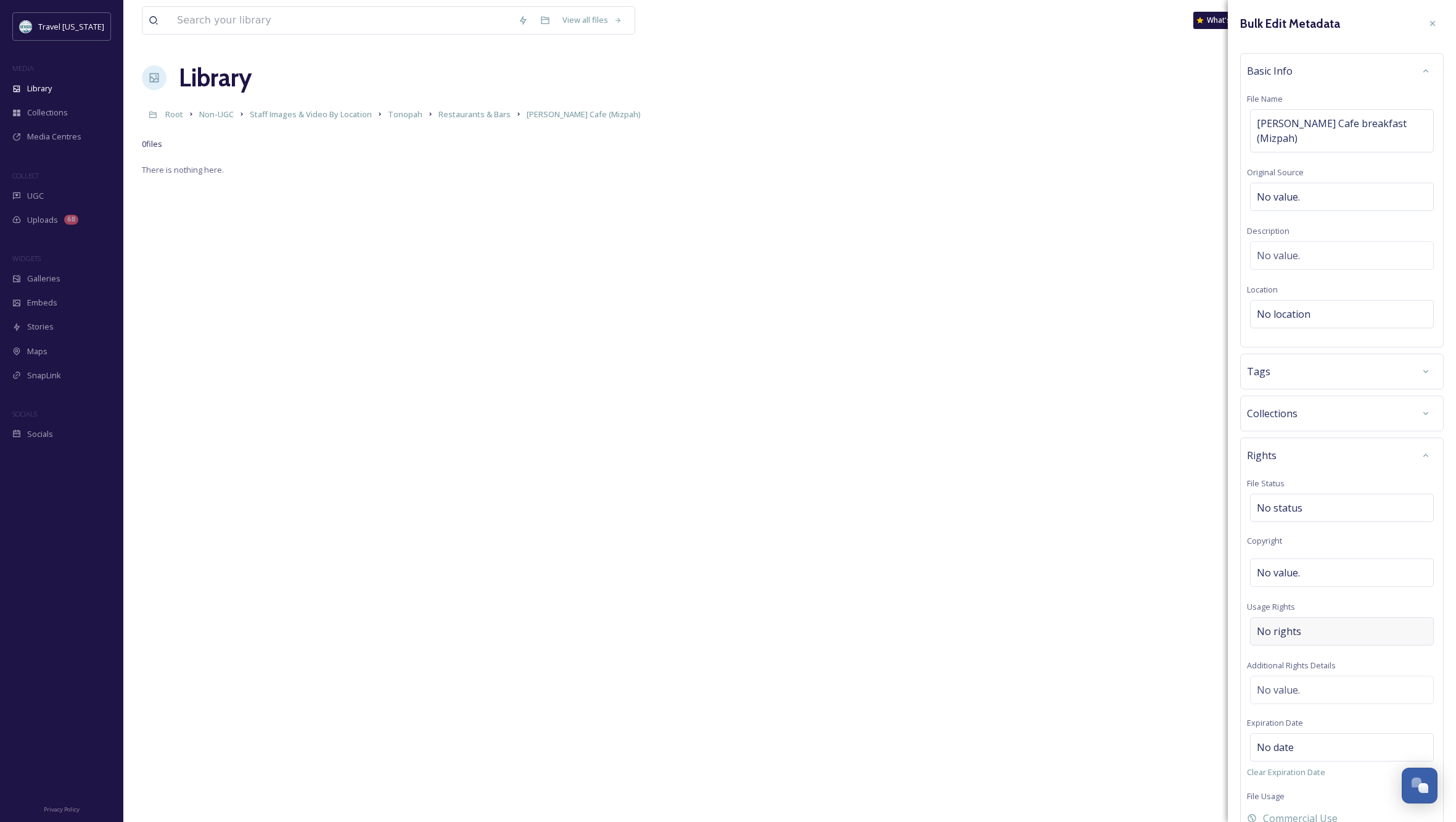
click at [1360, 619] on div "No rights" at bounding box center [1342, 631] width 184 height 29
click at [1329, 621] on input at bounding box center [1320, 634] width 136 height 27
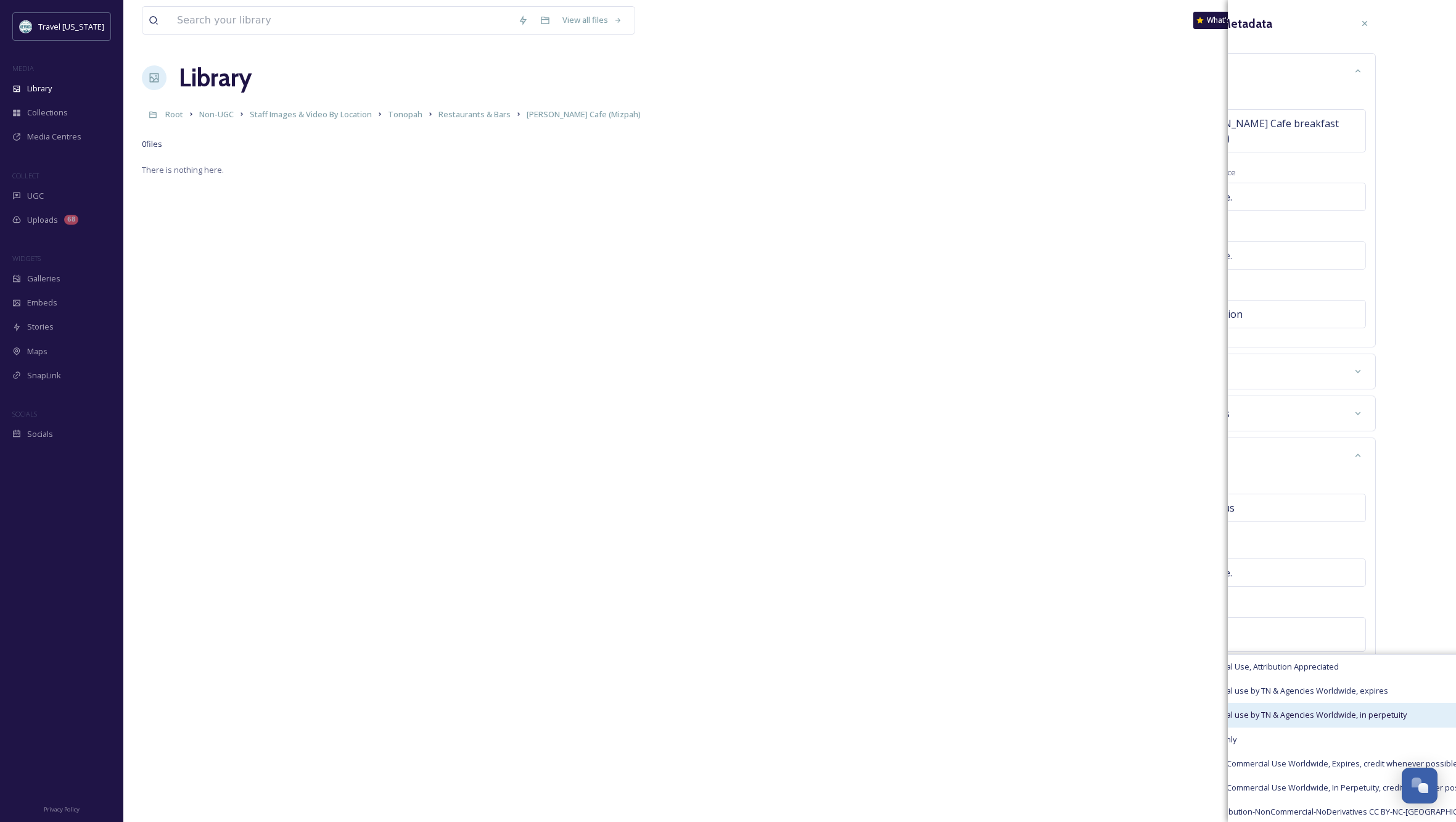
type input "com"
click at [1337, 709] on span "Commercial use by TN & Agencies Worldwide, in perpetuity" at bounding box center [1296, 715] width 217 height 12
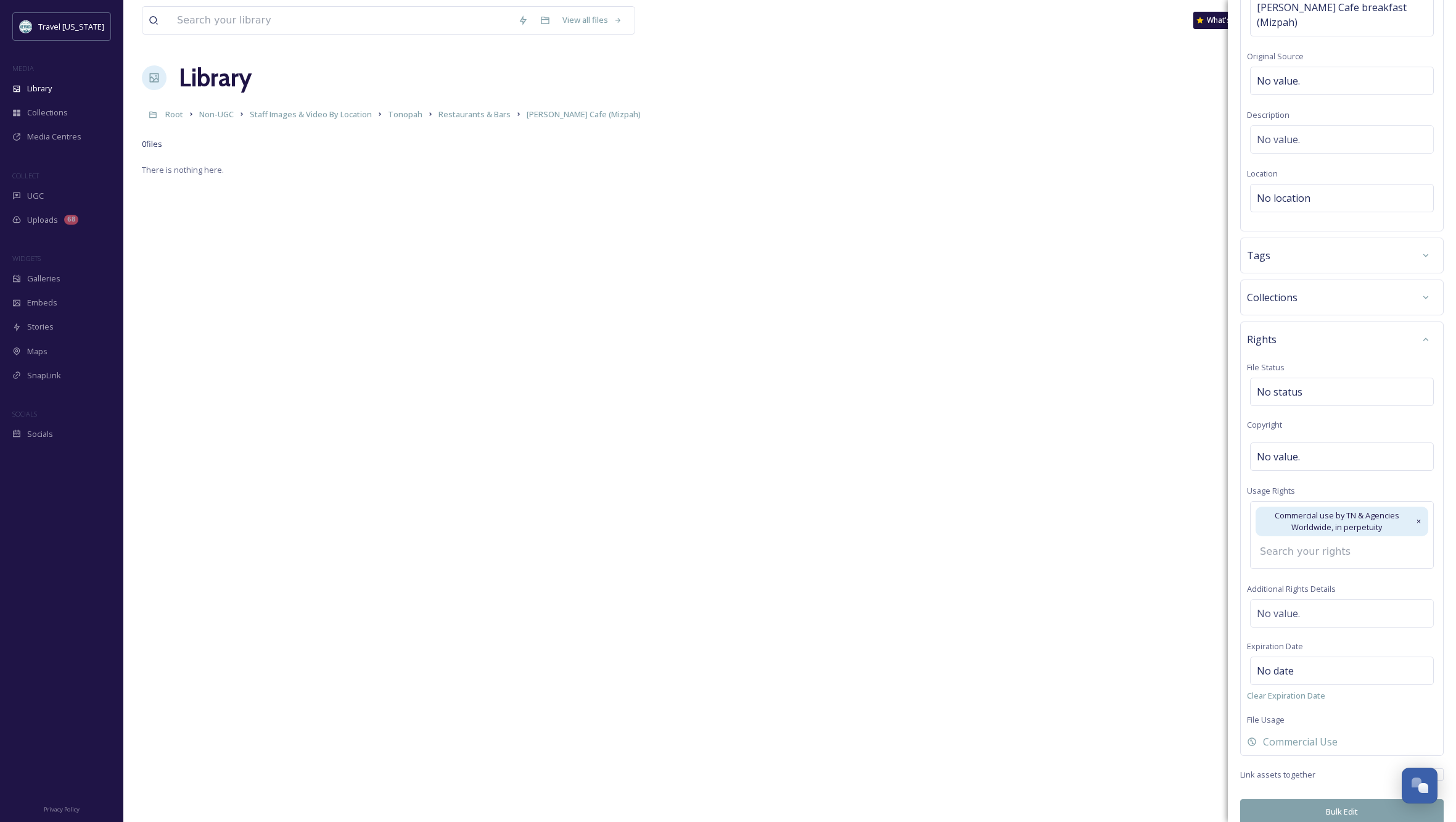
scroll to position [96, 0]
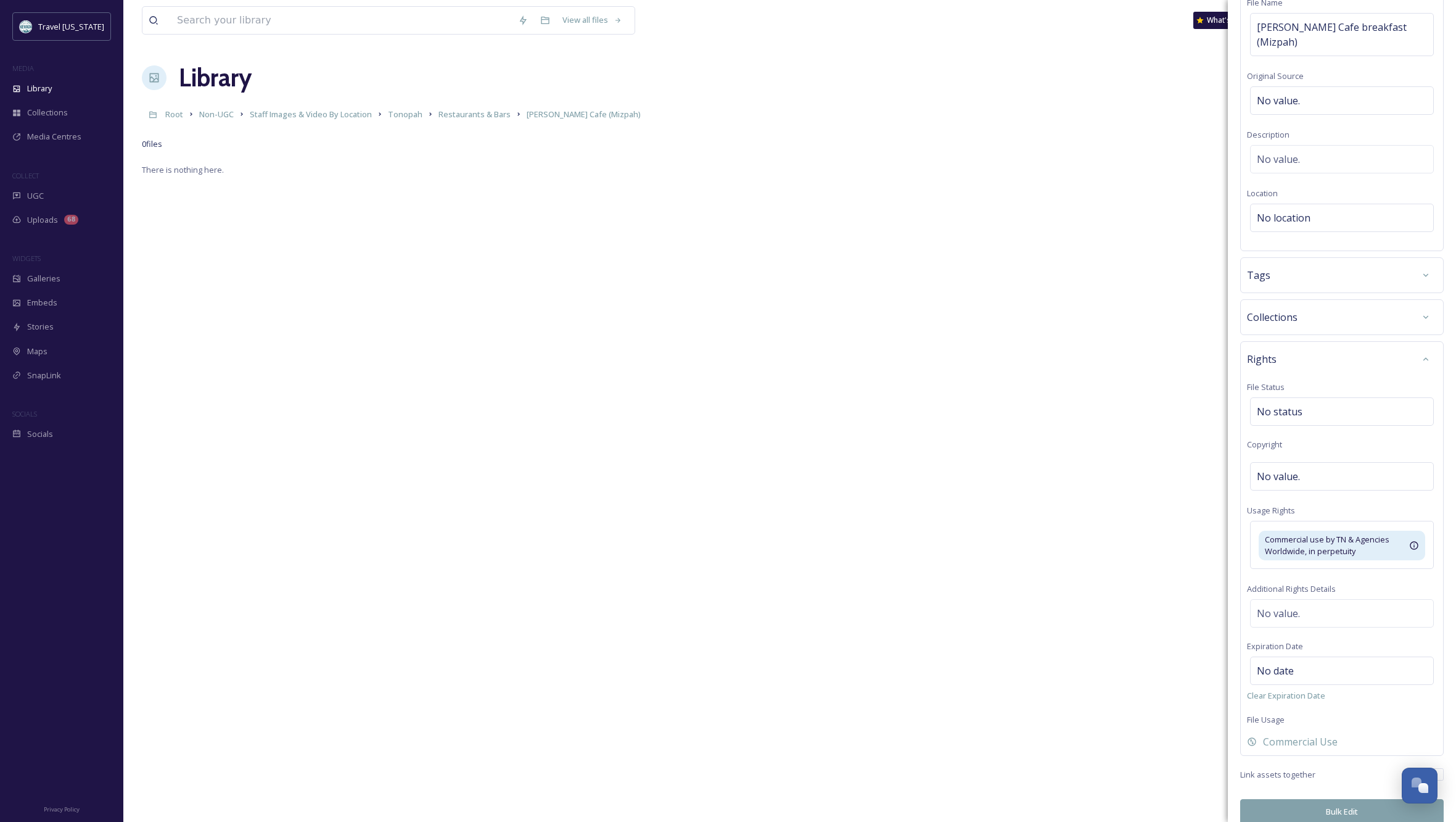
click at [1337, 799] on button "Bulk Edit" at bounding box center [1342, 812] width 204 height 26
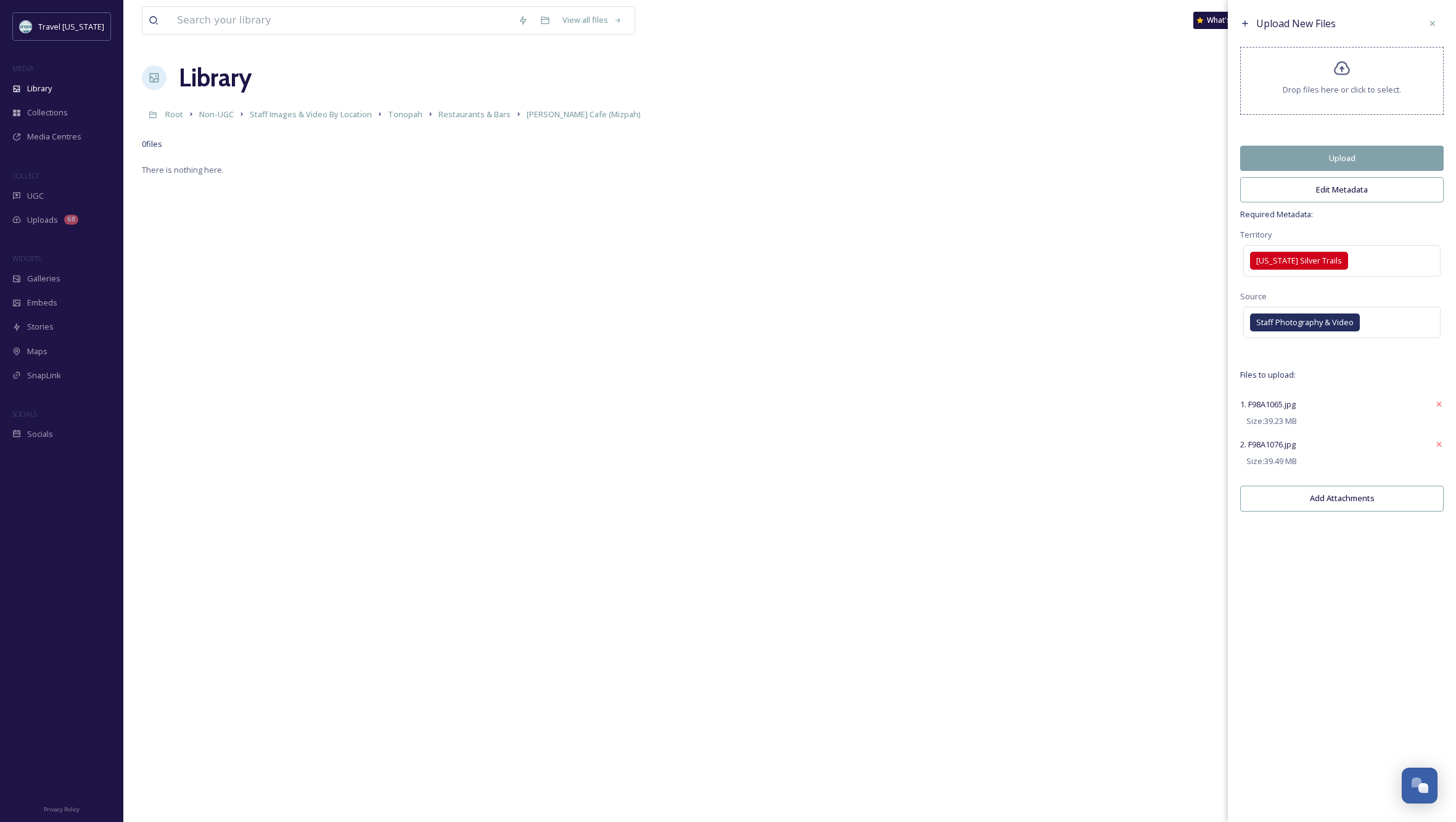
click at [1333, 161] on button "Upload" at bounding box center [1342, 158] width 204 height 26
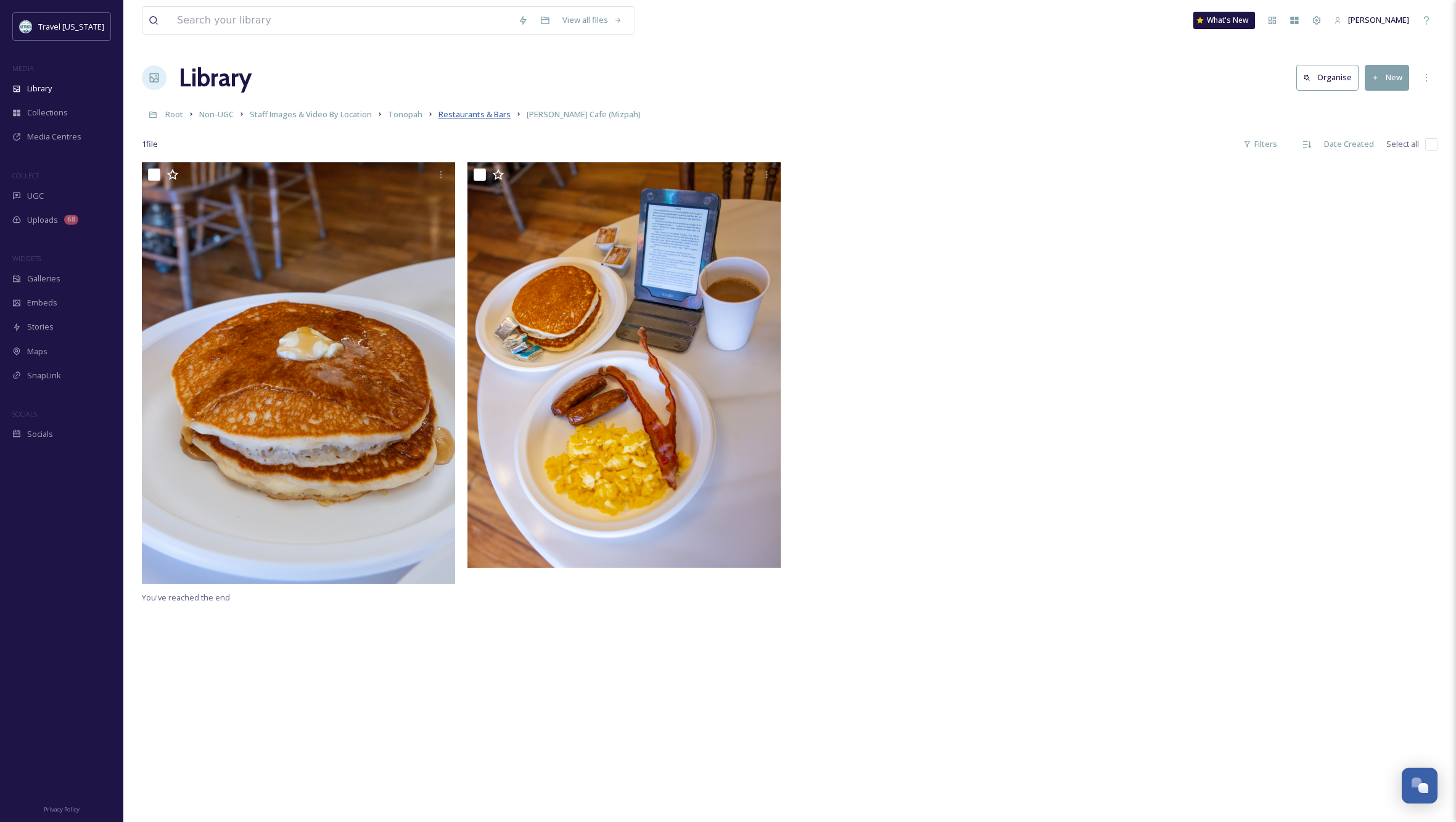
click at [452, 115] on span "Restaurants & Bars" at bounding box center [474, 114] width 72 height 11
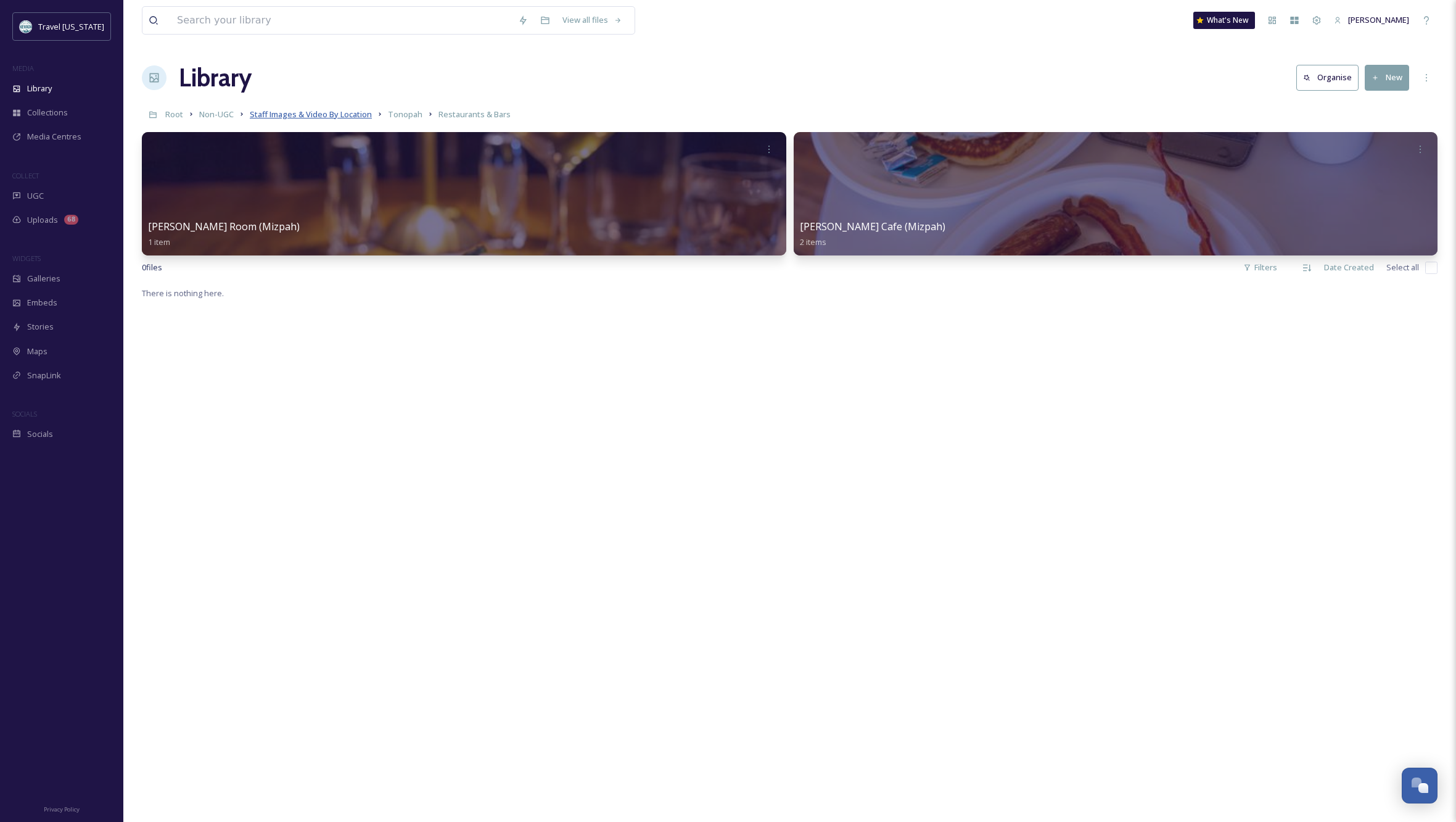
click at [365, 115] on span "Staff Images & Video By Location" at bounding box center [310, 114] width 122 height 11
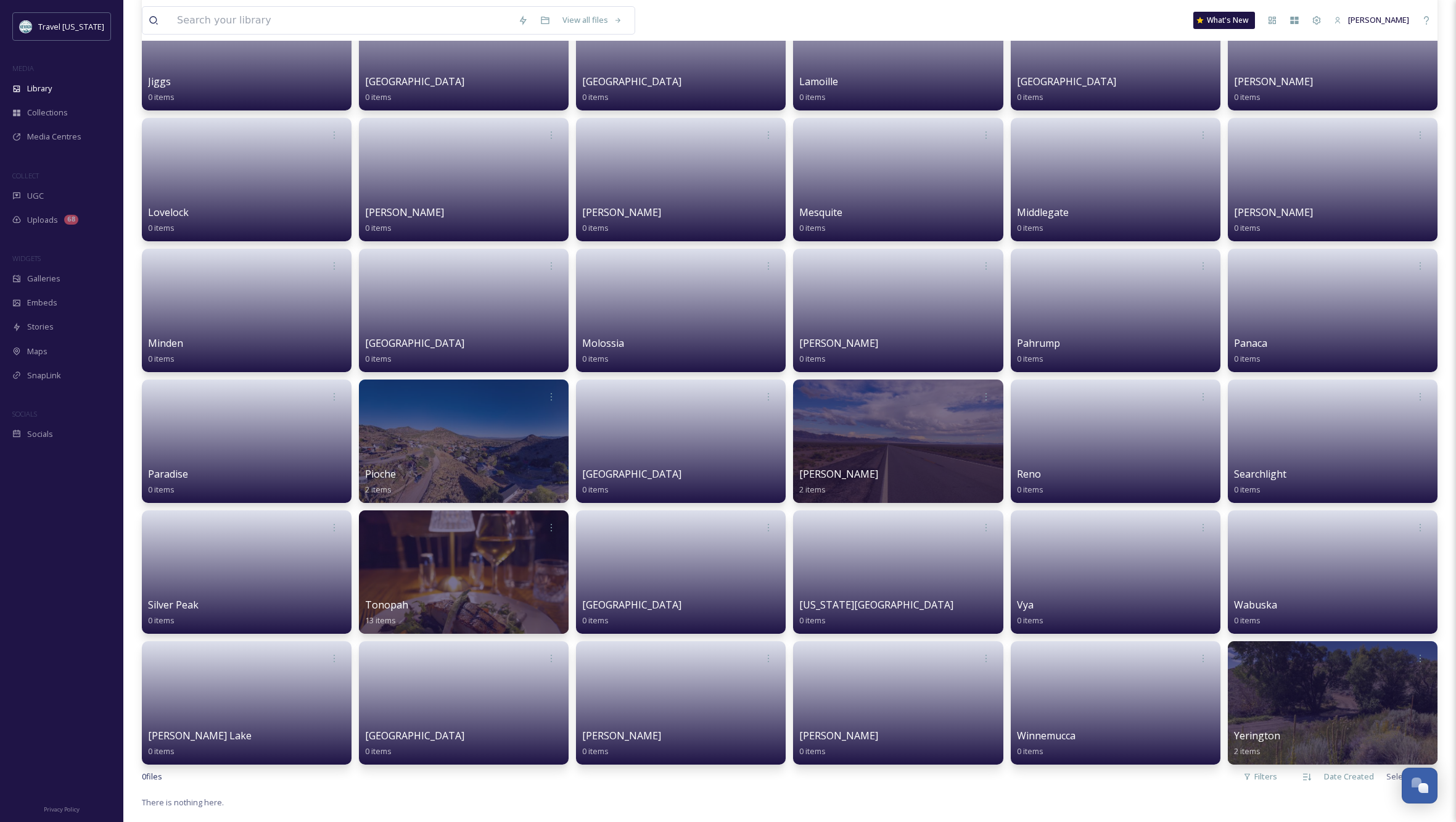
scroll to position [993, 0]
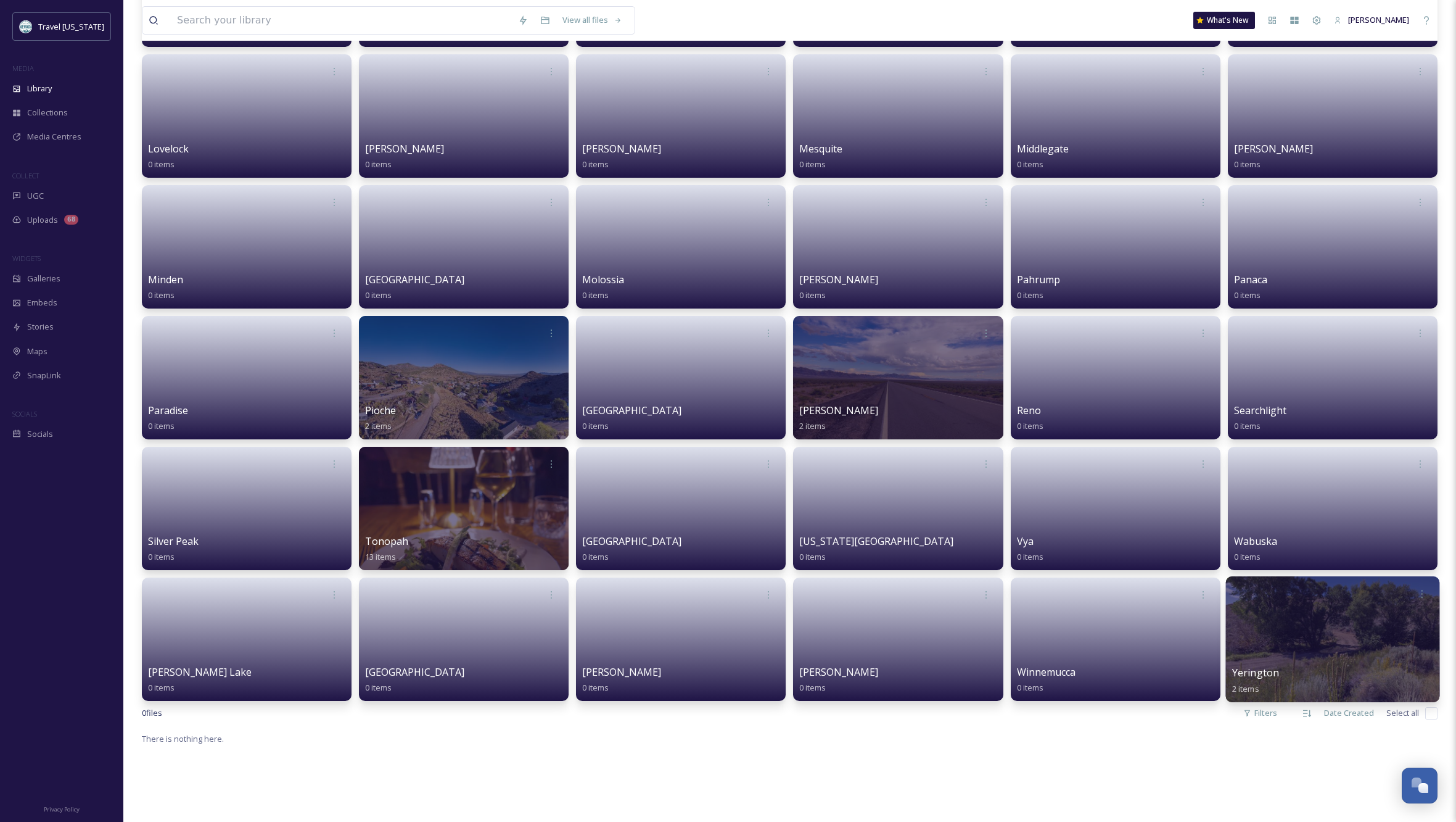
click at [1327, 610] on div at bounding box center [1332, 639] width 214 height 126
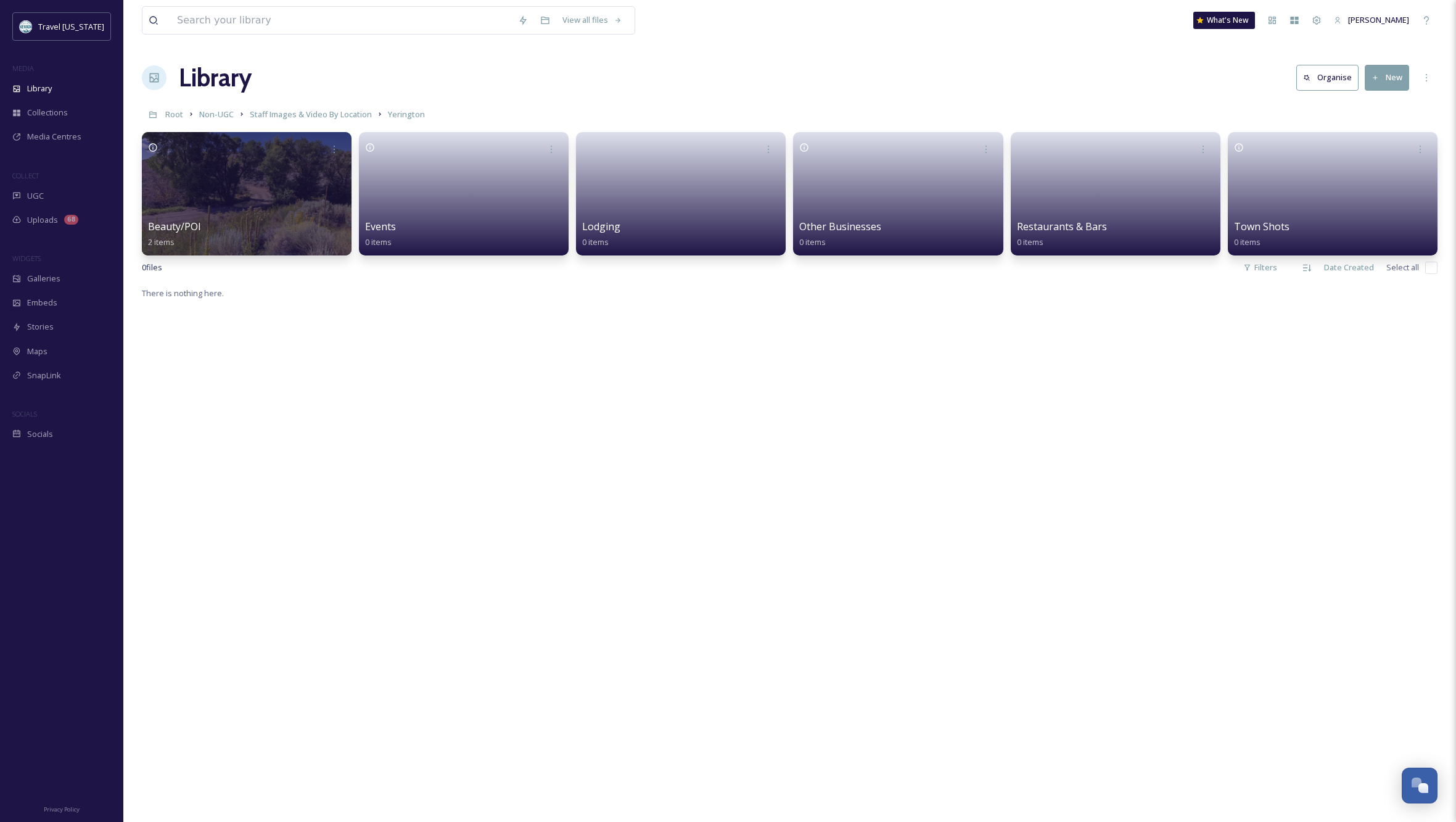
scroll to position [4, 0]
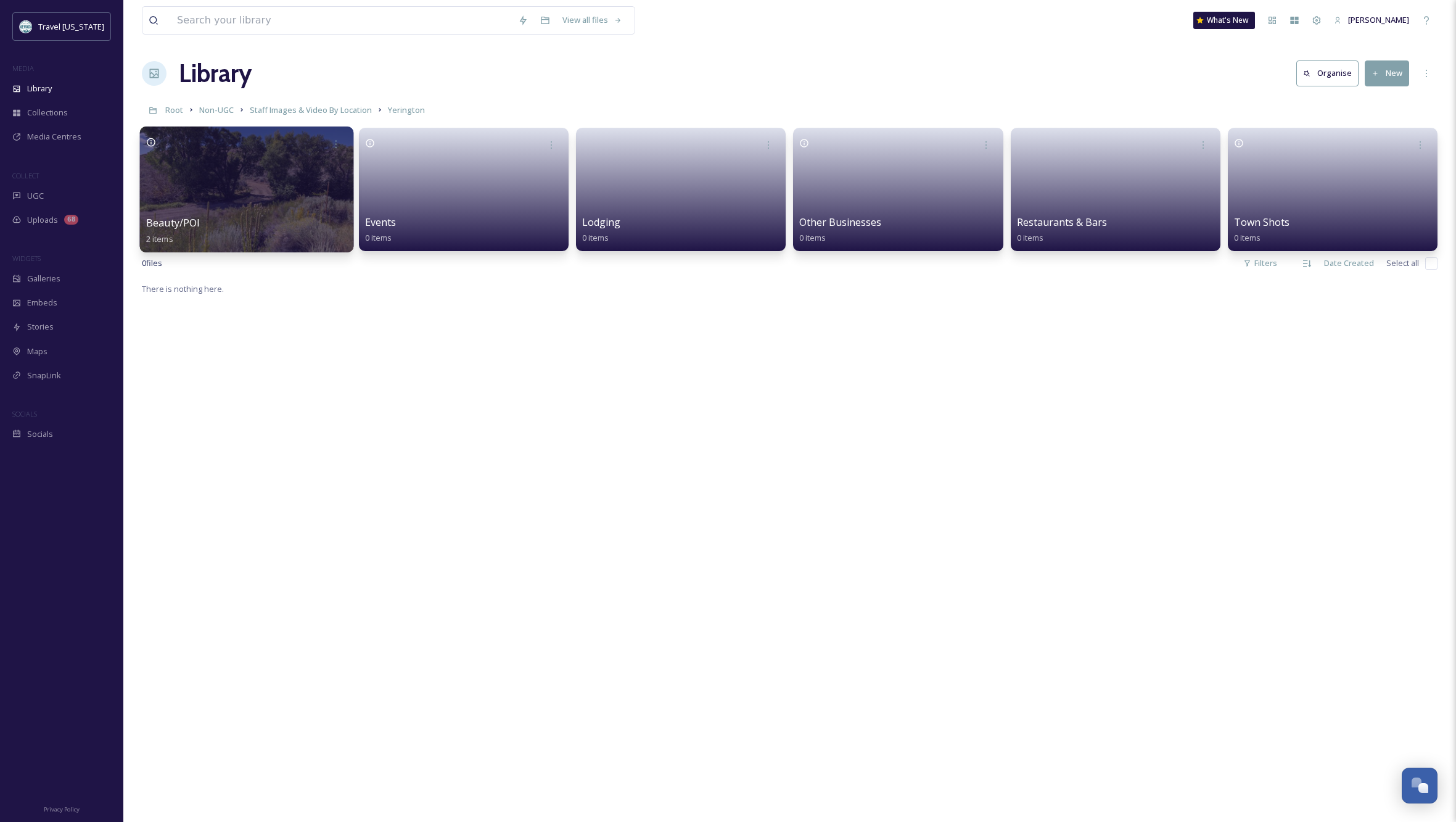
click at [285, 195] on div at bounding box center [246, 189] width 214 height 126
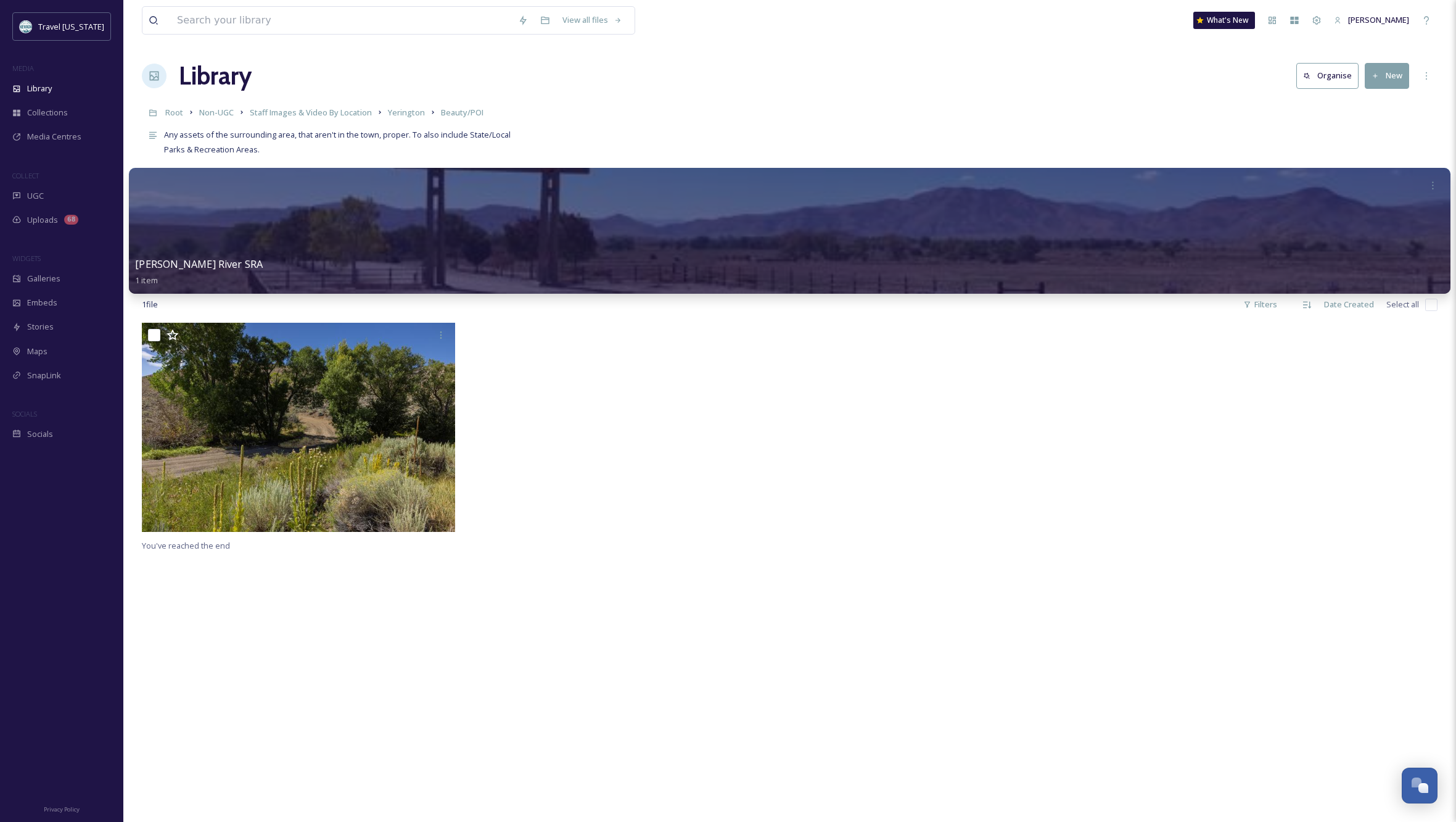
scroll to position [3, 0]
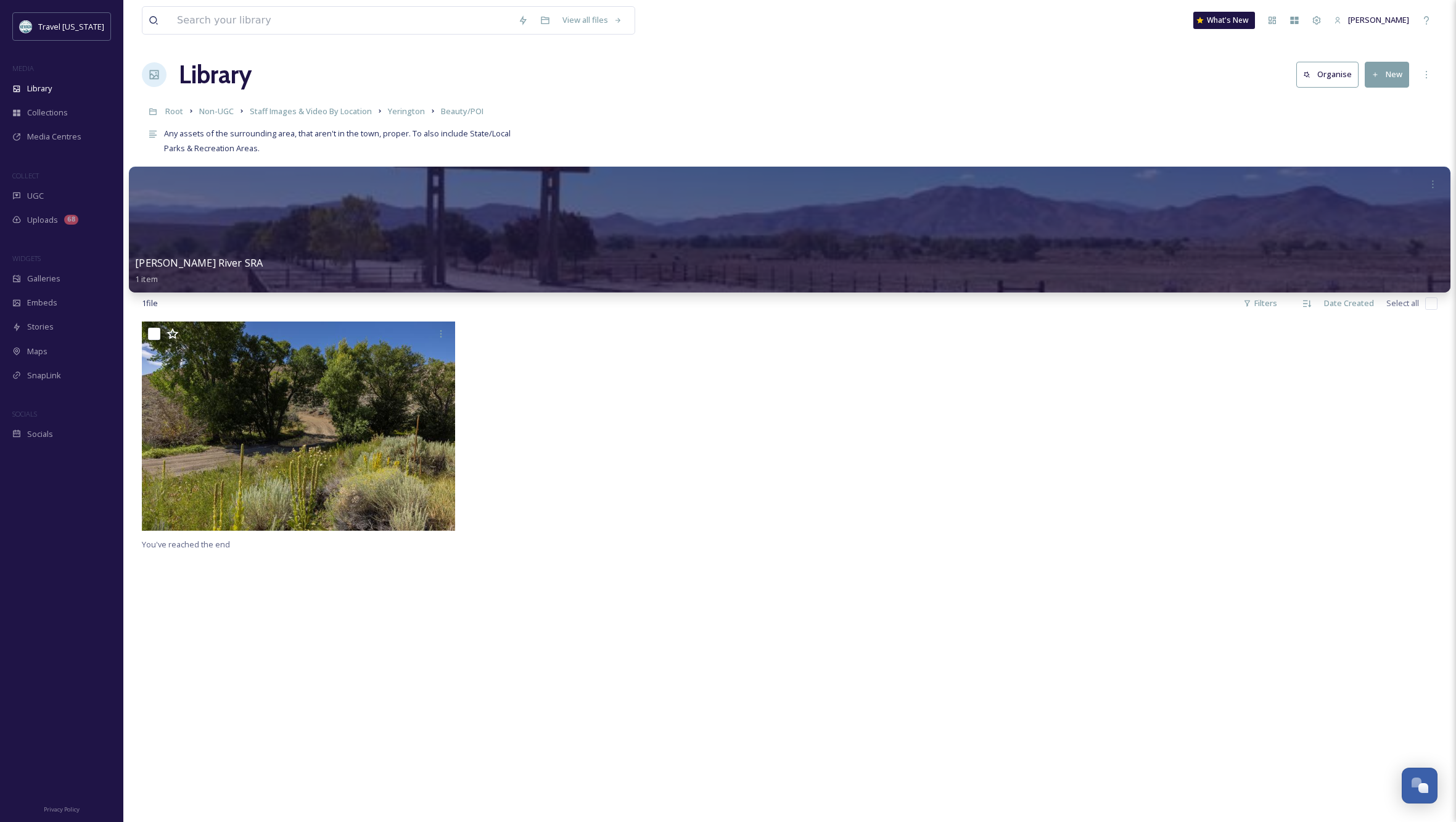
click at [395, 250] on div at bounding box center [789, 229] width 1321 height 126
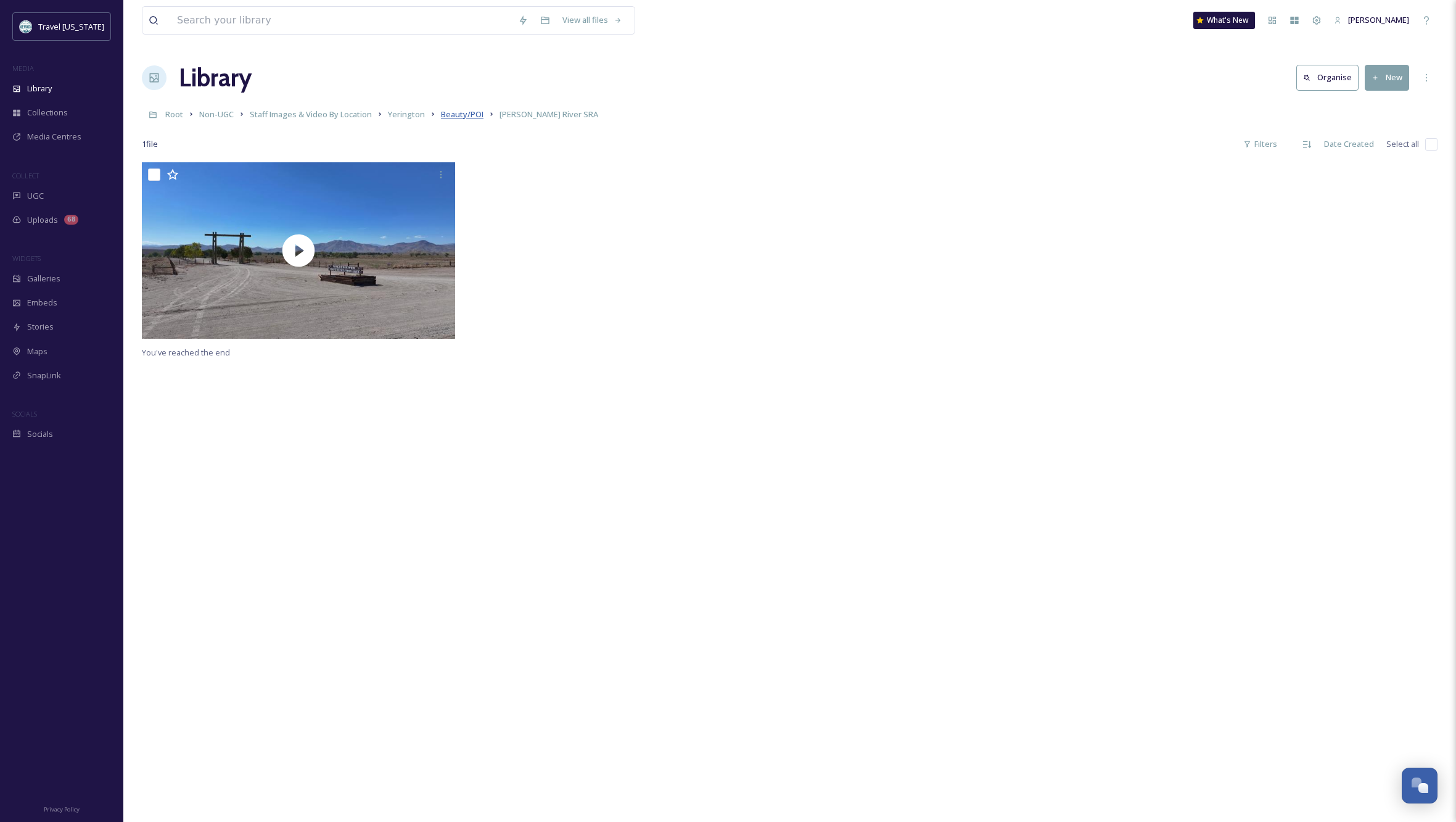
click at [465, 115] on span "Beauty/POI" at bounding box center [461, 114] width 43 height 11
